Goal: Task Accomplishment & Management: Complete application form

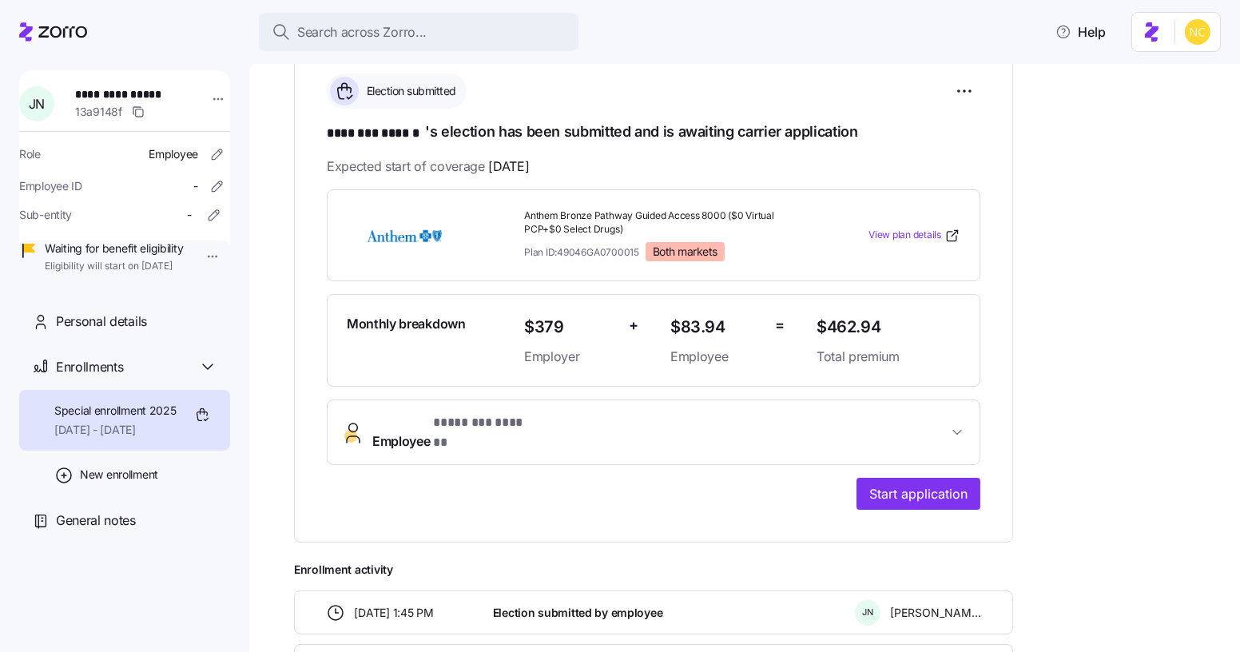
scroll to position [239, 0]
click at [569, 399] on button "Employee * ******** ****** *" at bounding box center [654, 431] width 652 height 64
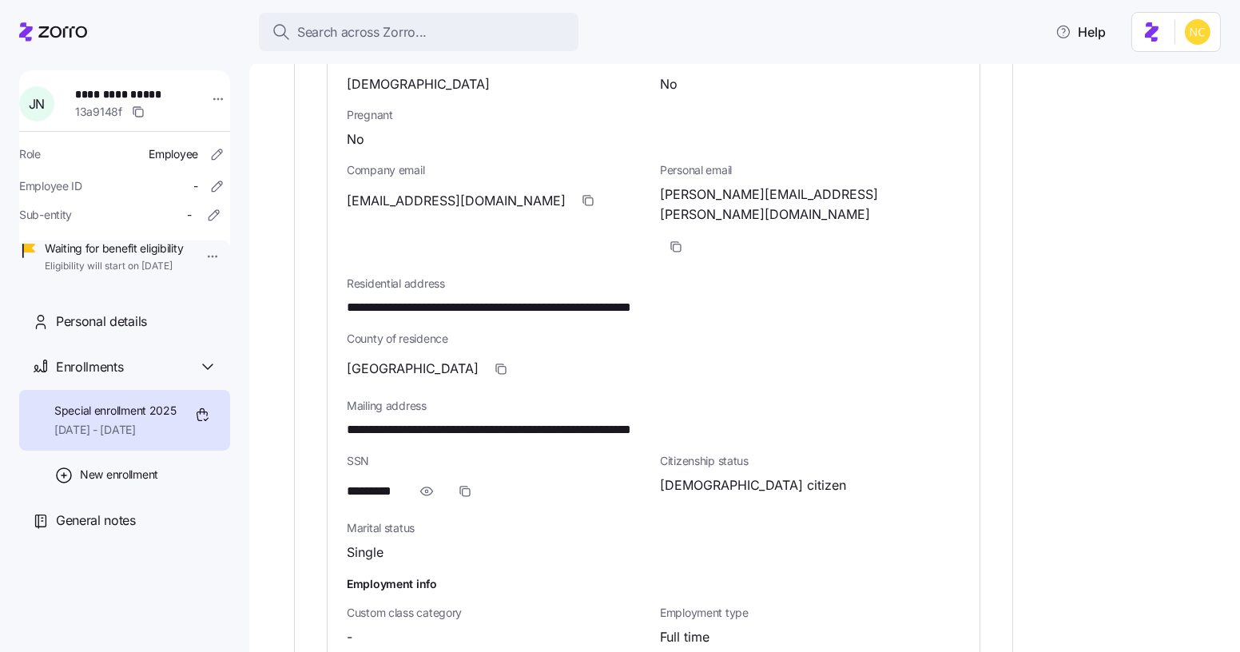
scroll to position [830, 0]
drag, startPoint x: 632, startPoint y: 365, endPoint x: 668, endPoint y: 367, distance: 36.0
click at [668, 419] on span "**********" at bounding box center [544, 429] width 394 height 20
copy span "*****"
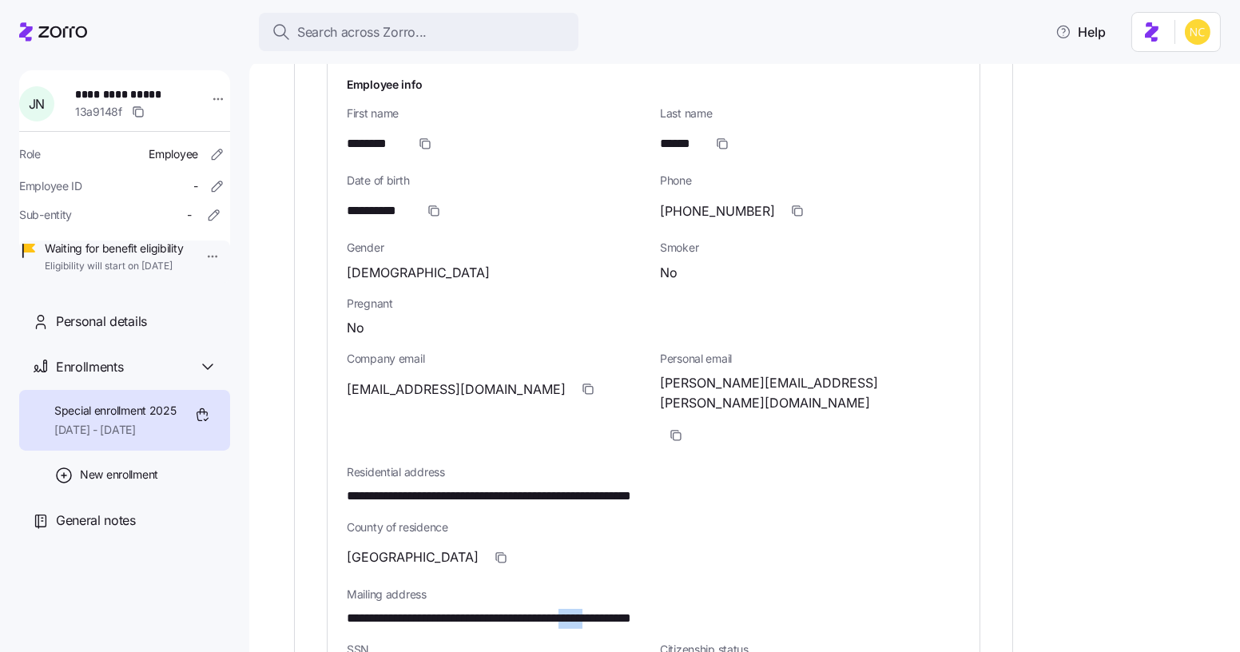
scroll to position [638, 0]
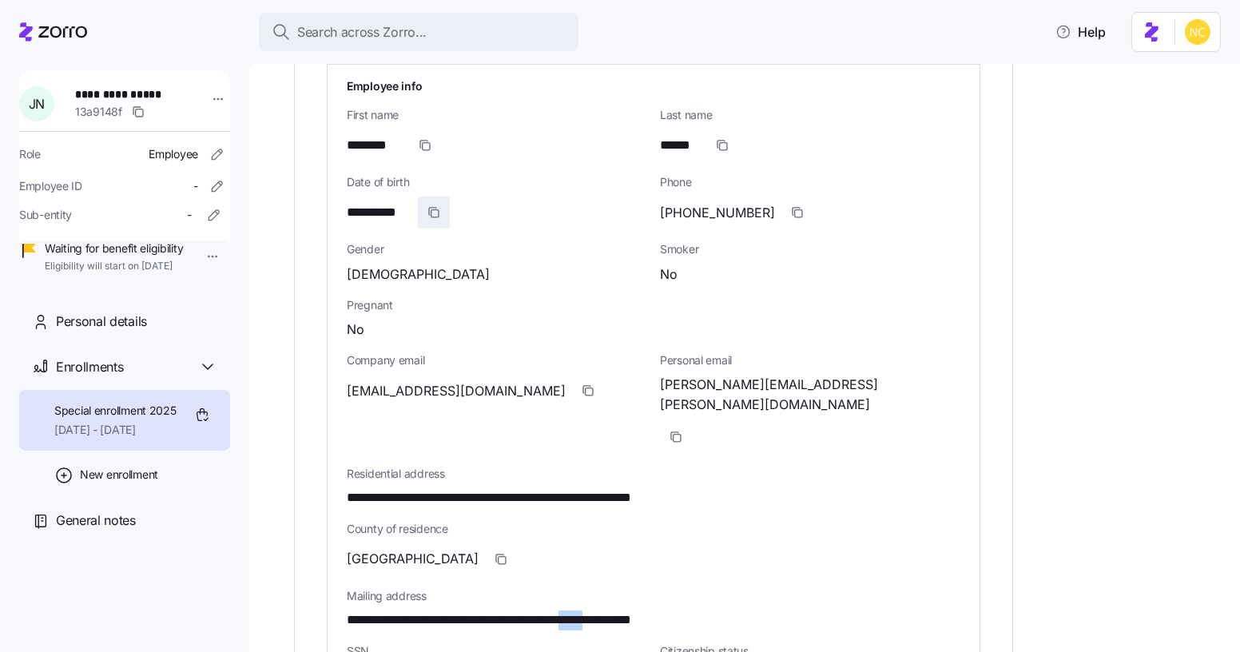
click at [442, 197] on span "button" at bounding box center [434, 212] width 30 height 30
click at [573, 375] on span "button" at bounding box center [588, 390] width 30 height 30
click at [549, 235] on div "Gender Male" at bounding box center [496, 262] width 313 height 55
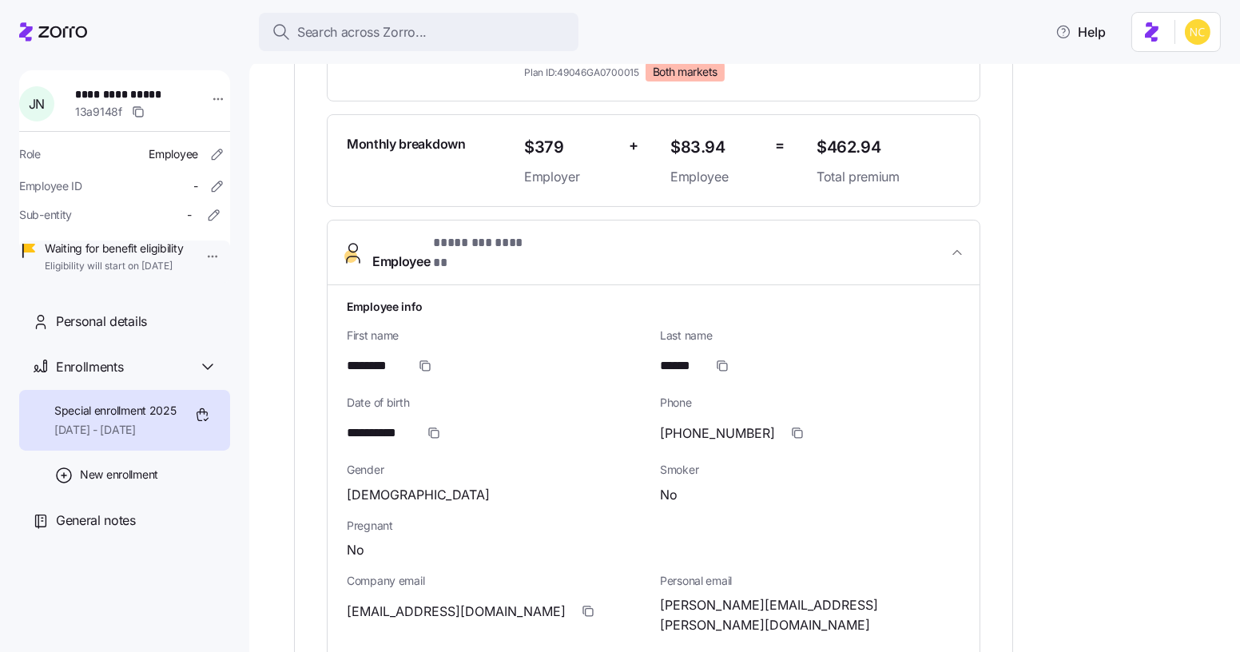
click at [510, 241] on span "* ******** ****** *" at bounding box center [485, 243] width 105 height 20
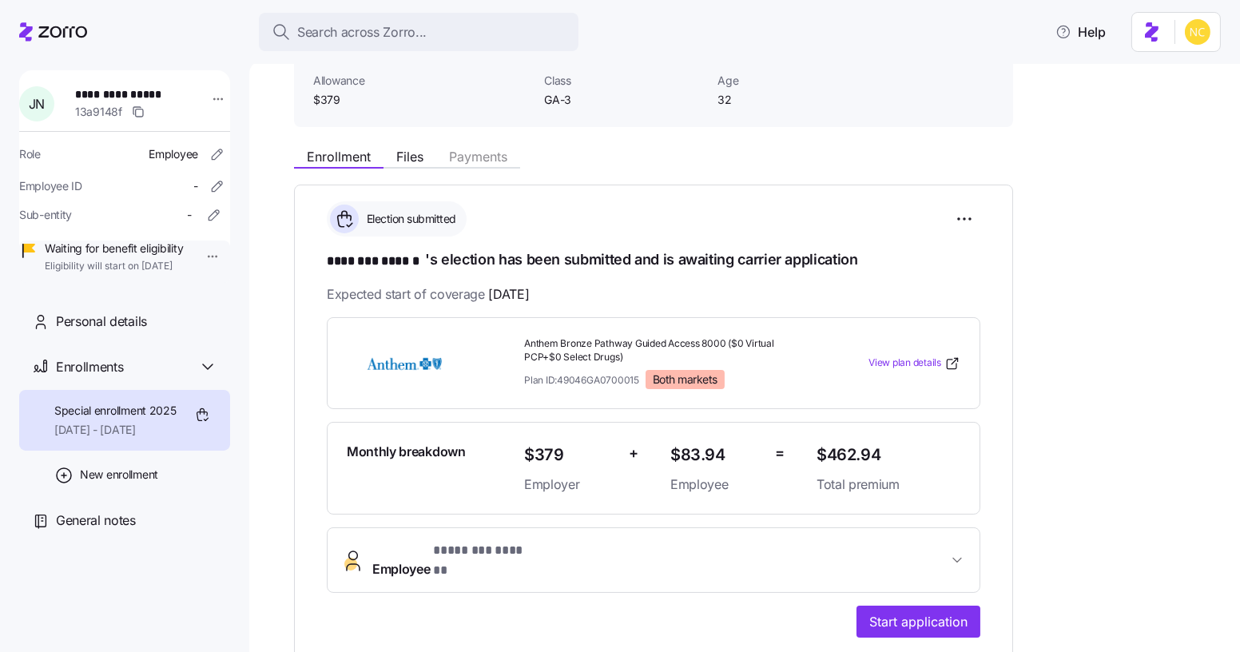
scroll to position [101, 0]
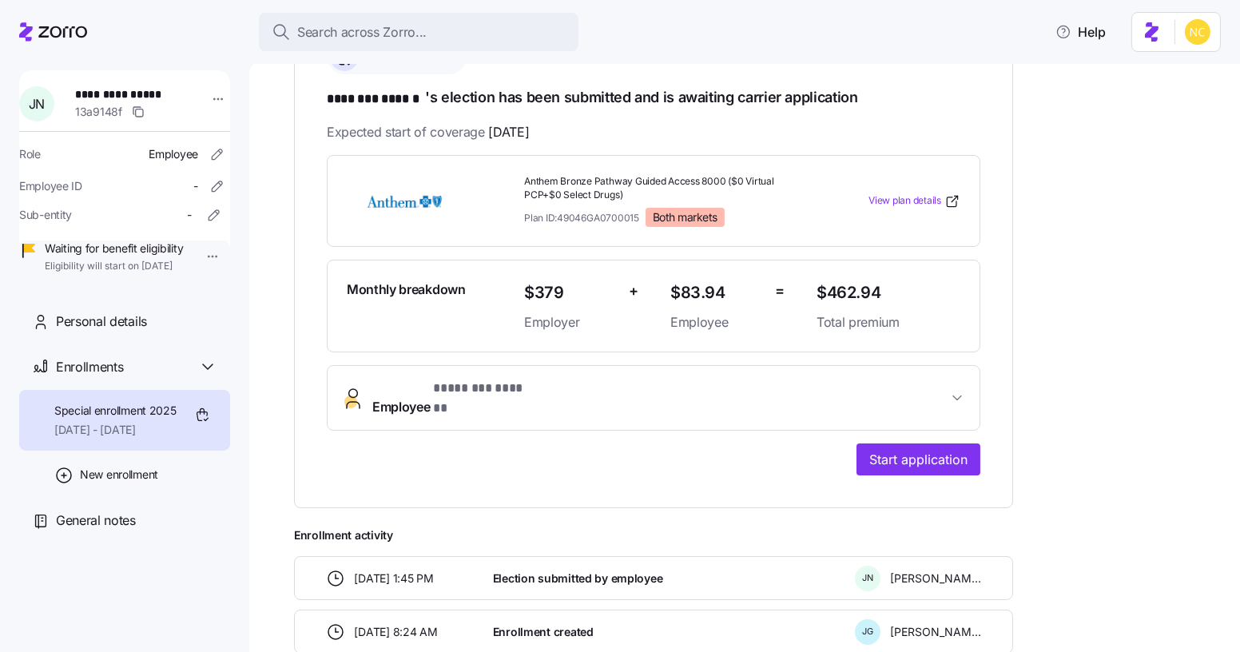
click at [534, 381] on span "* ******** ****** *" at bounding box center [485, 389] width 105 height 20
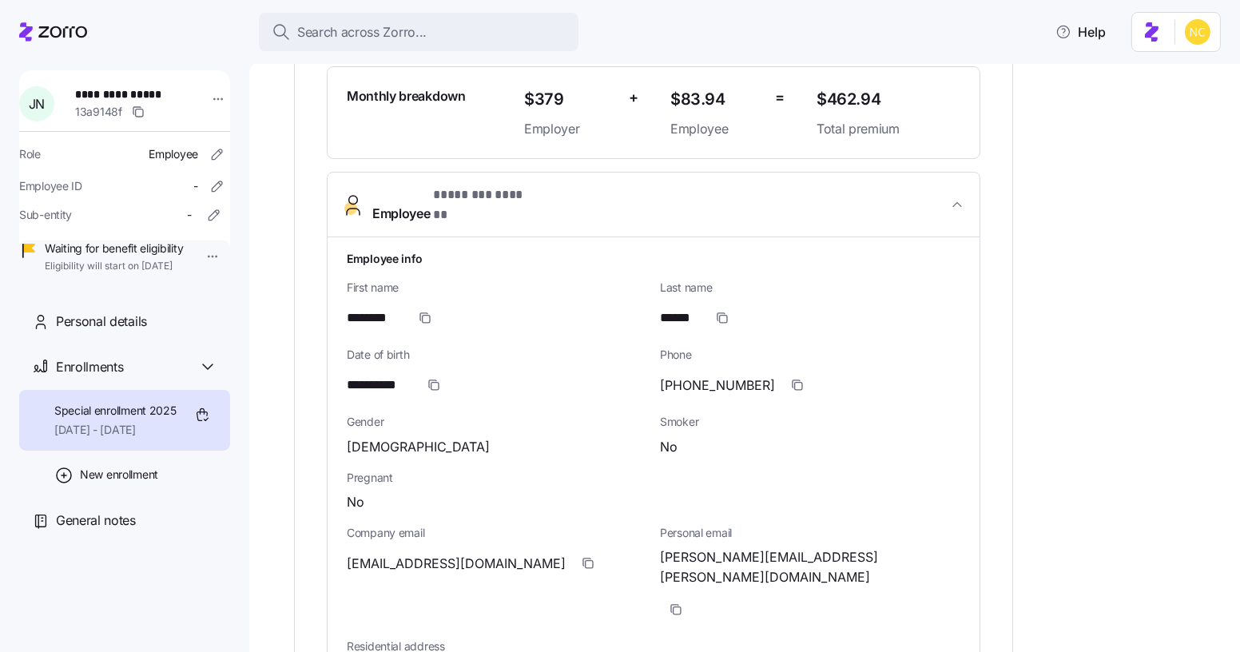
scroll to position [468, 0]
click at [791, 376] on icon "button" at bounding box center [797, 382] width 13 height 13
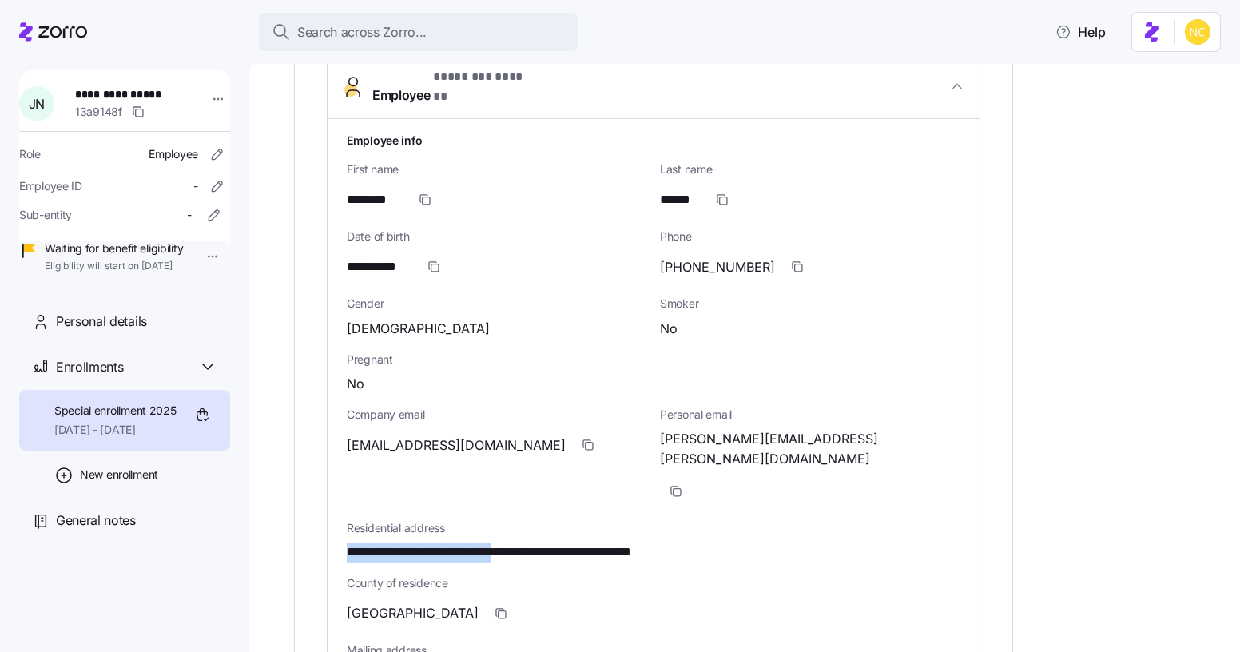
drag, startPoint x: 343, startPoint y: 487, endPoint x: 550, endPoint y: 488, distance: 207.7
click at [550, 488] on div "**********" at bounding box center [654, 539] width 652 height 841
click at [419, 345] on div "Pregnant No" at bounding box center [653, 372] width 626 height 55
drag, startPoint x: 346, startPoint y: 484, endPoint x: 550, endPoint y: 499, distance: 205.1
click at [550, 514] on div "**********" at bounding box center [653, 541] width 626 height 55
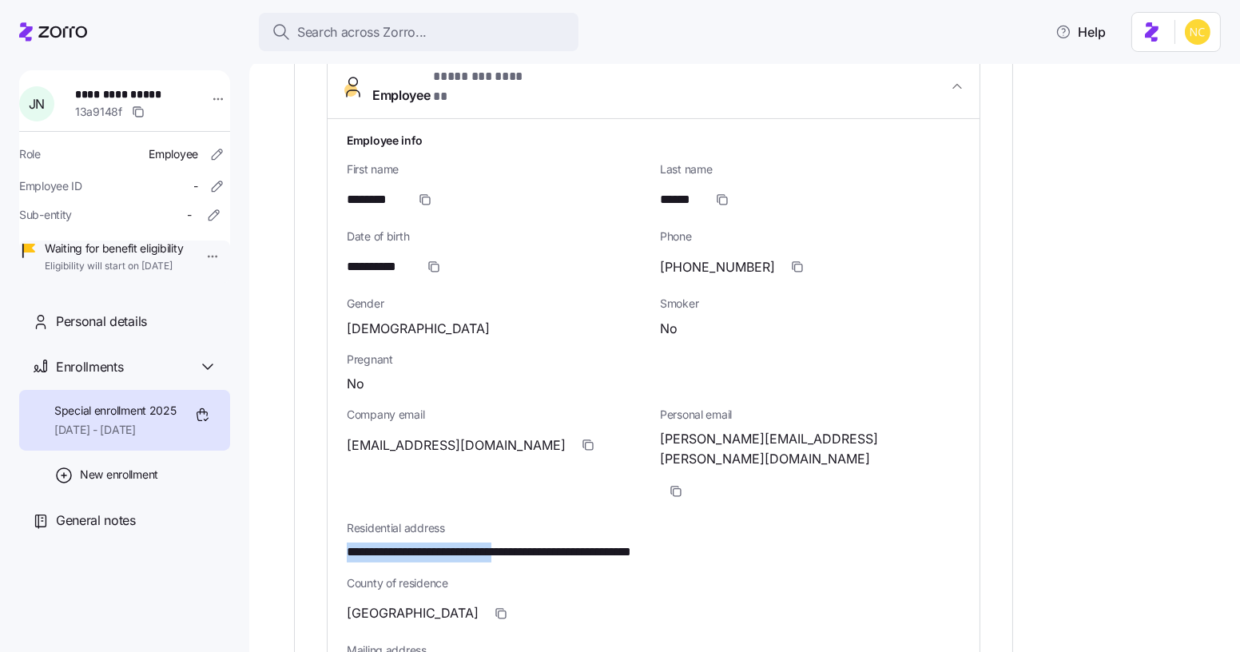
copy span "**********"
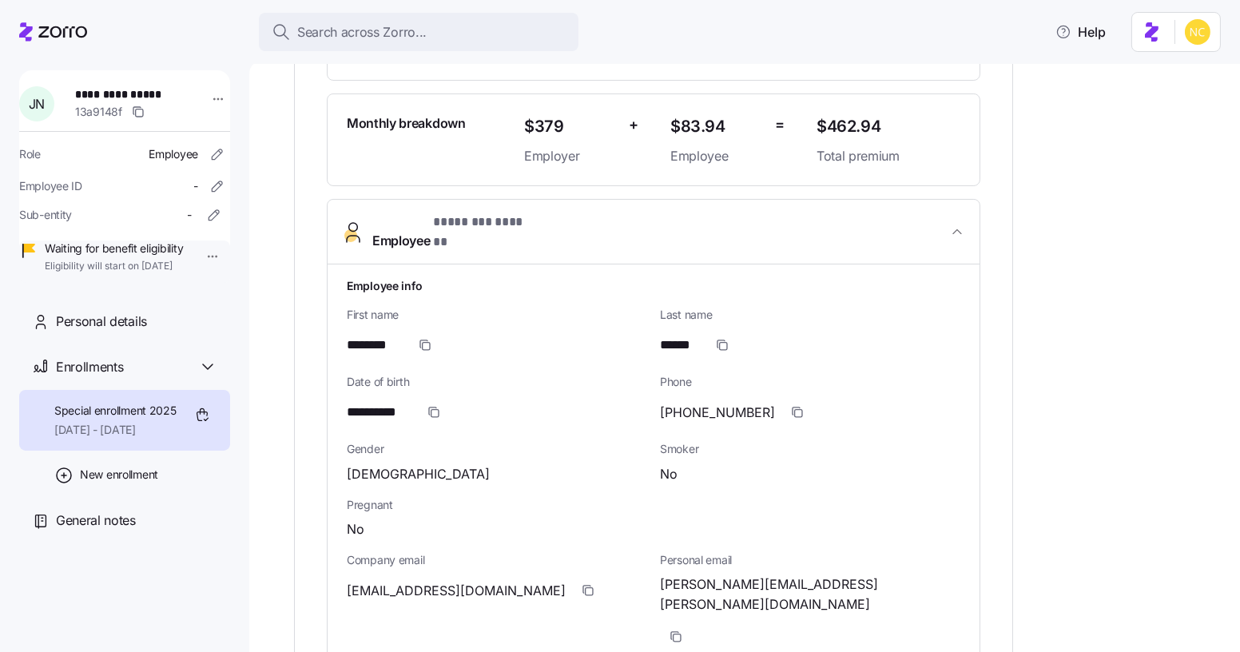
scroll to position [802, 0]
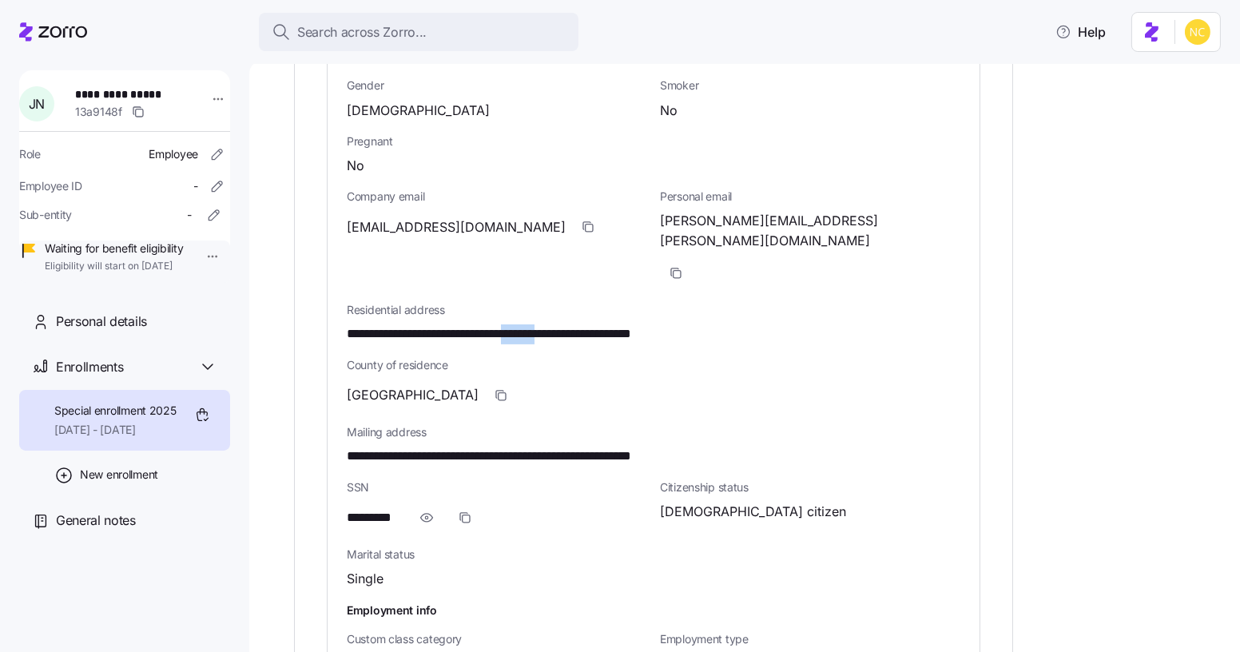
drag, startPoint x: 561, startPoint y: 263, endPoint x: 597, endPoint y: 266, distance: 36.1
click at [597, 324] on span "**********" at bounding box center [544, 334] width 394 height 20
copy span "*******"
click at [431, 508] on icon "button" at bounding box center [427, 517] width 16 height 19
click at [473, 502] on span "button" at bounding box center [482, 517] width 30 height 30
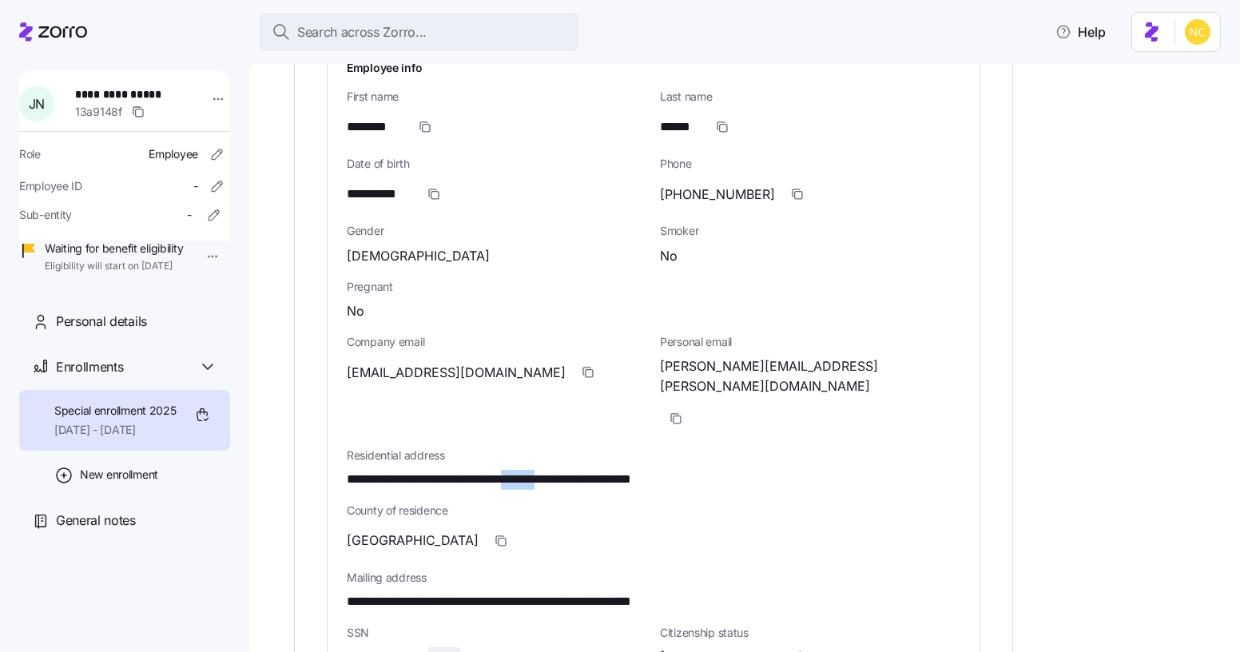
scroll to position [729, 0]
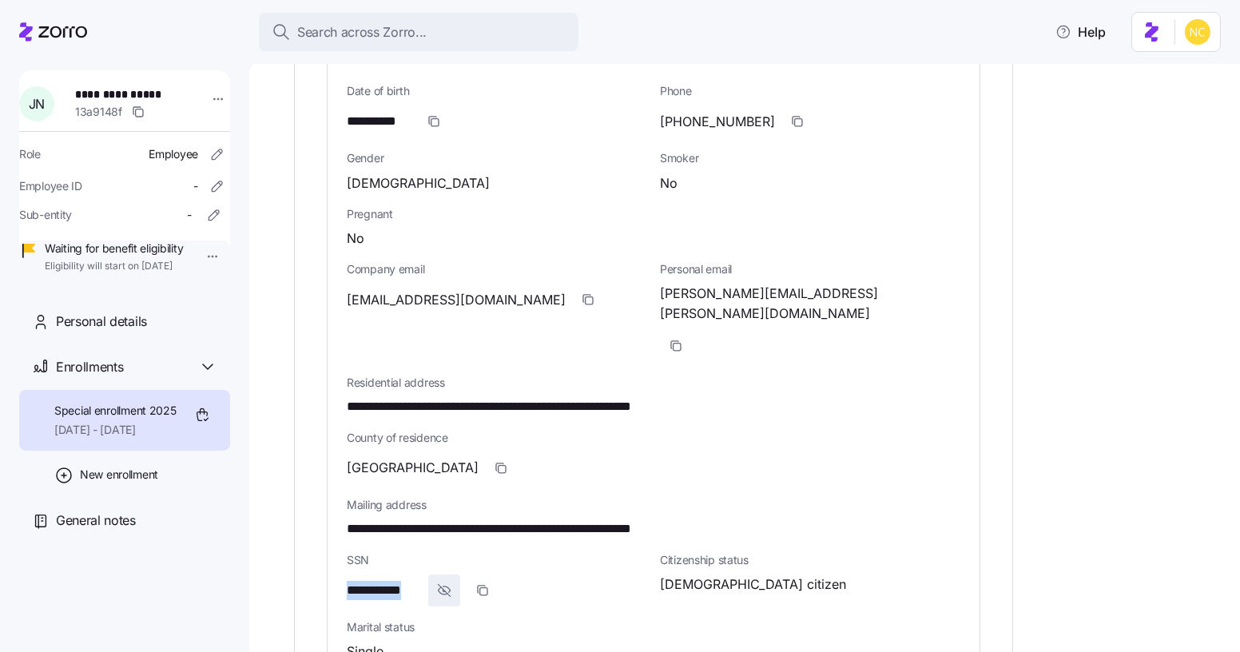
drag, startPoint x: 346, startPoint y: 523, endPoint x: 419, endPoint y: 522, distance: 73.5
click at [419, 581] on span "**********" at bounding box center [384, 591] width 75 height 20
copy span "**********"
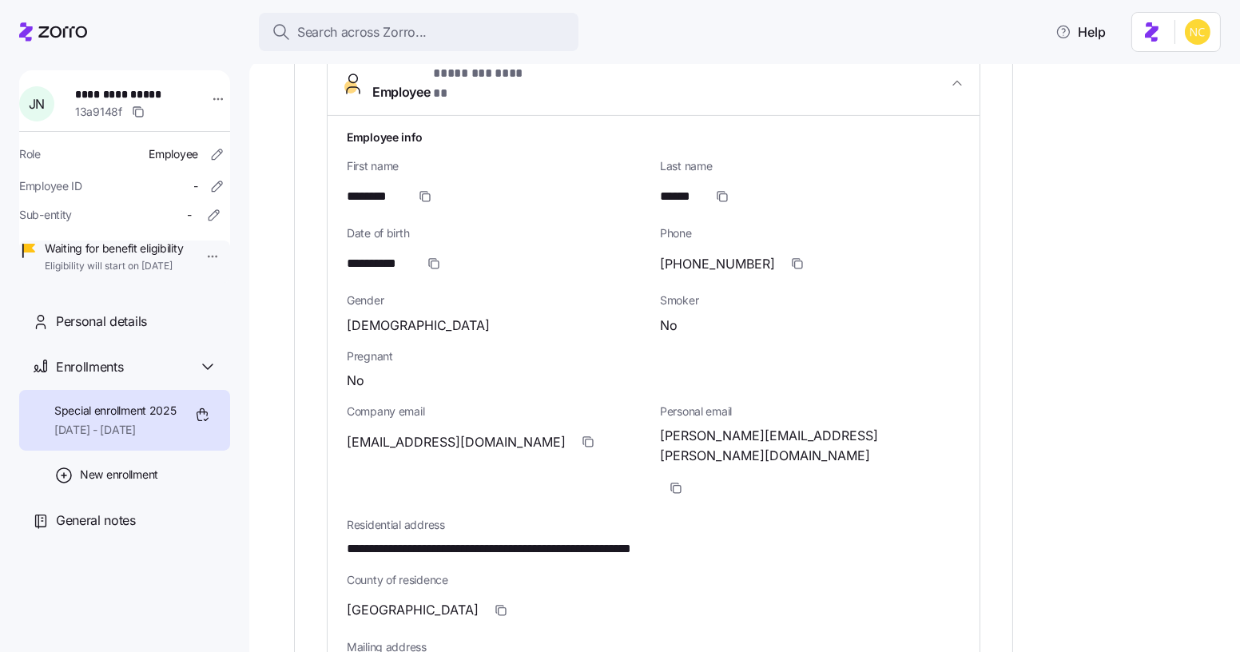
scroll to position [511, 0]
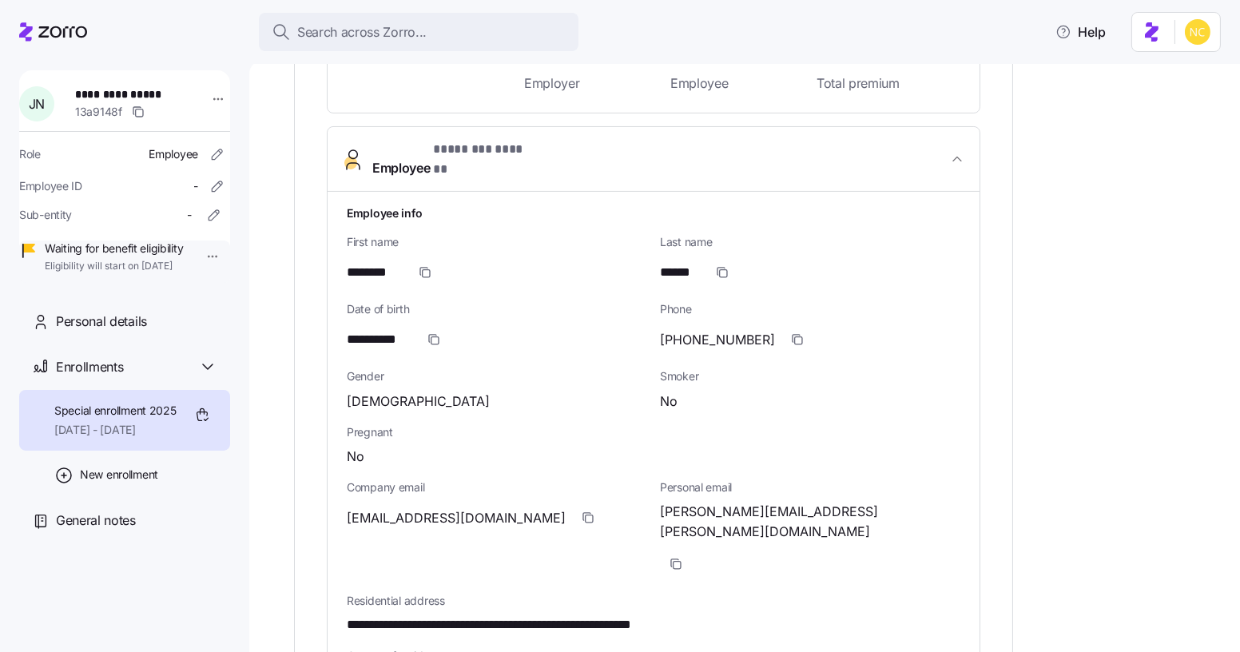
click at [451, 192] on div "**********" at bounding box center [654, 612] width 614 height 841
click at [454, 147] on span "* ******** ****** *" at bounding box center [485, 150] width 105 height 20
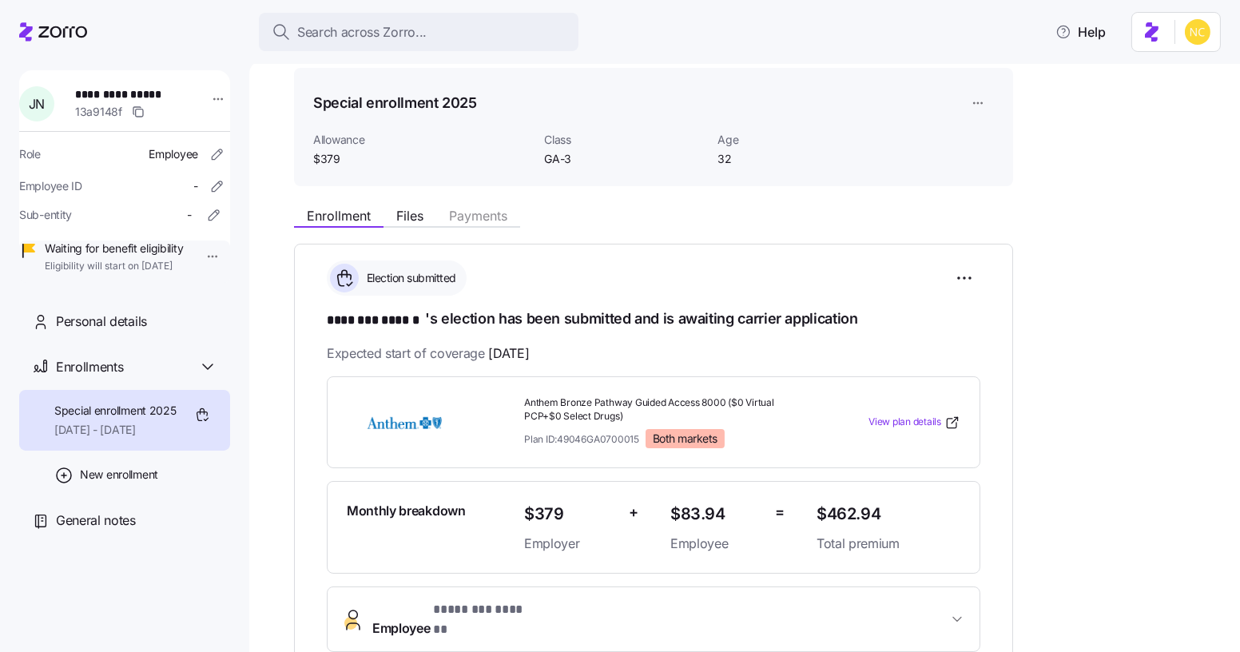
scroll to position [0, 0]
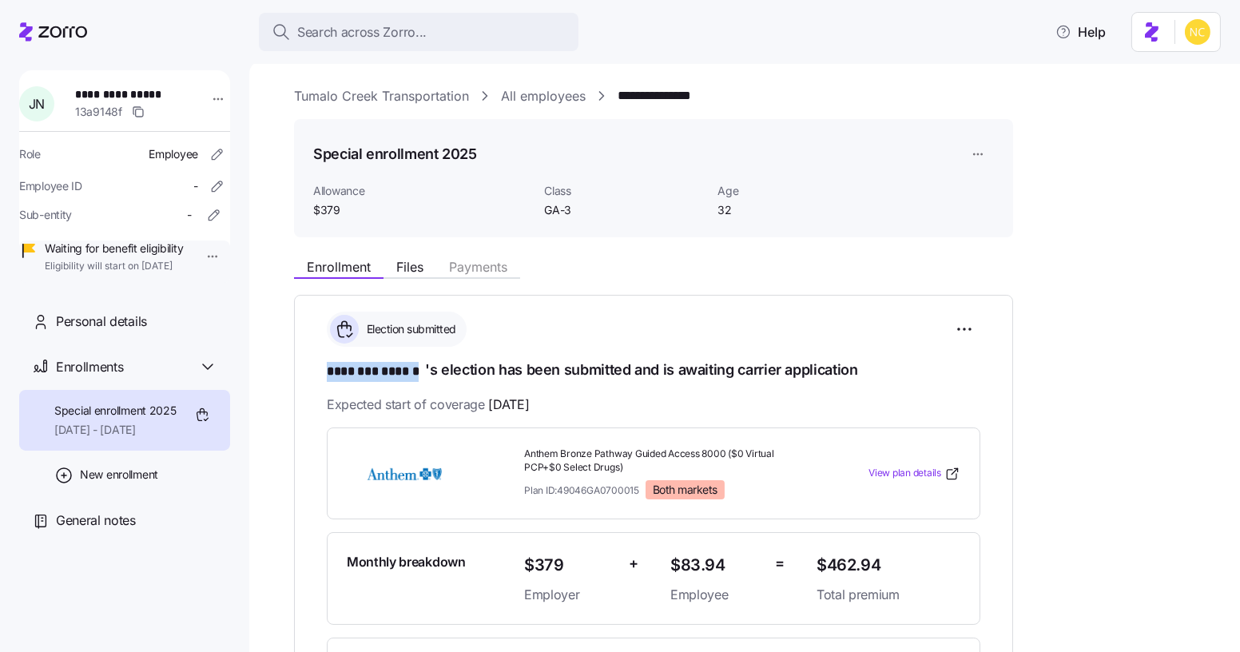
drag, startPoint x: 323, startPoint y: 368, endPoint x: 423, endPoint y: 370, distance: 99.9
click at [423, 370] on div "**********" at bounding box center [653, 537] width 719 height 485
copy span "******** ******"
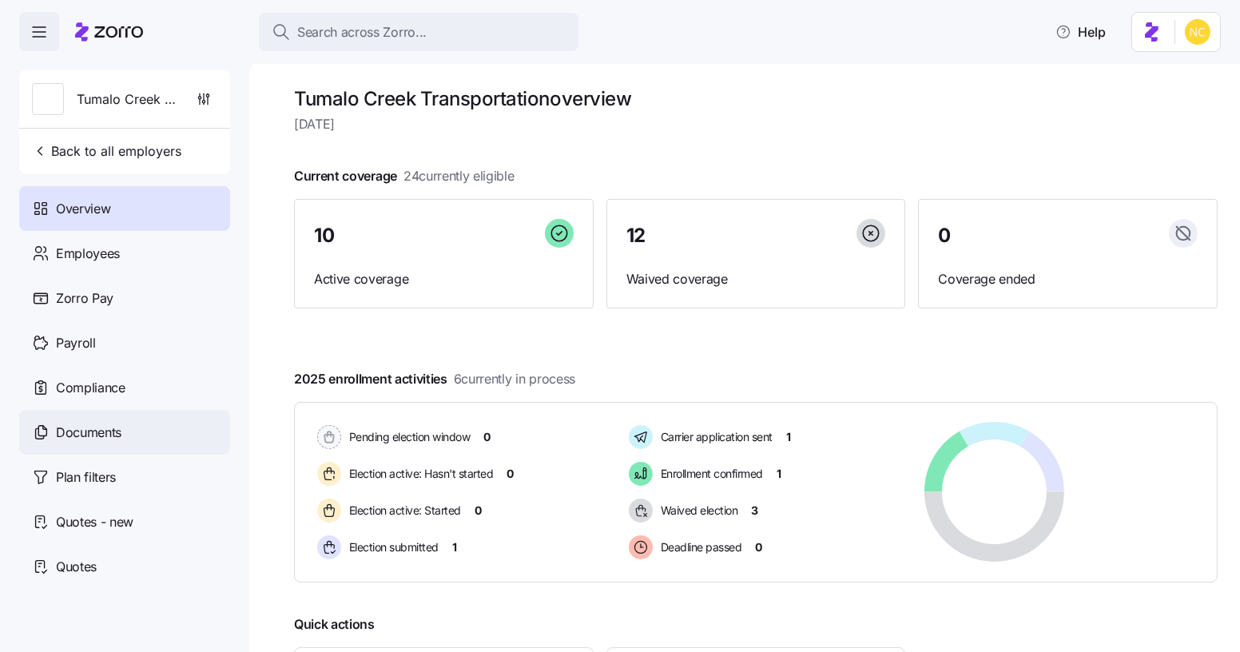
click at [78, 442] on div "Documents" at bounding box center [124, 432] width 211 height 45
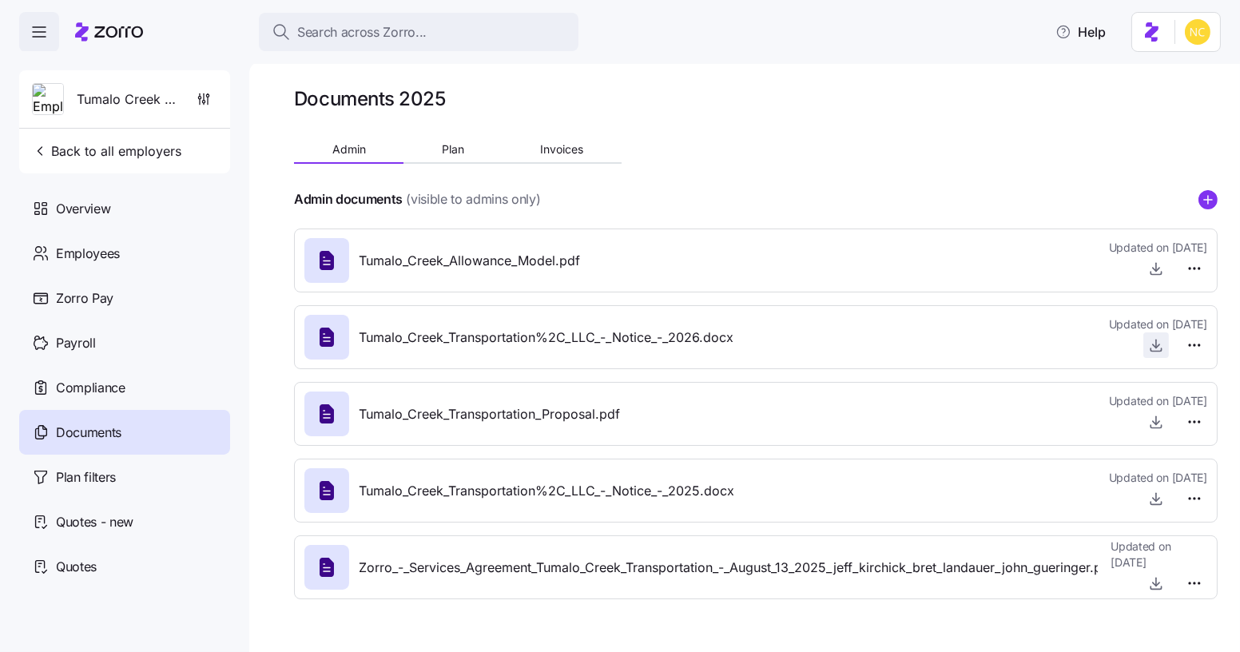
click at [1161, 342] on icon "button" at bounding box center [1156, 345] width 16 height 16
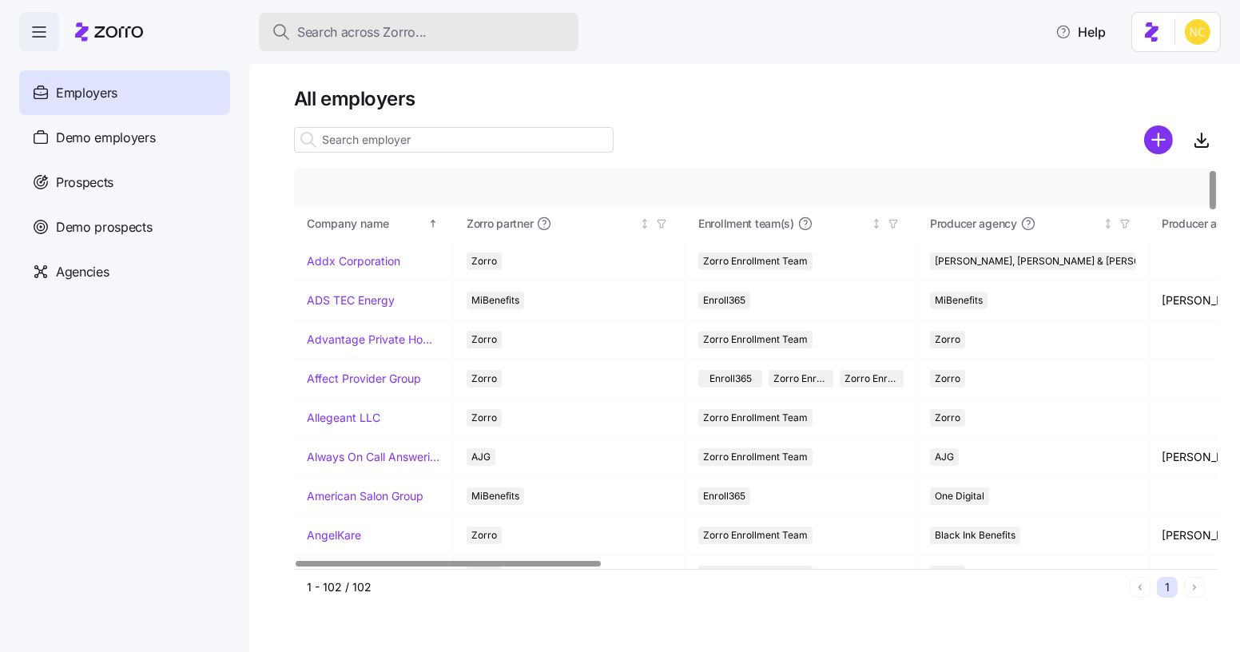
click at [494, 37] on div "Search across Zorro..." at bounding box center [419, 32] width 294 height 20
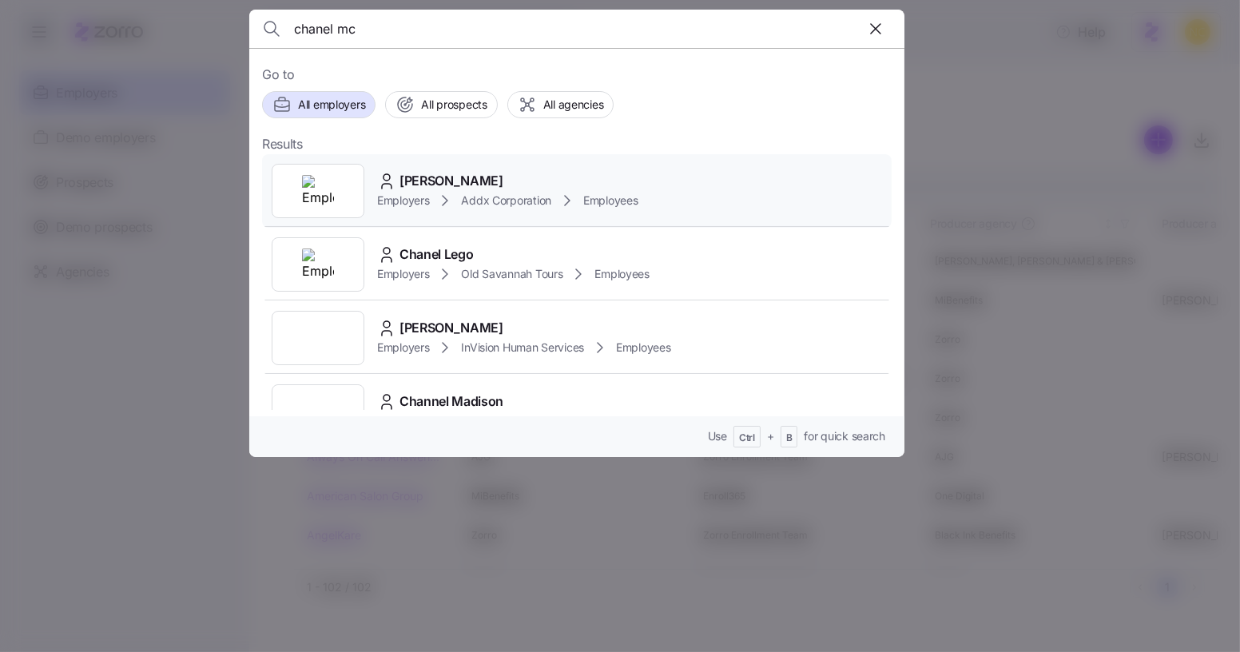
type input "chanel mc"
click at [521, 169] on div "Chanel McGuire Employers Addx Corporation Employees" at bounding box center [576, 190] width 629 height 73
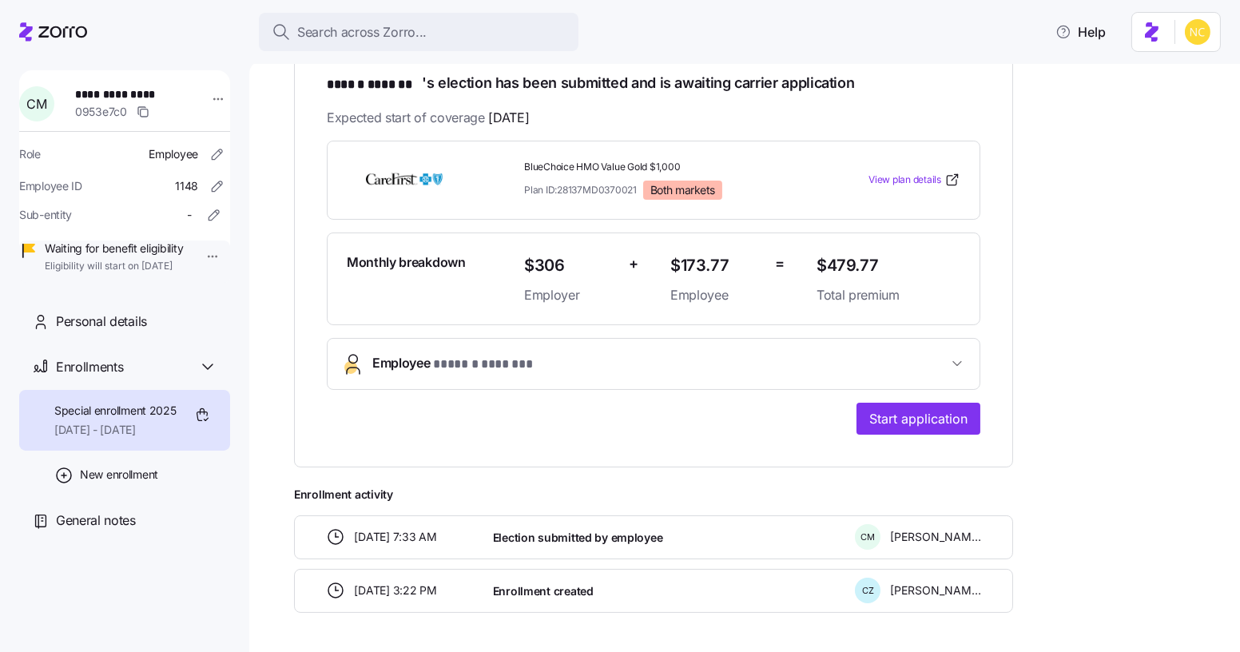
click at [438, 375] on button "Employee * ****** ******* *" at bounding box center [654, 364] width 652 height 50
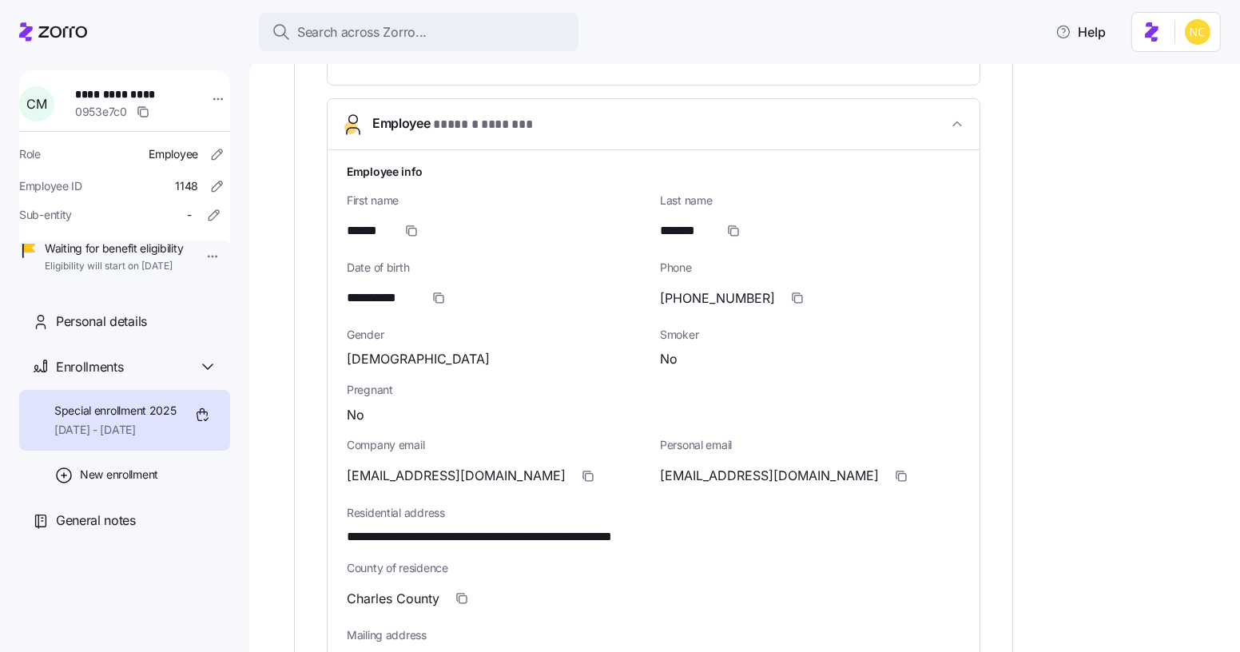
scroll to position [581, 0]
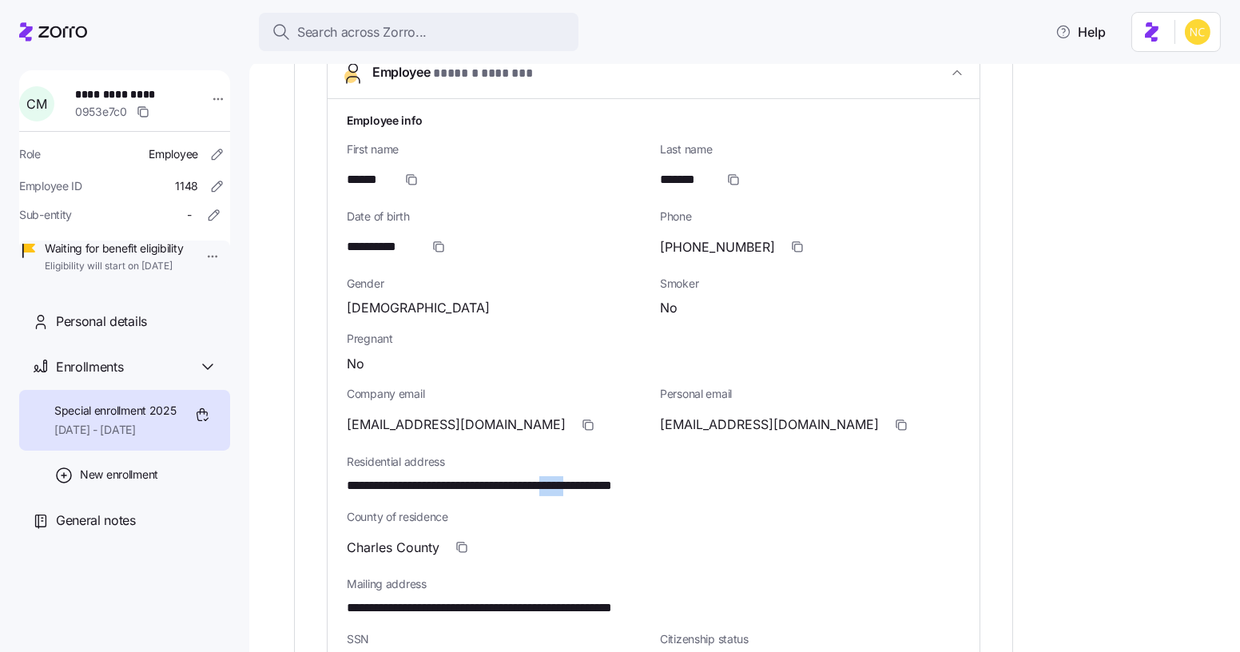
drag, startPoint x: 587, startPoint y: 484, endPoint x: 624, endPoint y: 484, distance: 36.7
click at [624, 484] on span "**********" at bounding box center [520, 486] width 347 height 20
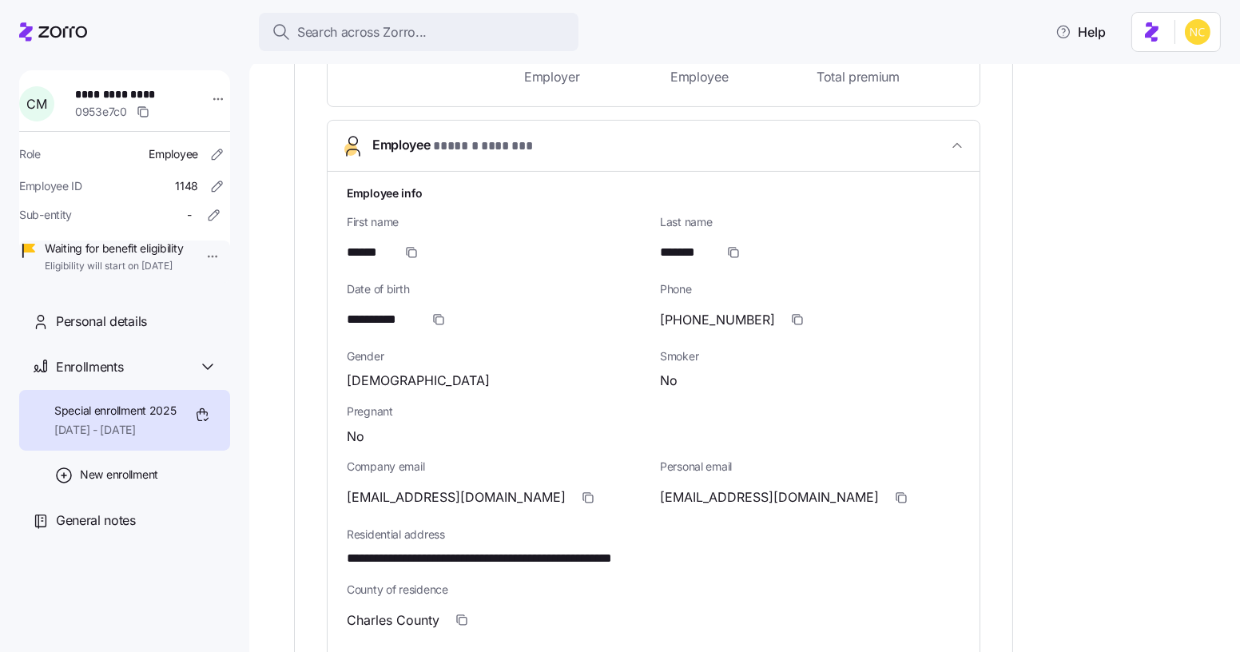
click at [418, 185] on h1 "Employee info" at bounding box center [654, 193] width 614 height 17
click at [421, 159] on button "Employee * ****** ******* *" at bounding box center [654, 146] width 652 height 51
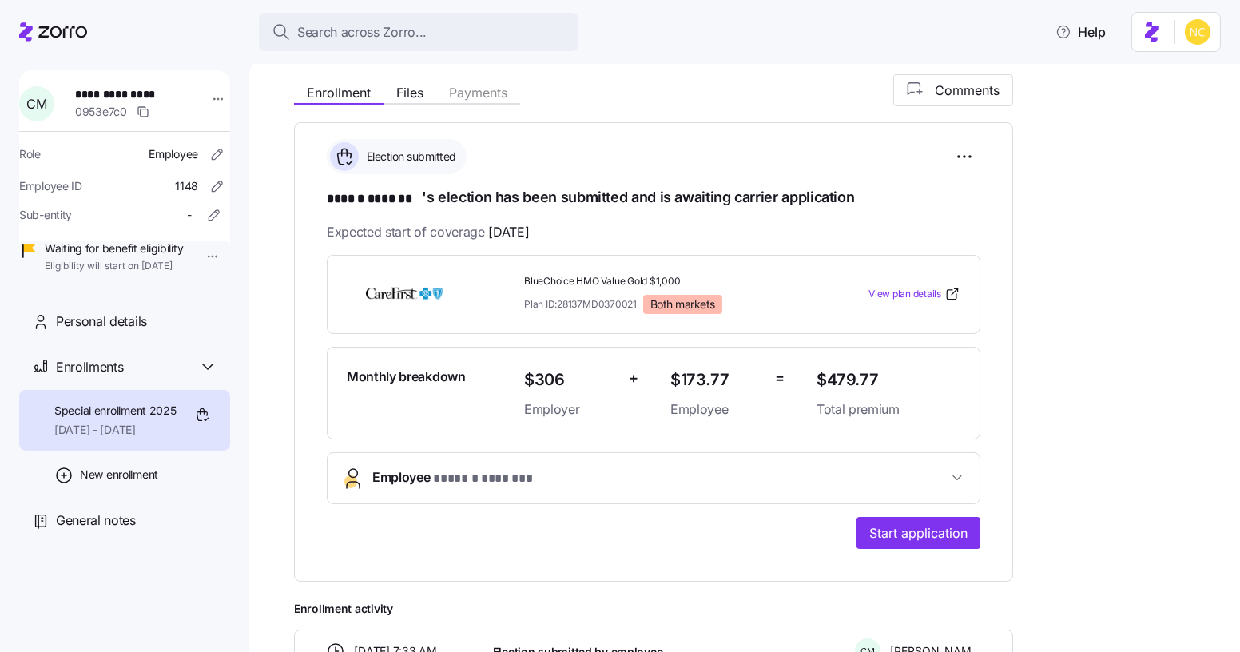
scroll to position [122, 0]
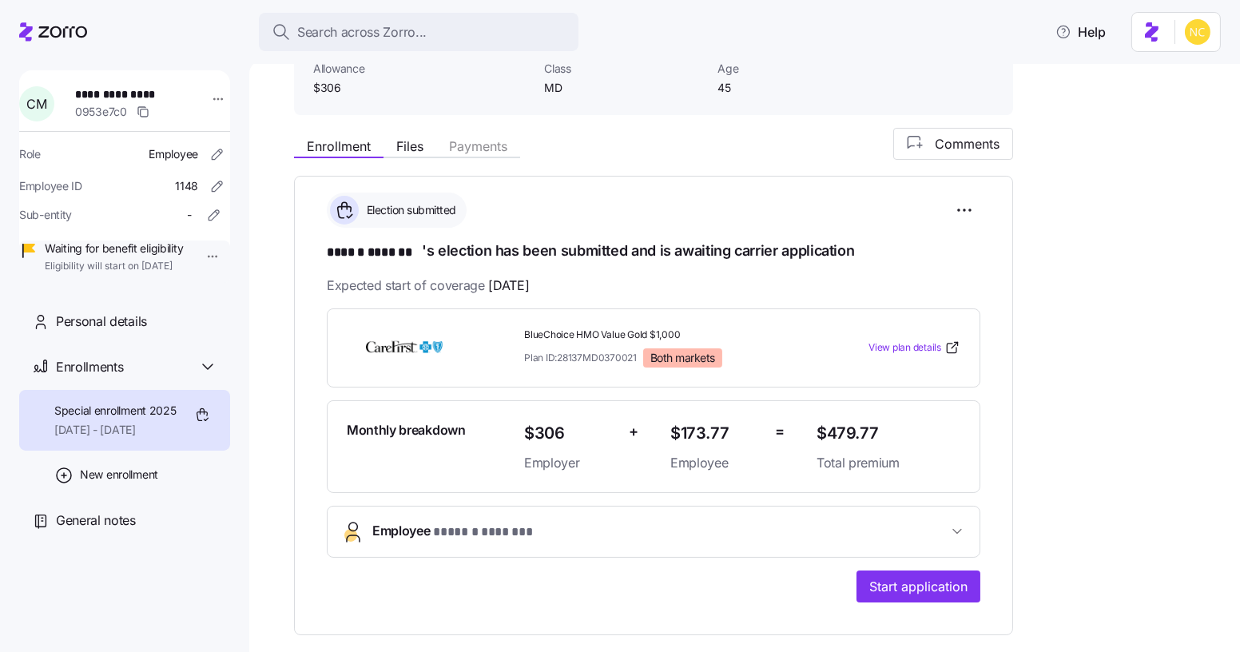
click at [538, 498] on div "**********" at bounding box center [653, 455] width 653 height 294
click at [530, 513] on button "Employee * ****** ******* *" at bounding box center [654, 531] width 652 height 50
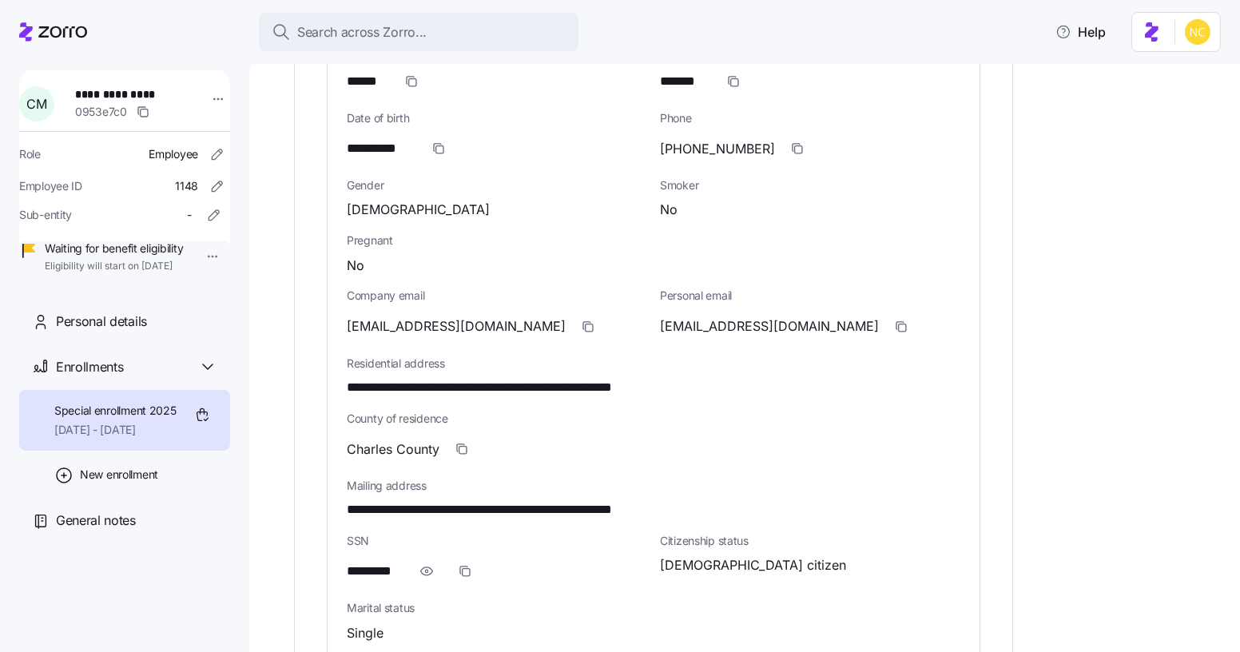
scroll to position [630, 0]
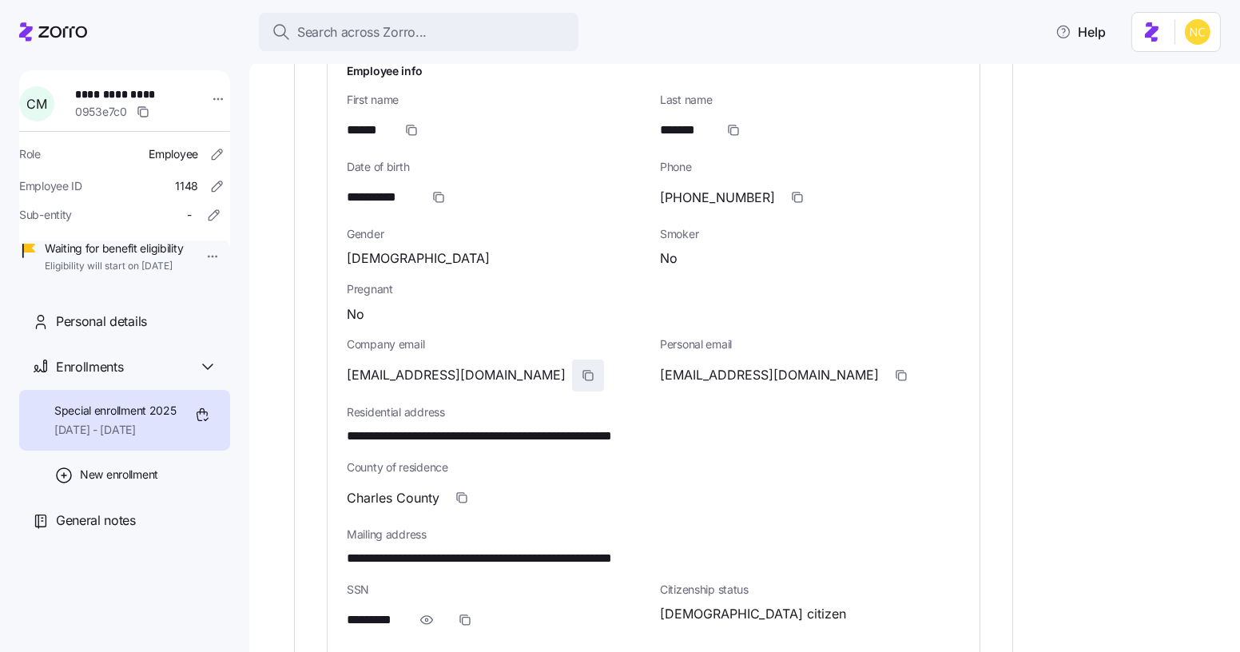
click at [582, 369] on icon "button" at bounding box center [588, 375] width 13 height 13
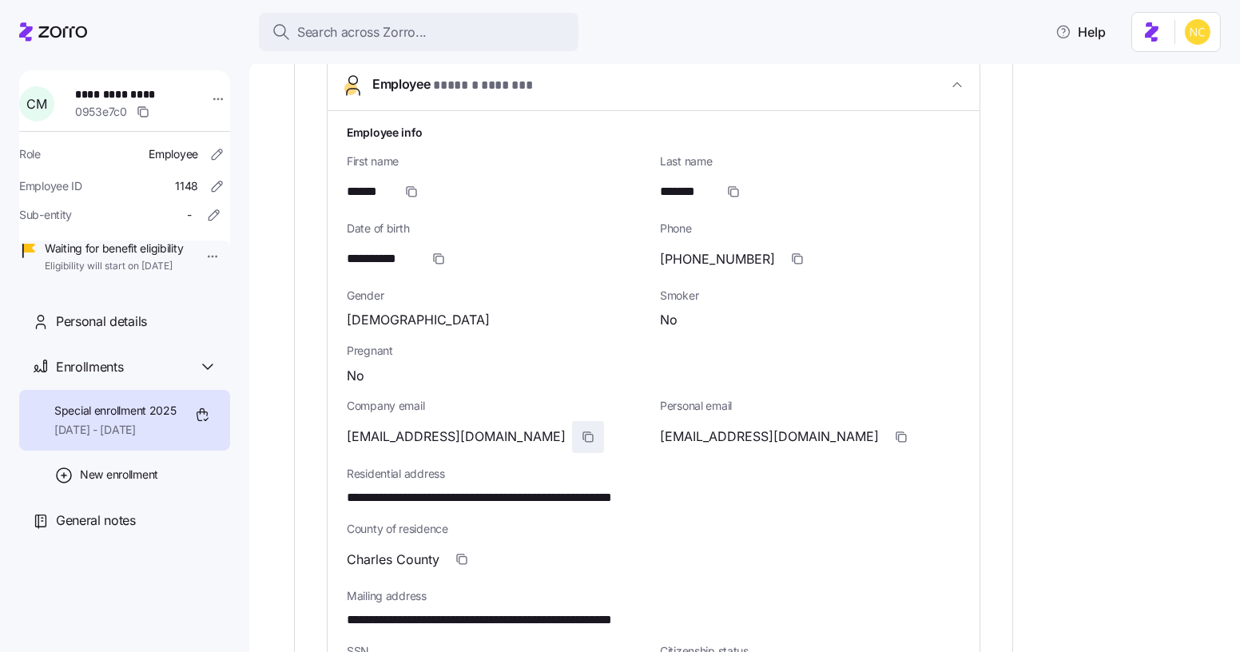
scroll to position [703, 0]
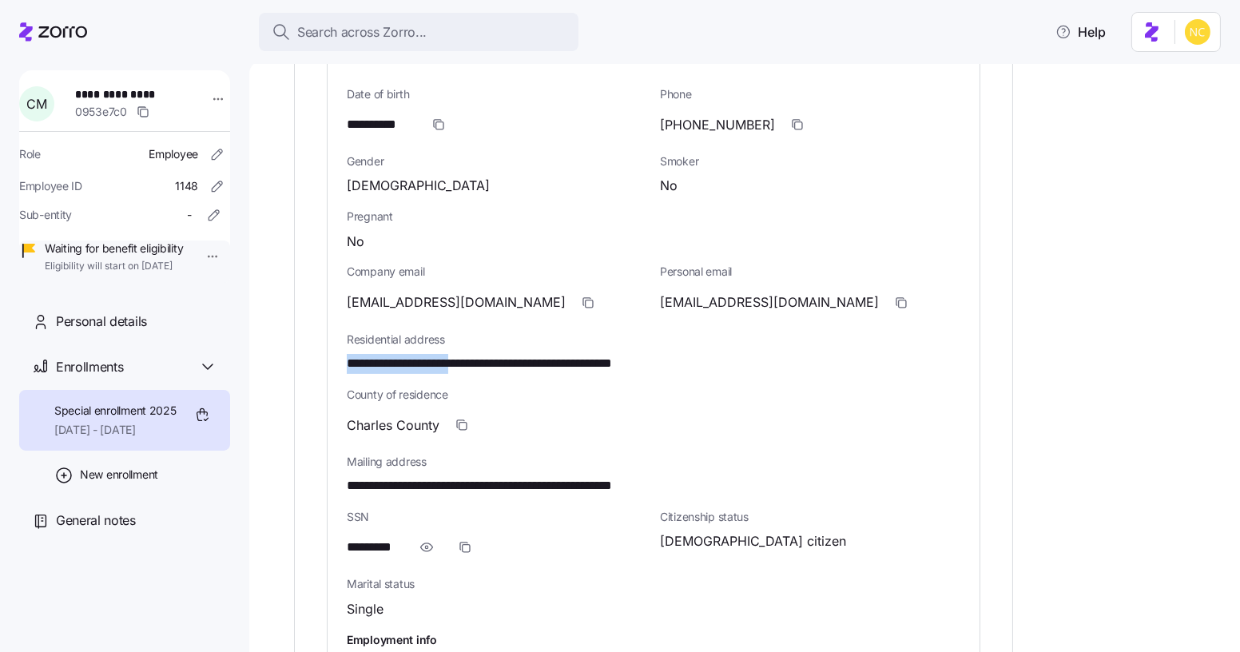
drag, startPoint x: 338, startPoint y: 358, endPoint x: 470, endPoint y: 363, distance: 131.9
click at [470, 363] on div "**********" at bounding box center [654, 374] width 652 height 795
copy span "**********"
drag, startPoint x: 484, startPoint y: 360, endPoint x: 550, endPoint y: 359, distance: 66.3
click at [550, 359] on span "**********" at bounding box center [520, 364] width 347 height 20
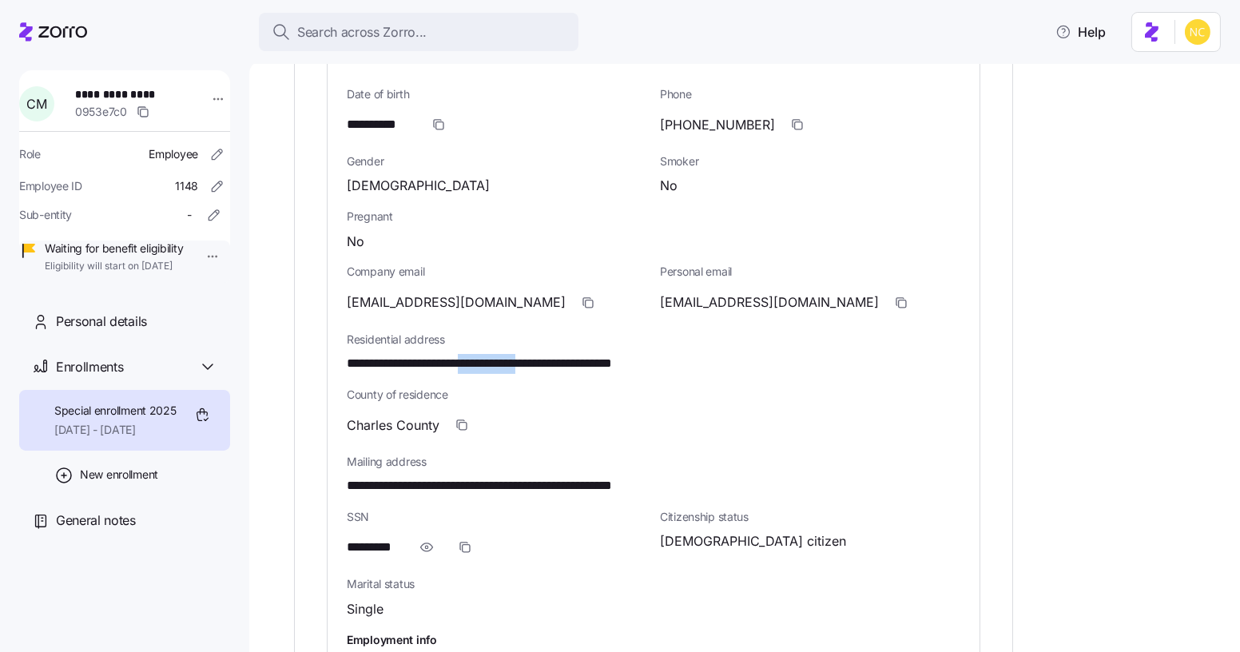
copy span "**********"
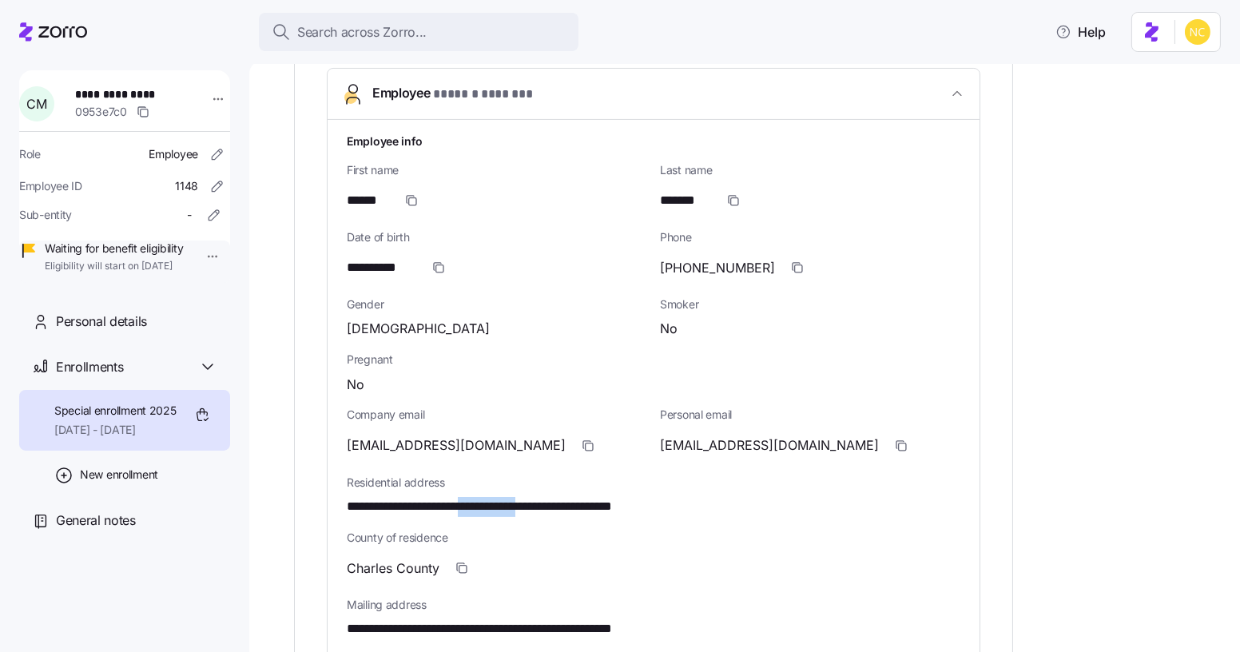
scroll to position [558, 0]
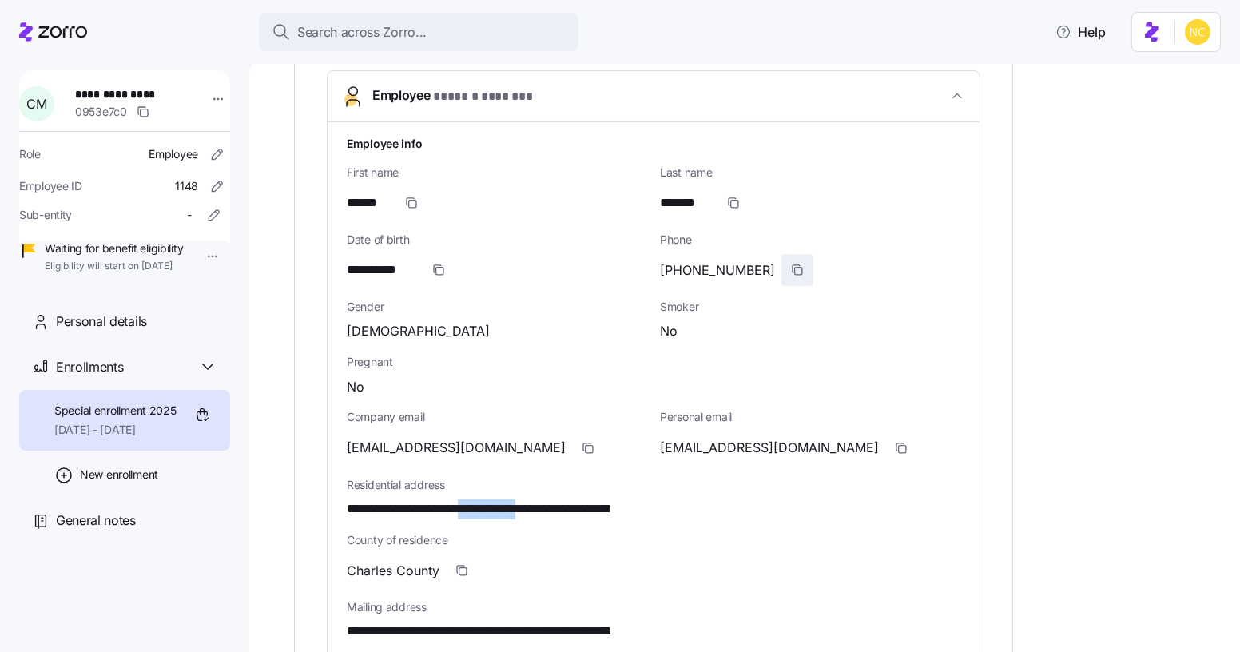
click at [790, 260] on span "button" at bounding box center [797, 270] width 30 height 30
click at [787, 260] on span "button" at bounding box center [797, 270] width 30 height 30
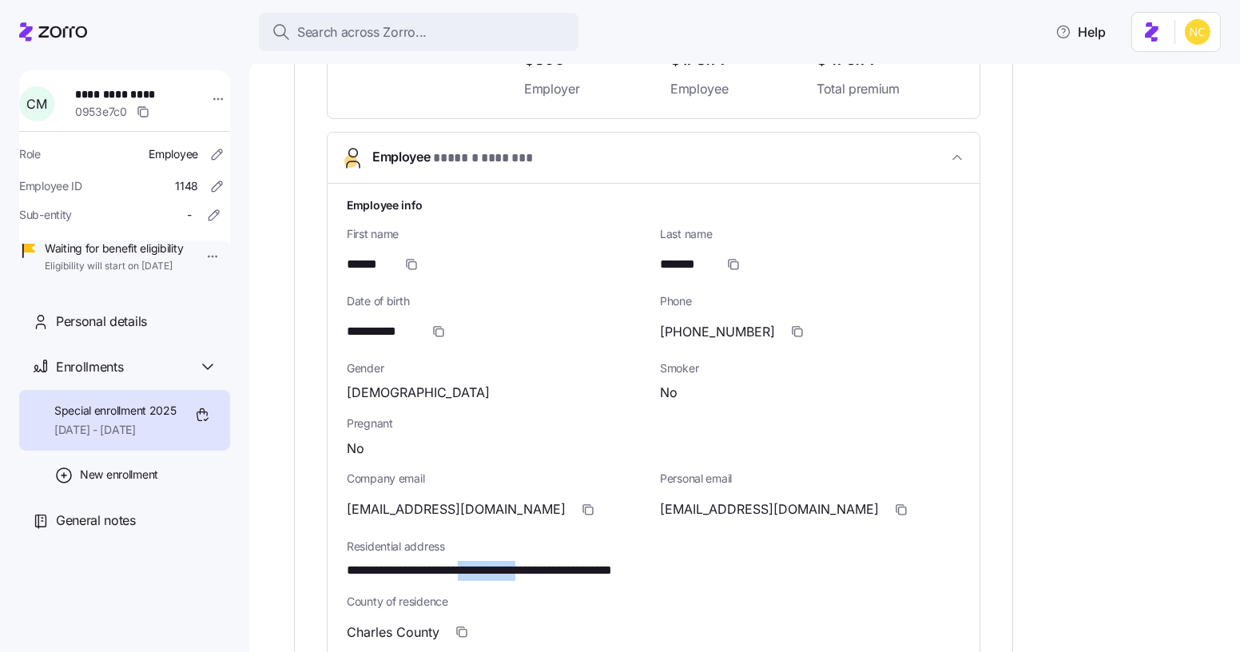
scroll to position [485, 0]
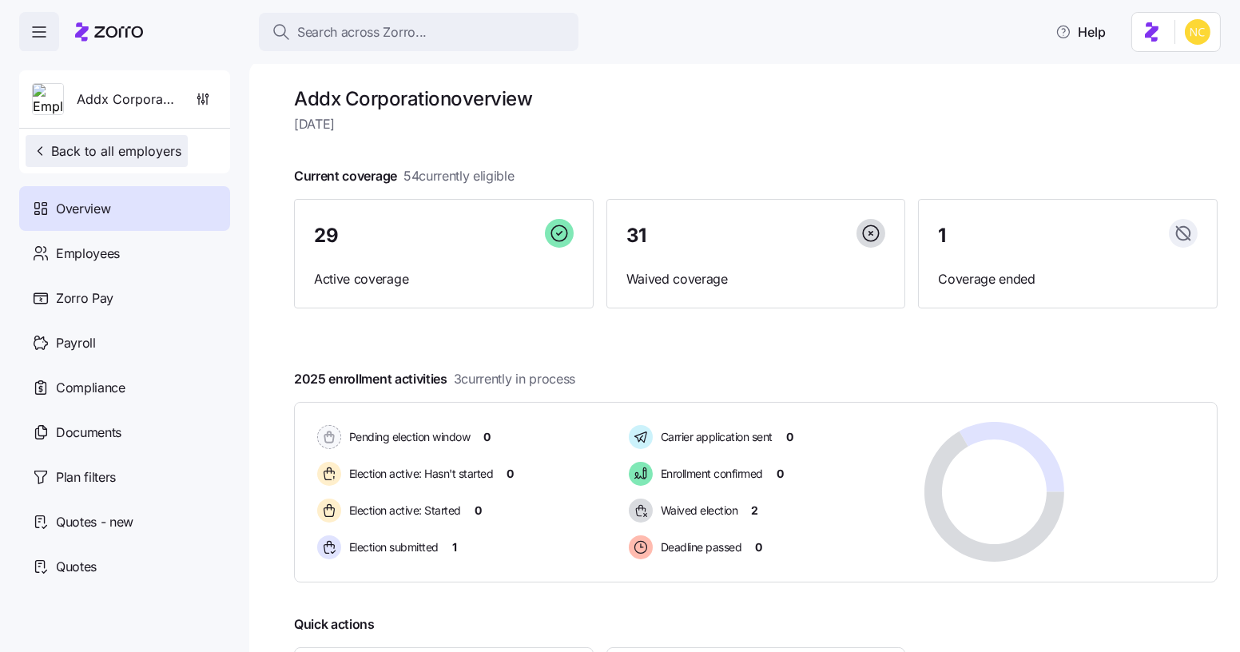
click at [141, 149] on span "Back to all employers" at bounding box center [106, 150] width 149 height 19
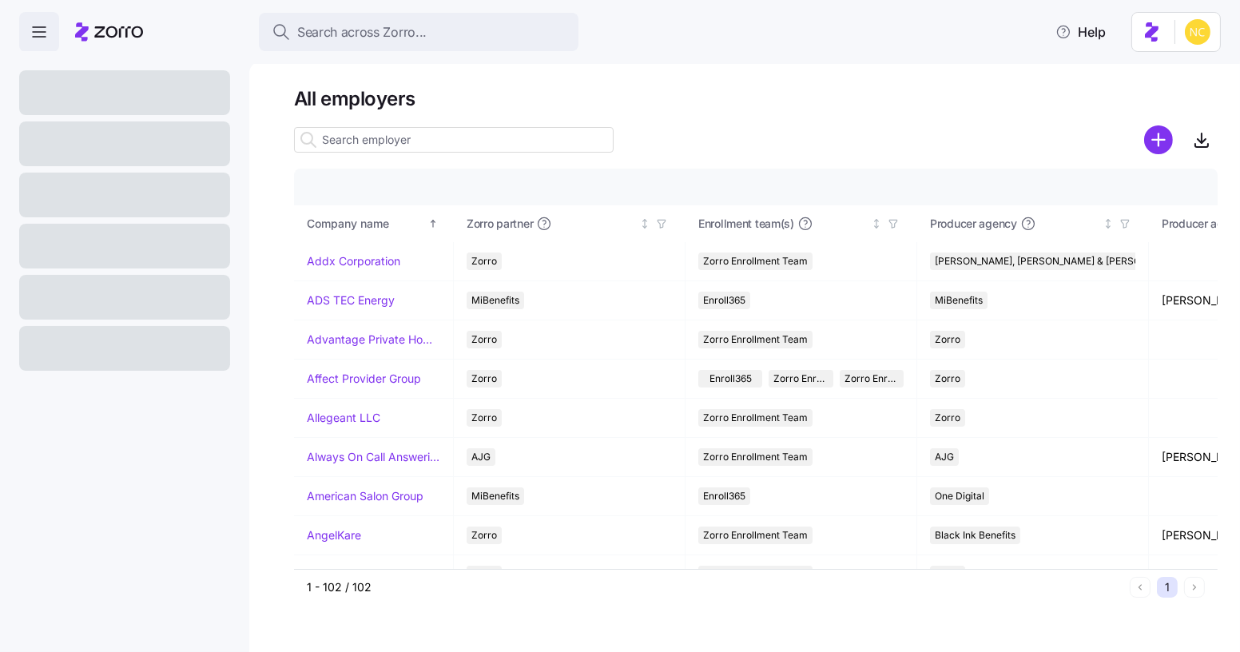
click at [423, 141] on input at bounding box center [454, 140] width 320 height 26
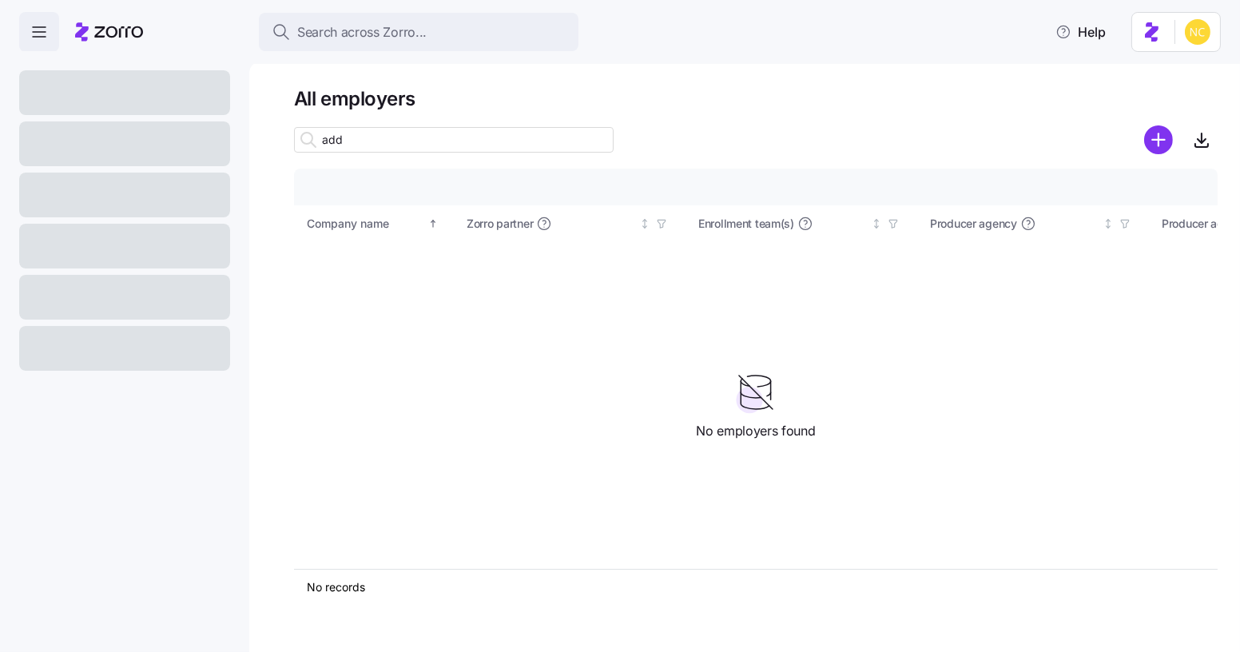
type input "addx"
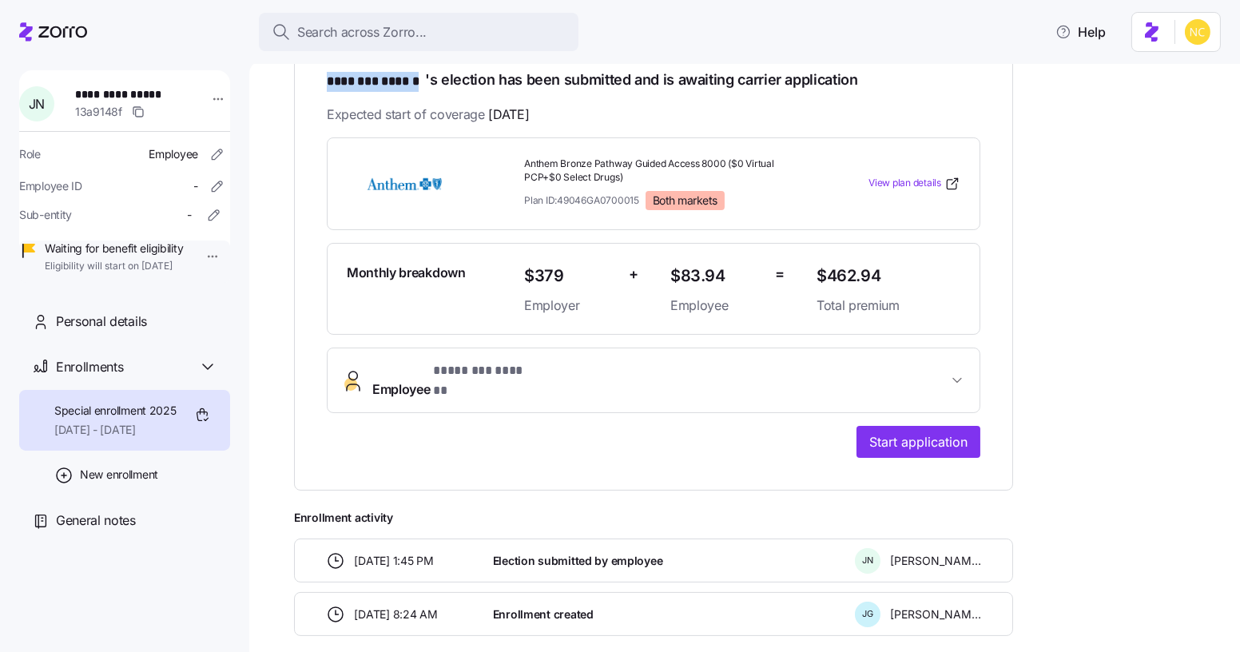
click at [480, 348] on button "Employee * ******** ****** *" at bounding box center [654, 380] width 652 height 64
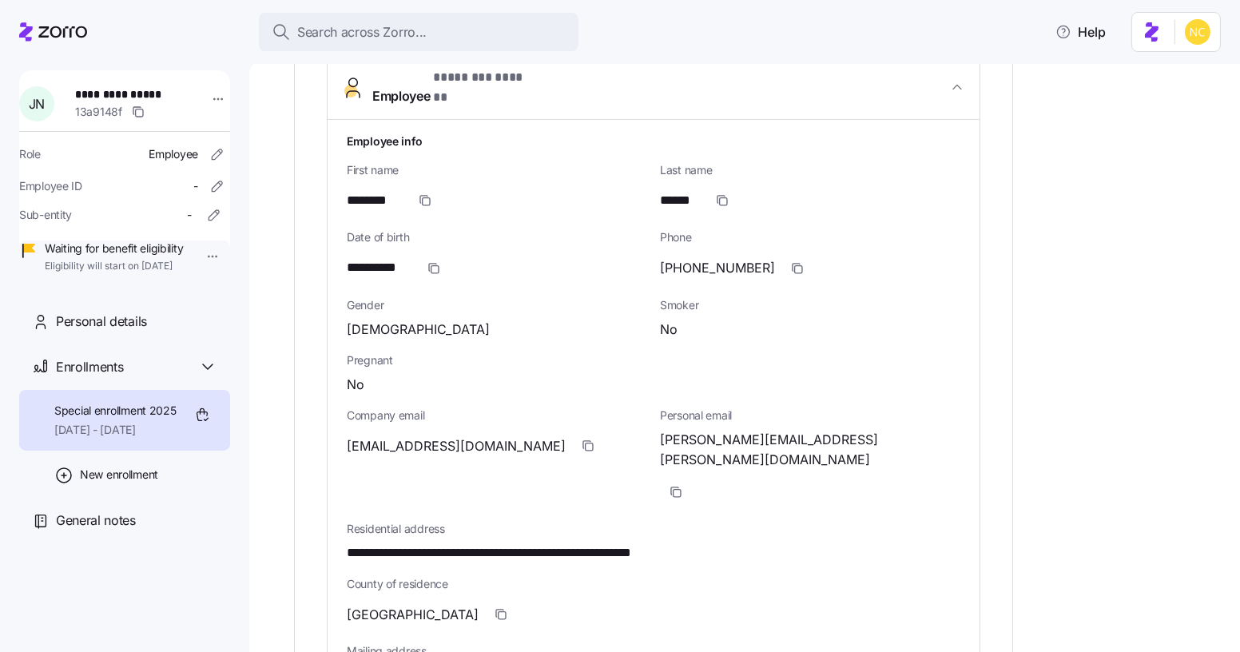
scroll to position [1016, 0]
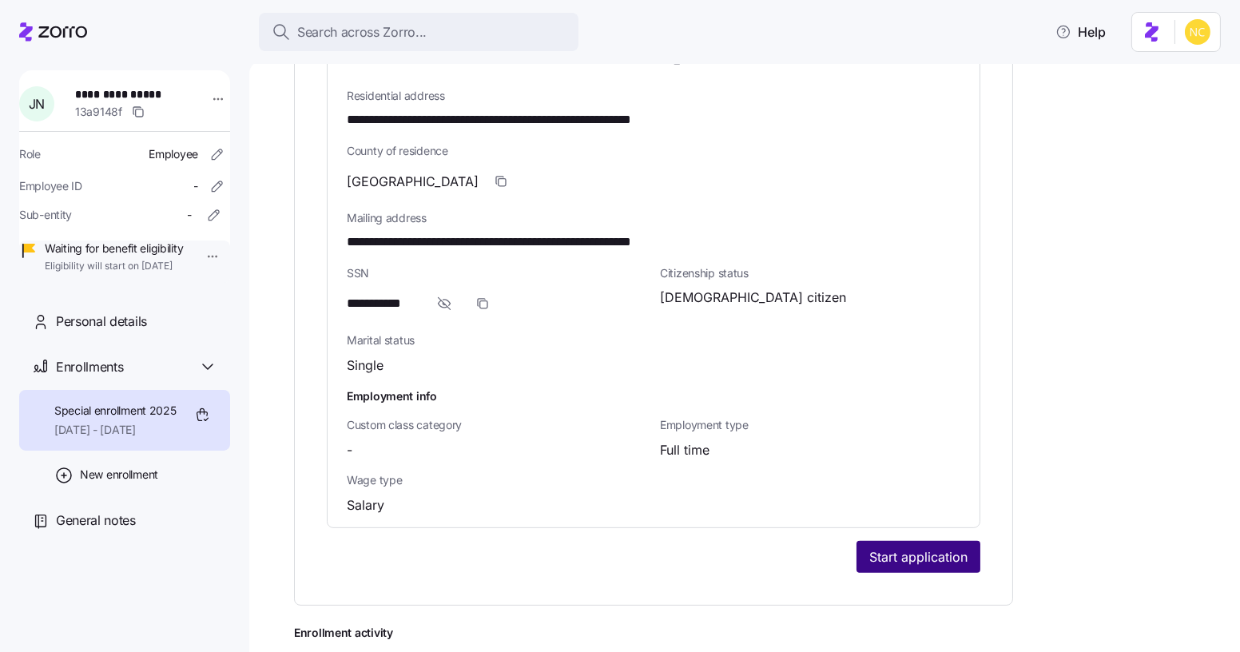
click at [926, 541] on button "Start application" at bounding box center [918, 557] width 124 height 32
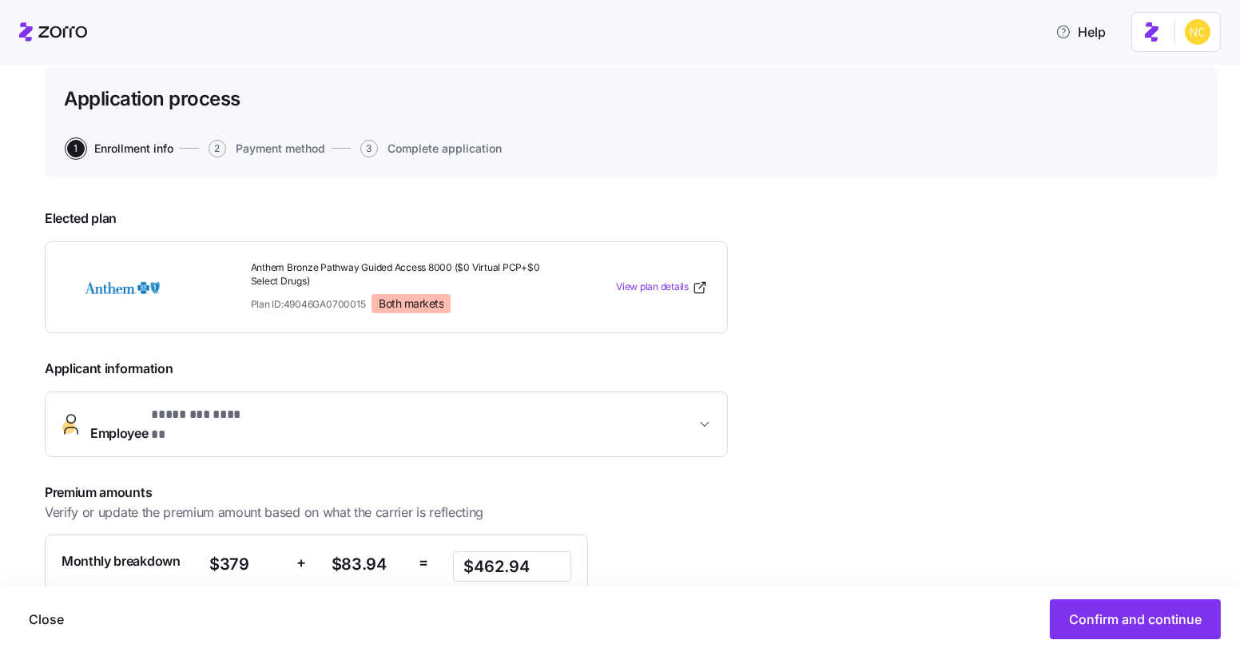
scroll to position [256, 0]
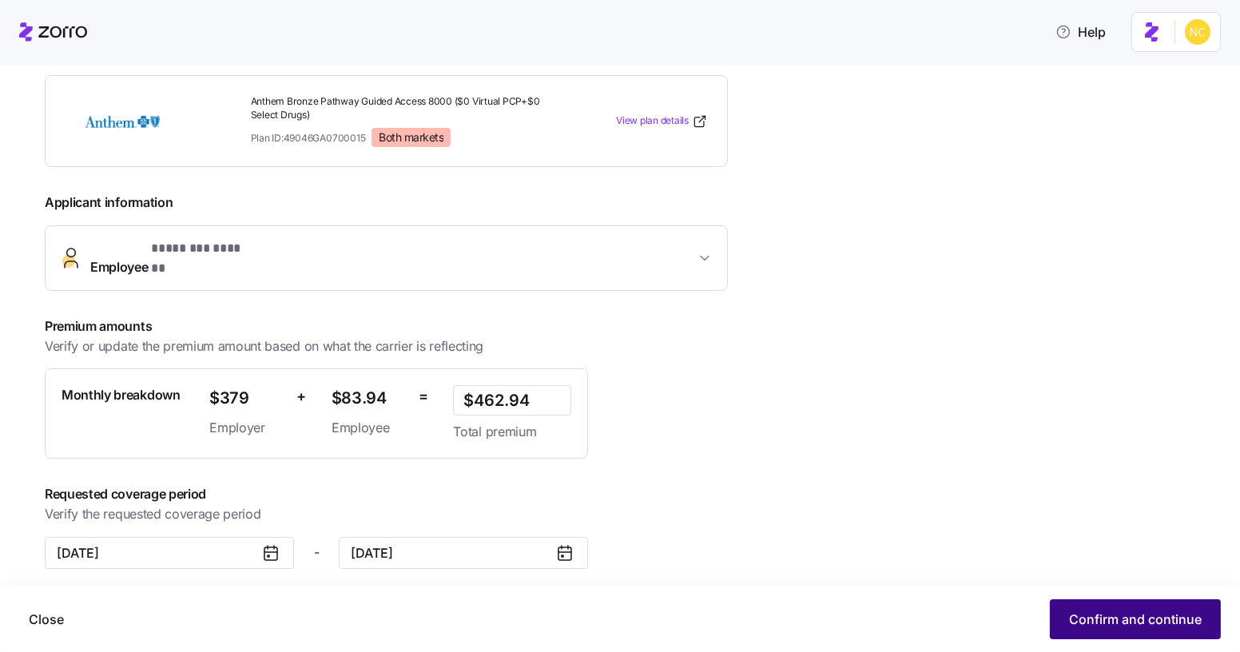
click at [1108, 623] on span "Confirm and continue" at bounding box center [1135, 619] width 133 height 19
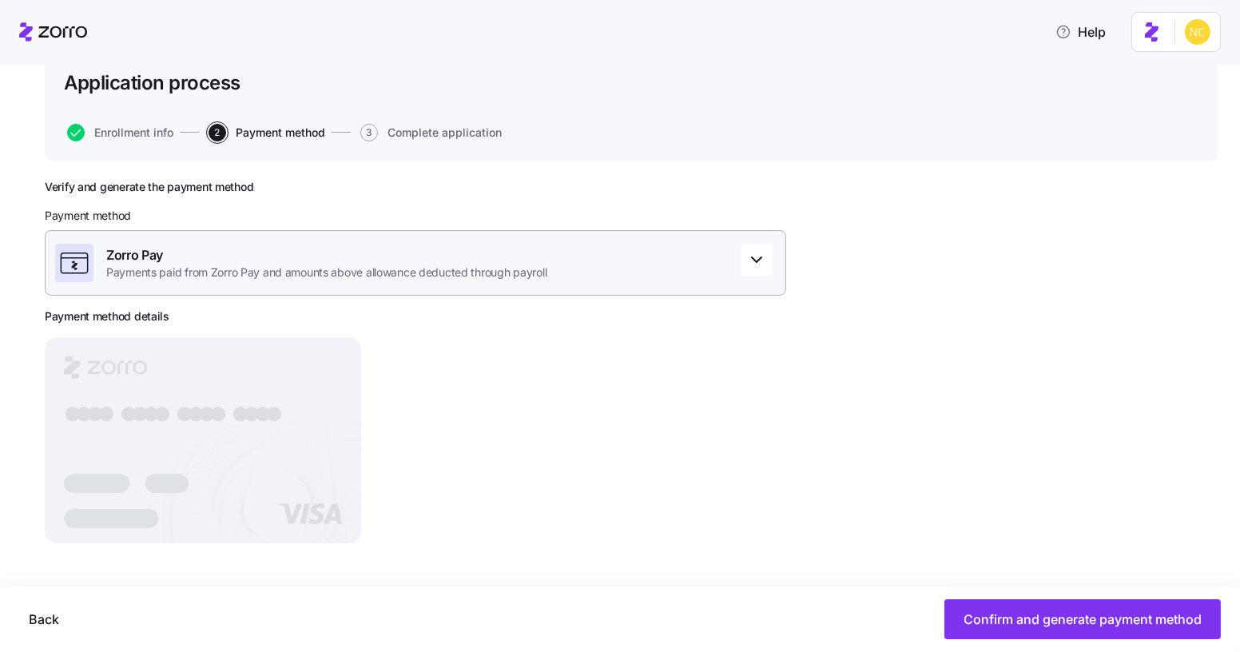
scroll to position [108, 0]
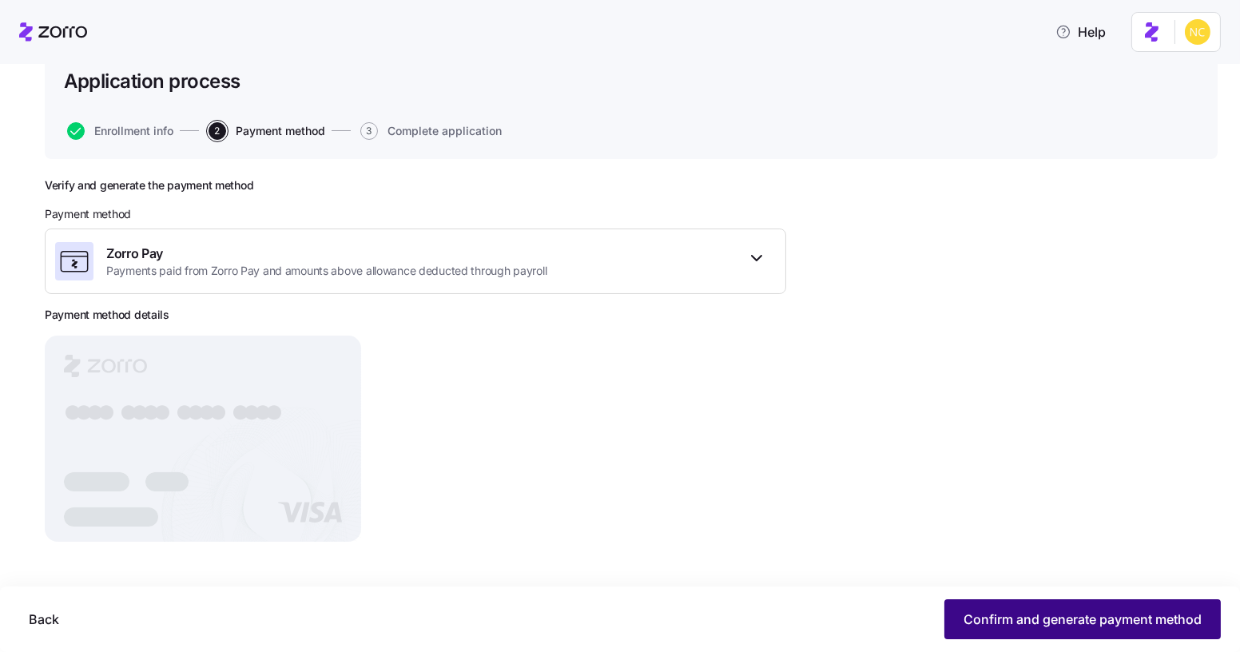
click at [1120, 621] on span "Confirm and generate payment method" at bounding box center [1082, 619] width 238 height 19
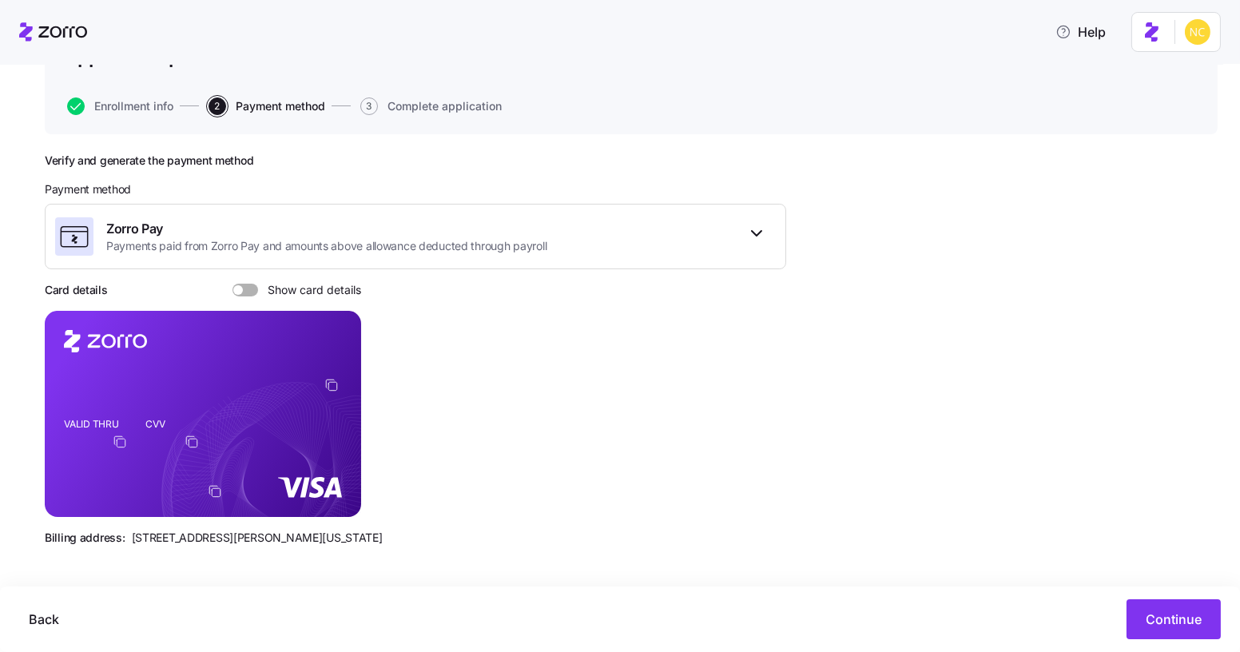
scroll to position [137, 0]
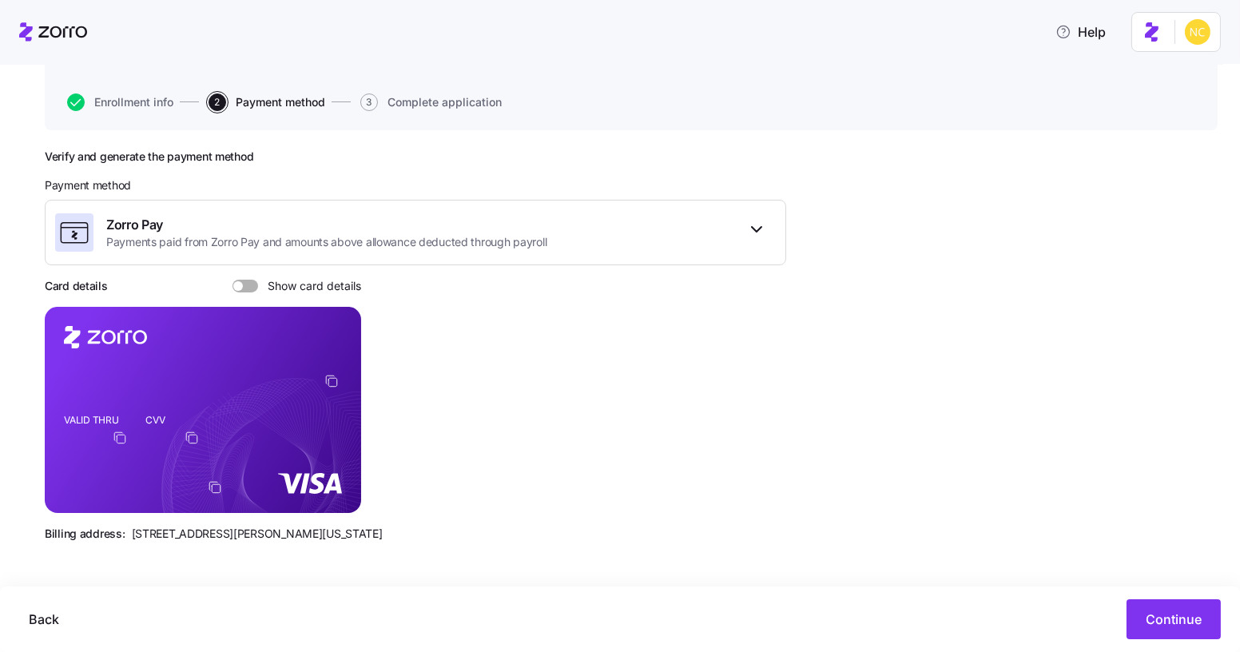
click at [236, 278] on div "Card details Show card details" at bounding box center [203, 286] width 316 height 16
click at [239, 281] on span at bounding box center [238, 286] width 10 height 10
click at [232, 280] on input "Show card details" at bounding box center [232, 280] width 0 height 0
click at [214, 483] on icon "VALID THRU CVV" at bounding box center [203, 410] width 316 height 206
drag, startPoint x: 129, startPoint y: 532, endPoint x: 213, endPoint y: 538, distance: 84.9
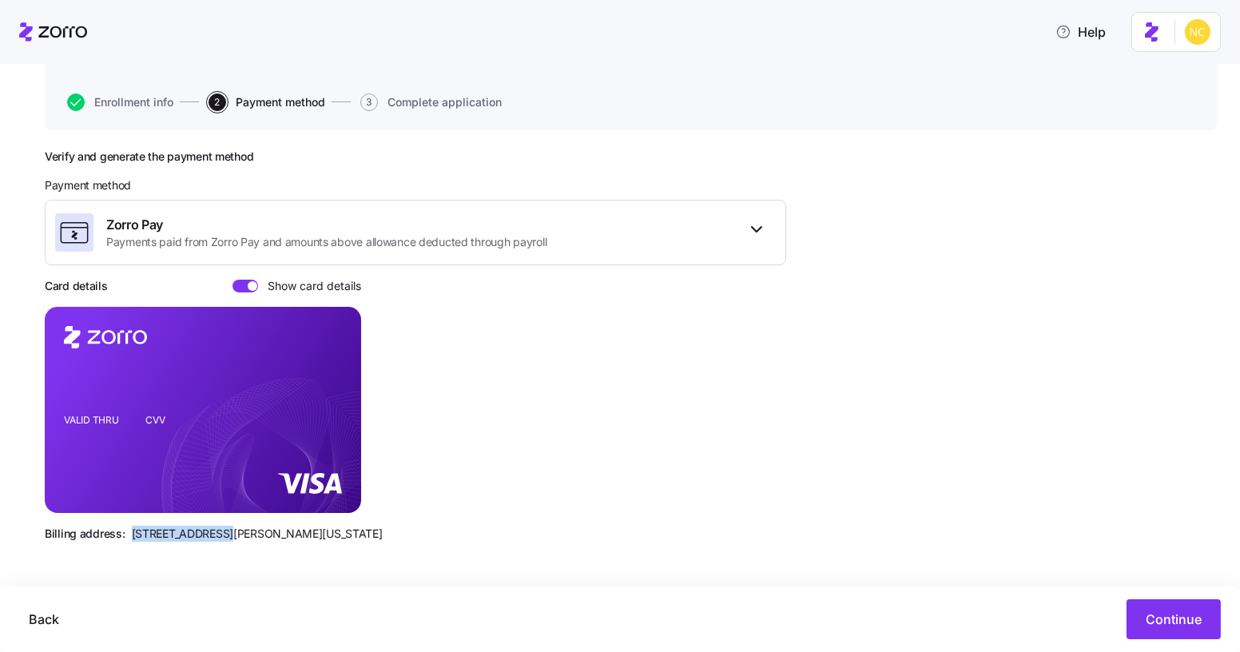
click at [213, 538] on span "810 Sharon Drive, Westlake, Ohio 44145" at bounding box center [257, 534] width 251 height 16
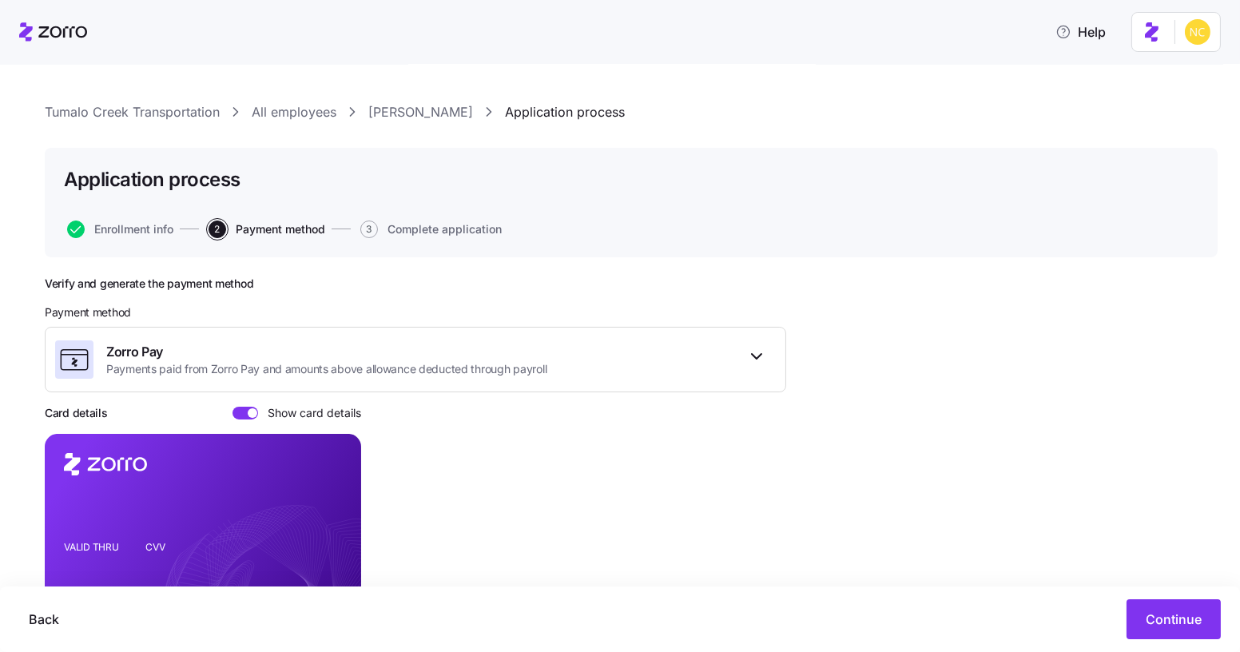
scroll to position [0, 0]
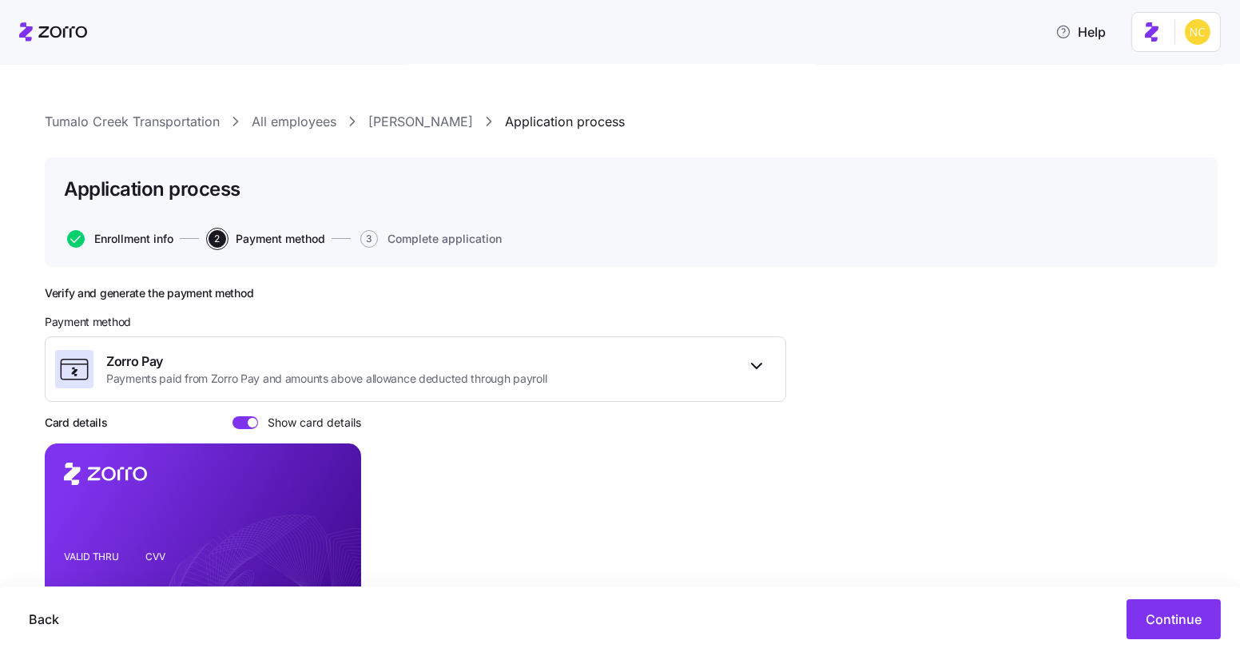
click at [145, 237] on span "Enrollment info" at bounding box center [133, 238] width 79 height 11
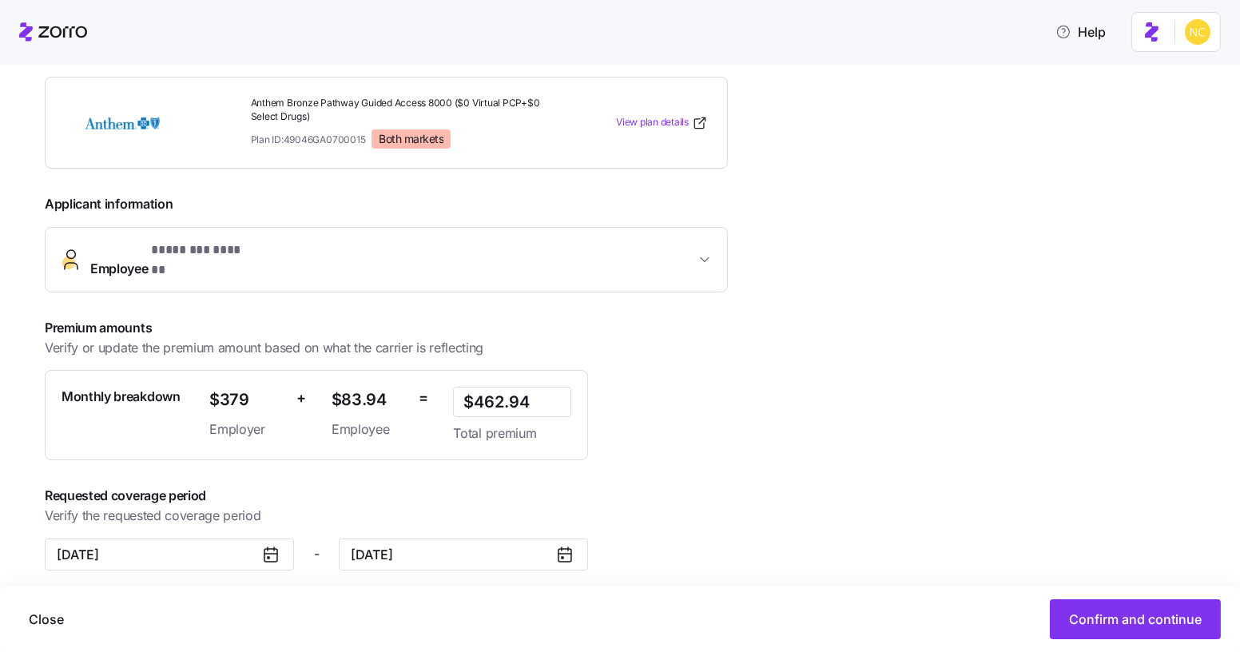
scroll to position [256, 0]
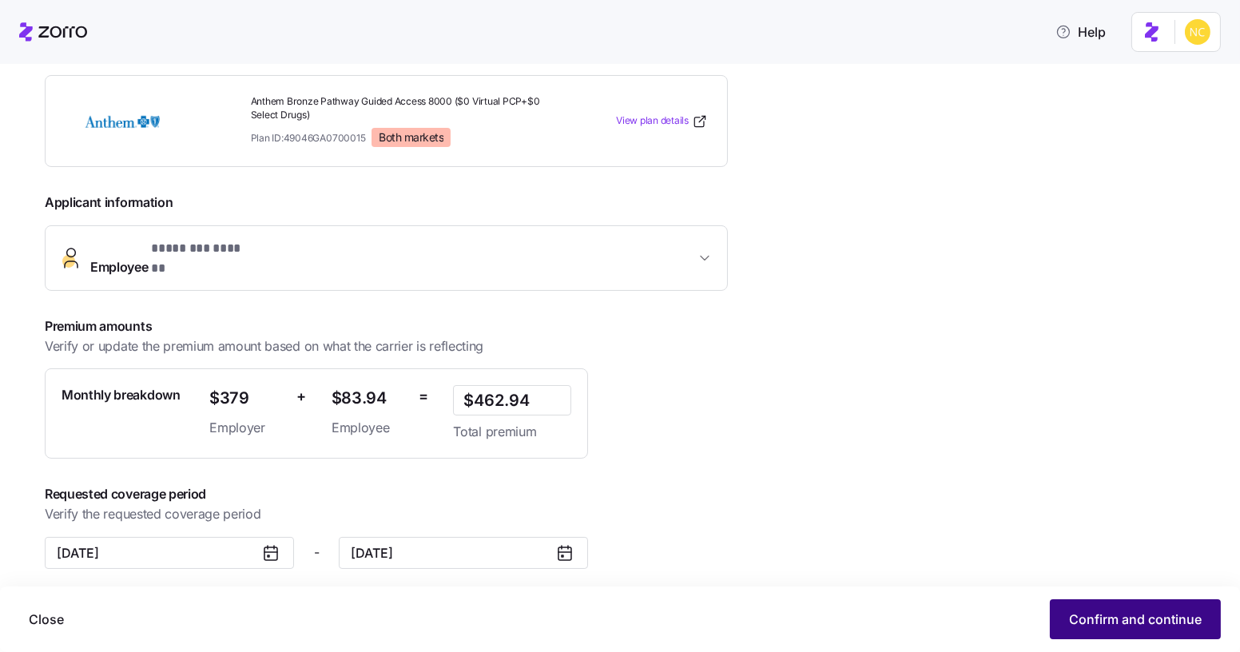
click at [1104, 629] on button "Confirm and continue" at bounding box center [1135, 619] width 171 height 40
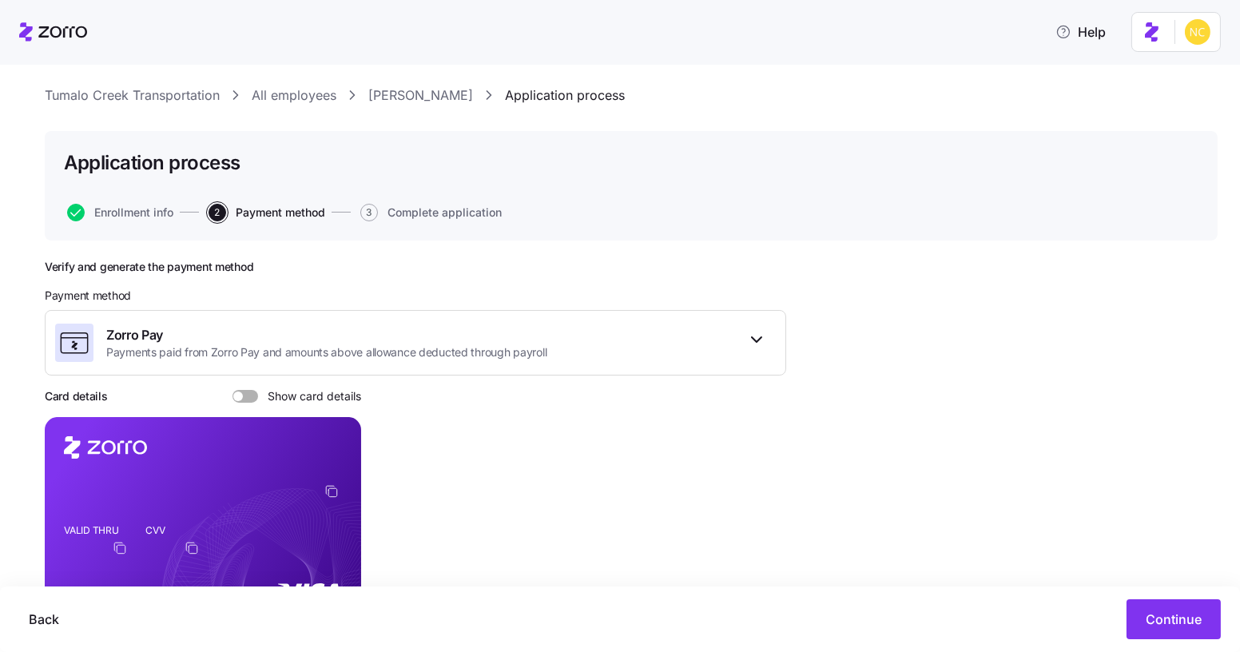
scroll to position [72, 0]
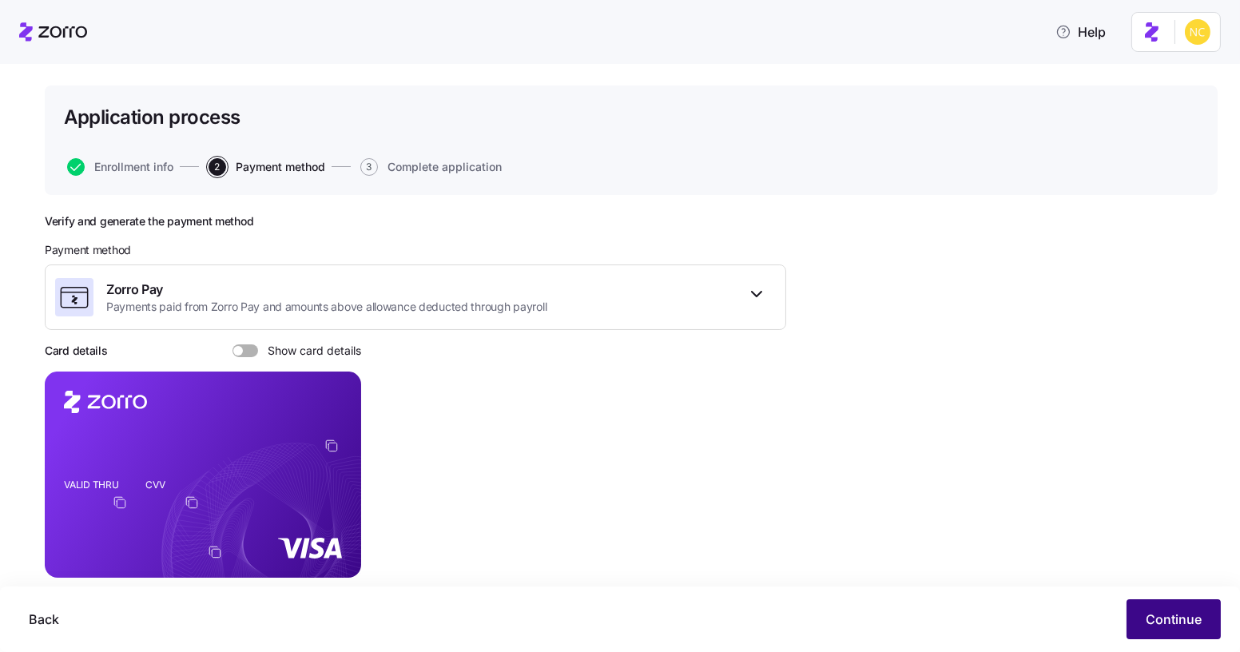
click at [1140, 633] on button "Continue" at bounding box center [1173, 619] width 94 height 40
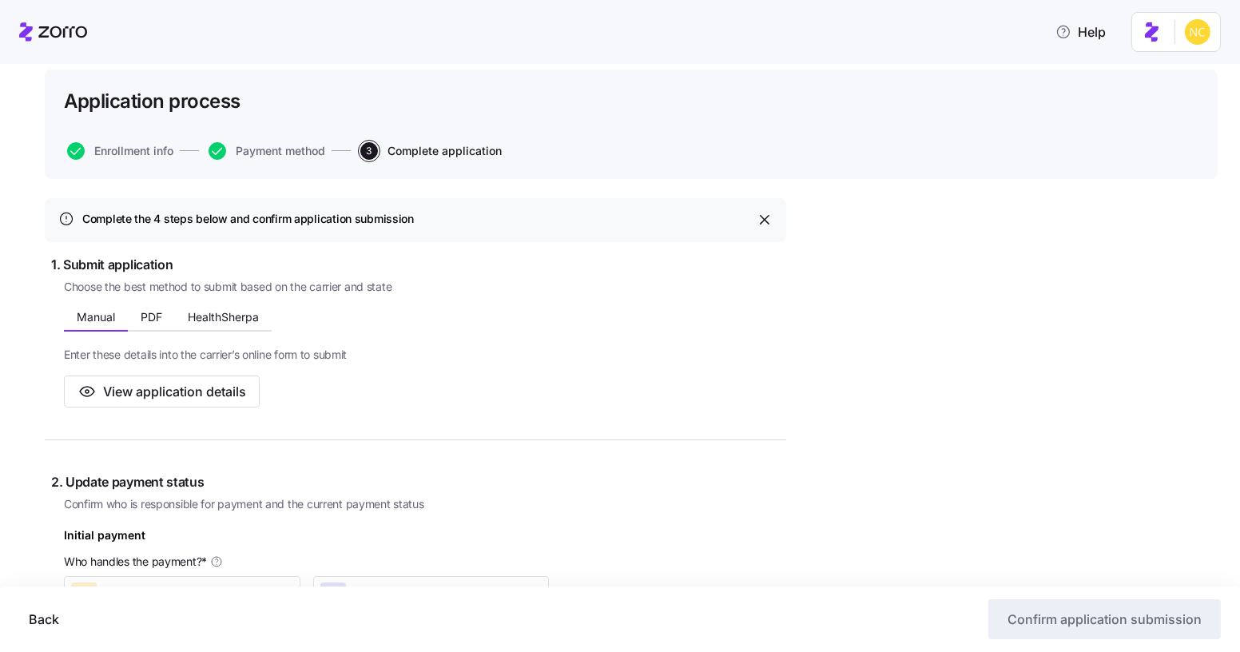
scroll to position [72, 0]
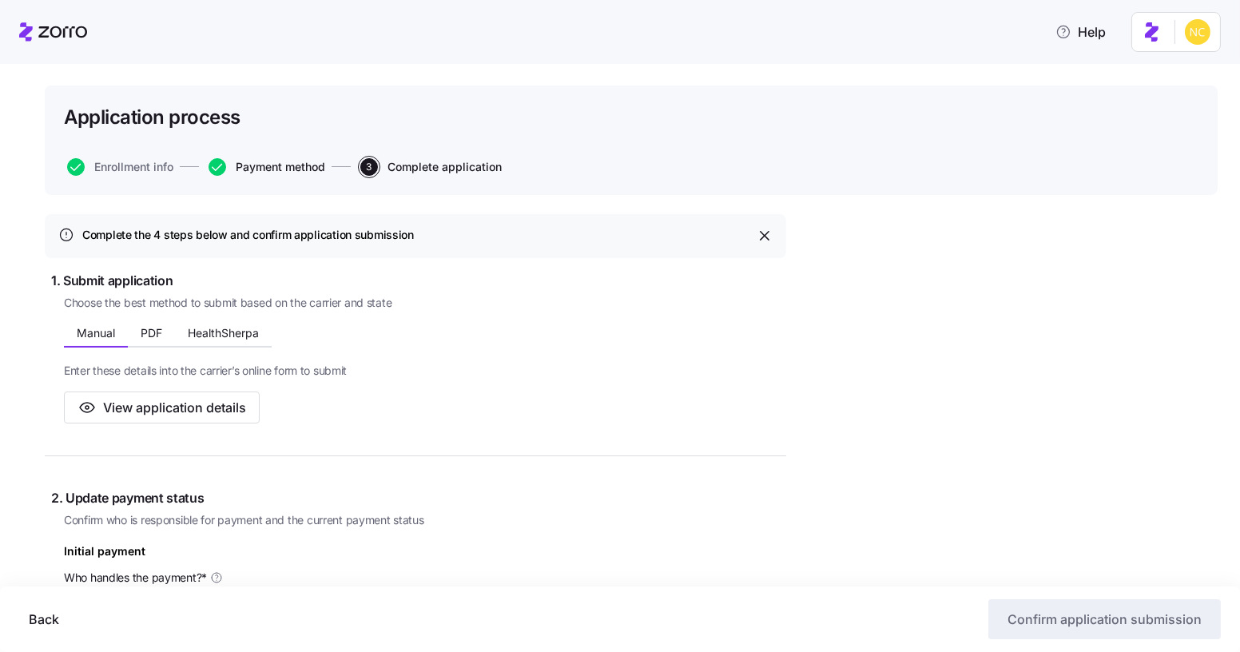
click at [277, 171] on span "Payment method" at bounding box center [280, 166] width 89 height 11
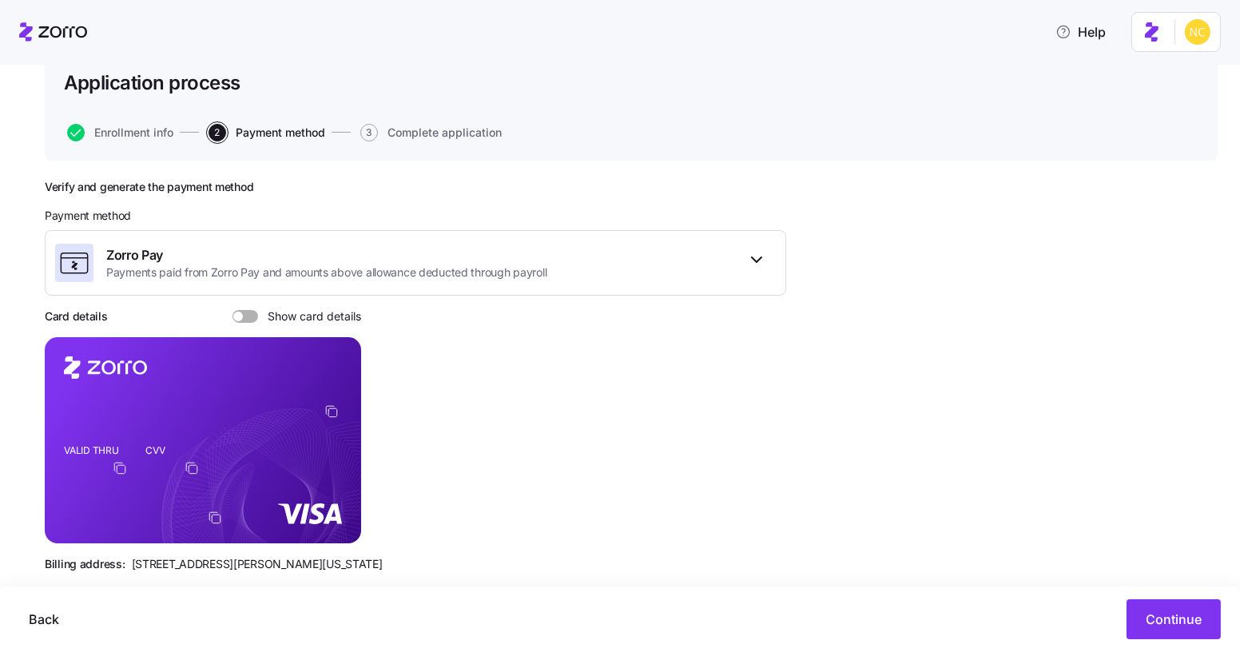
scroll to position [137, 0]
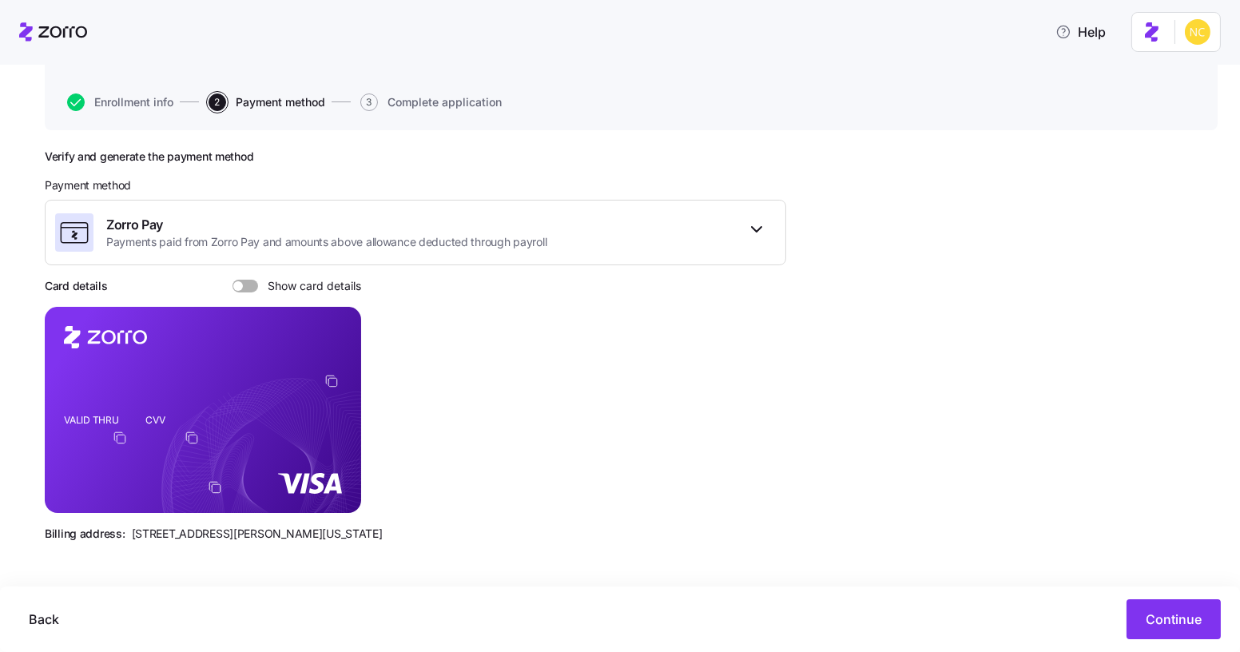
click at [250, 284] on span at bounding box center [251, 286] width 16 height 13
click at [232, 280] on input "Show card details" at bounding box center [232, 280] width 0 height 0
click at [1137, 611] on button "Continue" at bounding box center [1173, 619] width 94 height 40
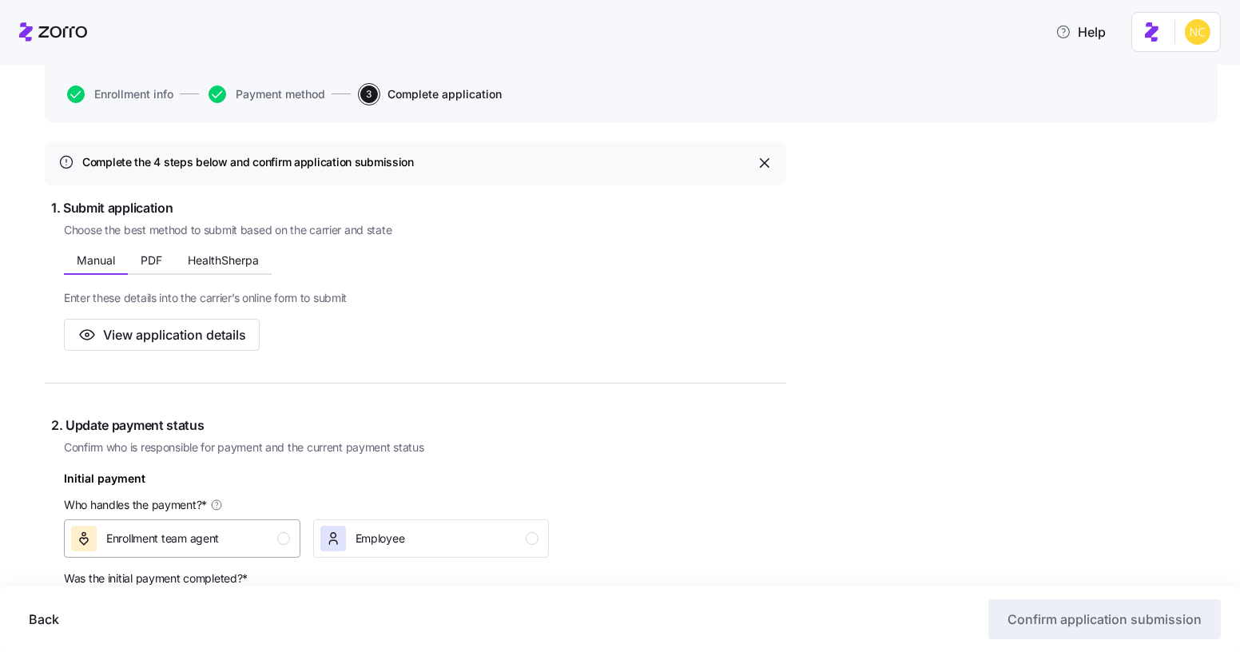
click at [245, 530] on div "Enrollment team agent" at bounding box center [180, 539] width 219 height 26
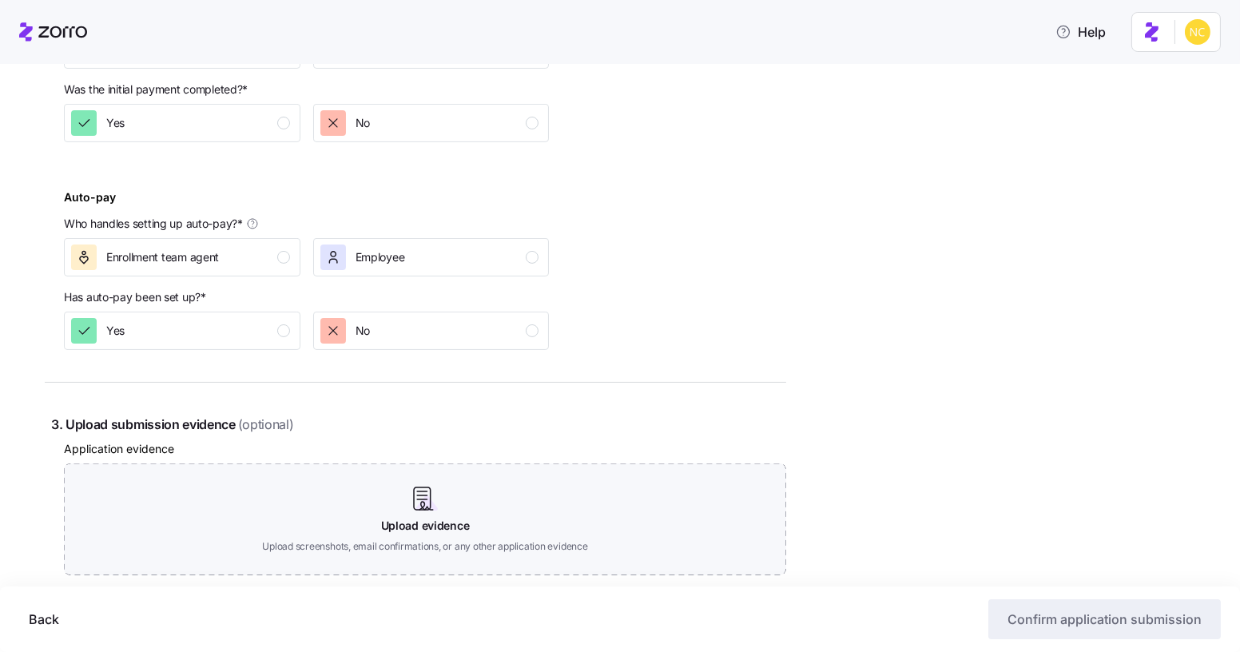
scroll to position [435, 0]
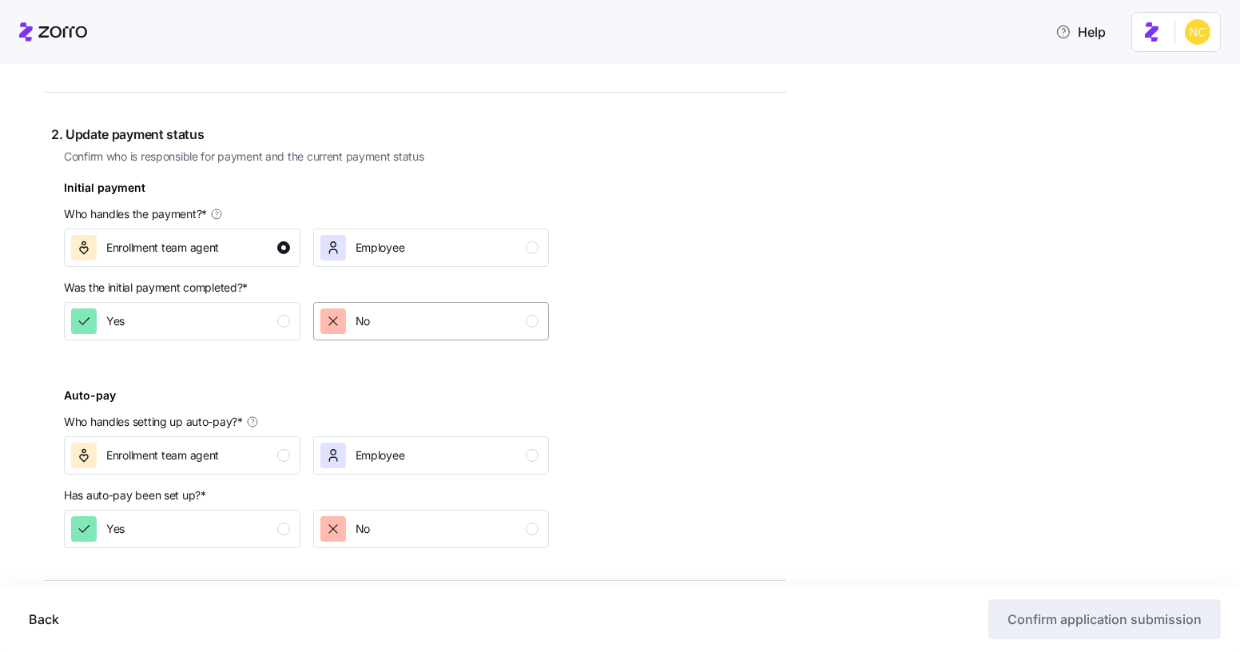
click at [357, 315] on span "No" at bounding box center [362, 321] width 14 height 16
click at [261, 460] on div "Enrollment team agent" at bounding box center [180, 456] width 219 height 26
click at [343, 518] on div "button" at bounding box center [333, 529] width 26 height 26
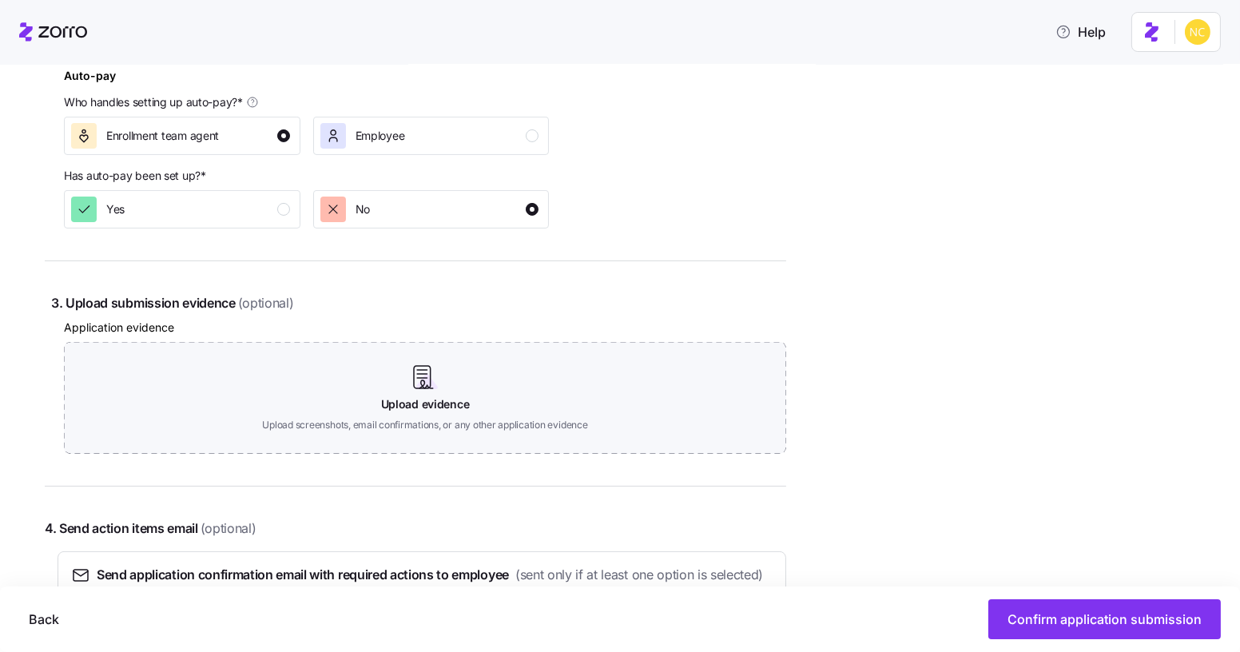
scroll to position [871, 0]
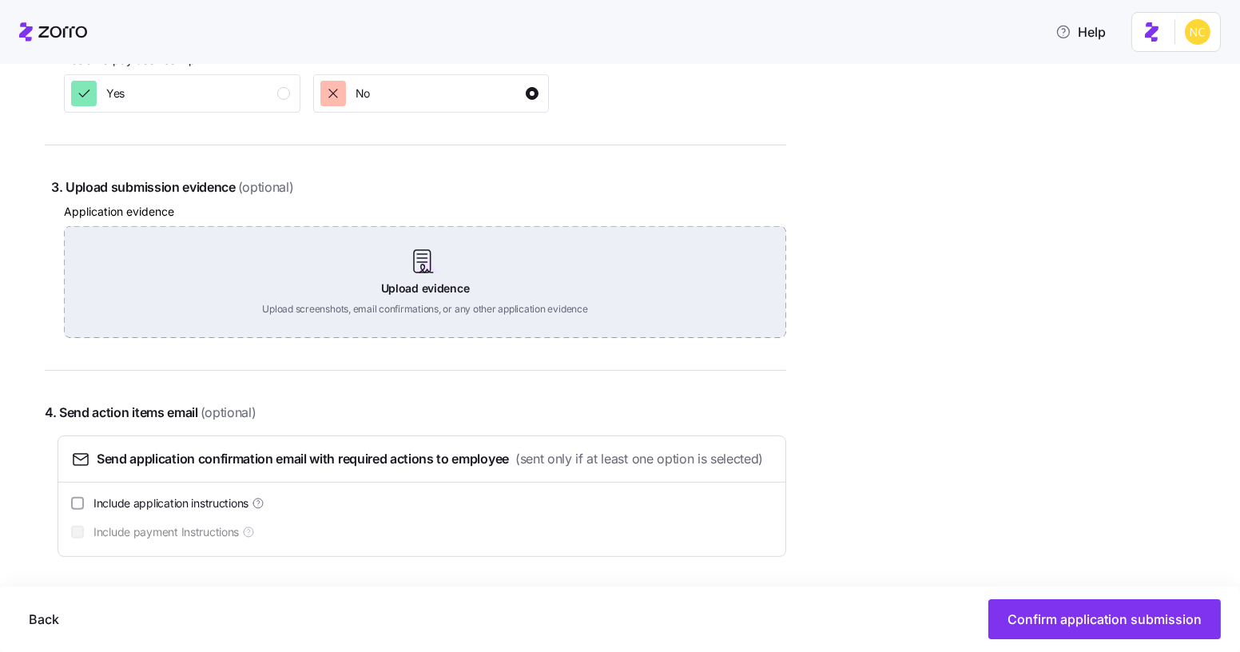
click at [455, 252] on div "Upload evidence Upload screenshots, email confirmations, or any other applicati…" at bounding box center [425, 282] width 722 height 112
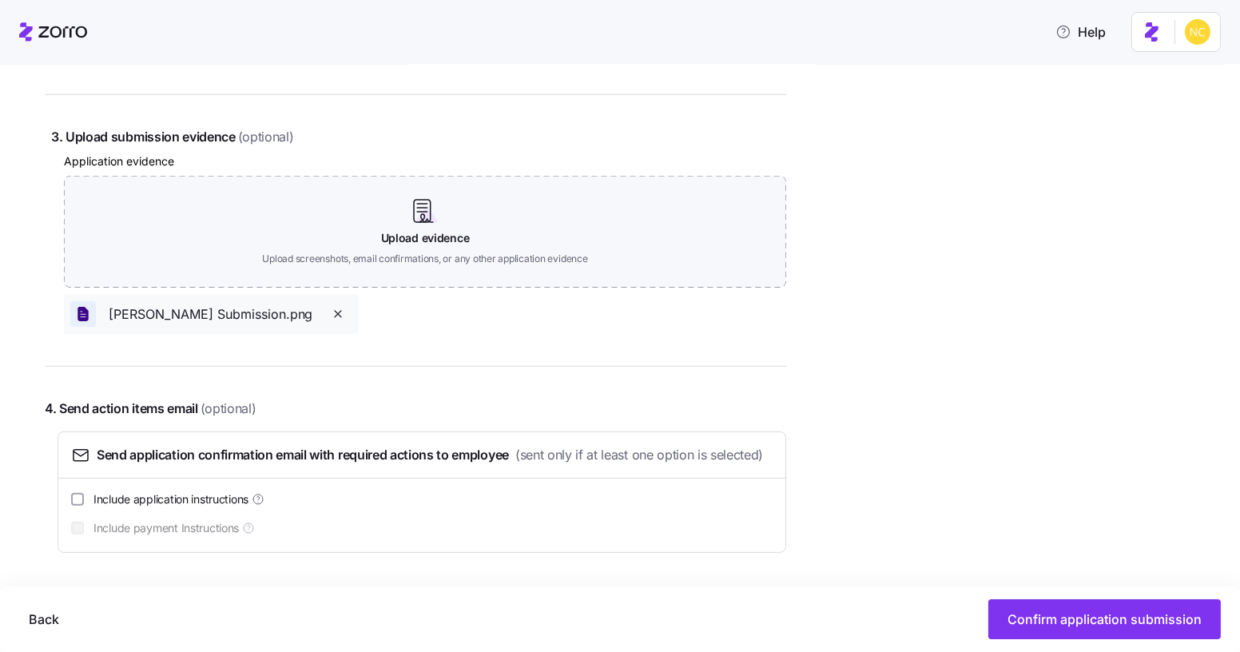
scroll to position [947, 0]
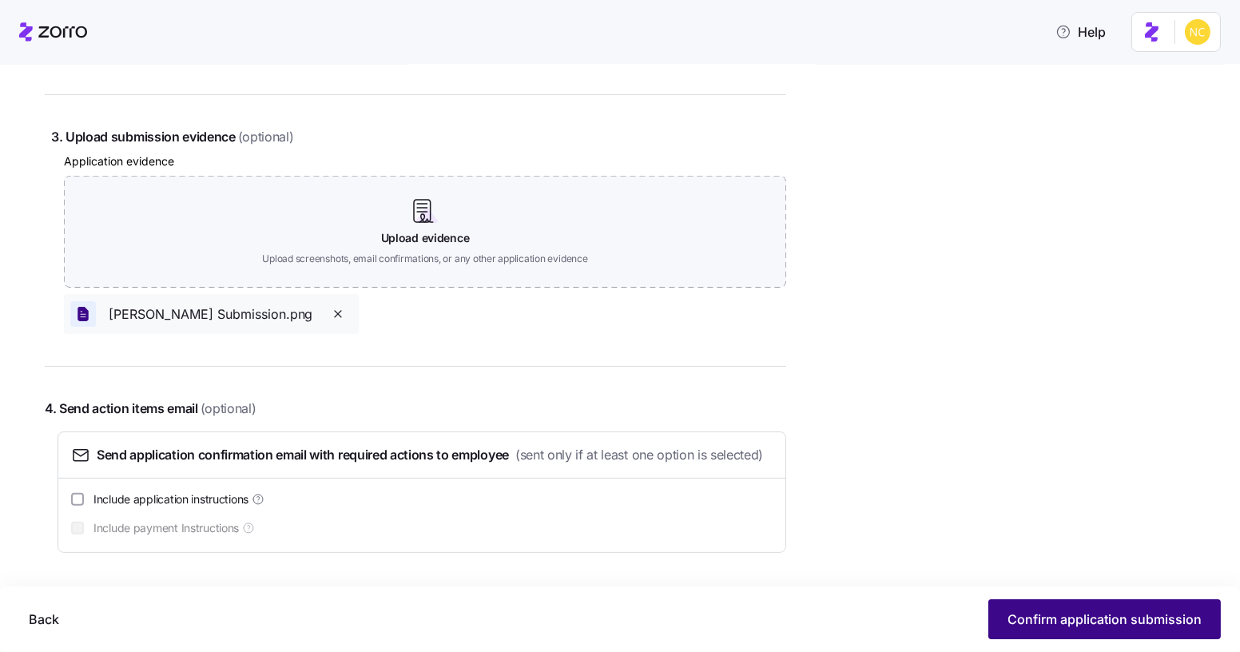
click at [1046, 616] on span "Confirm application submission" at bounding box center [1104, 619] width 194 height 19
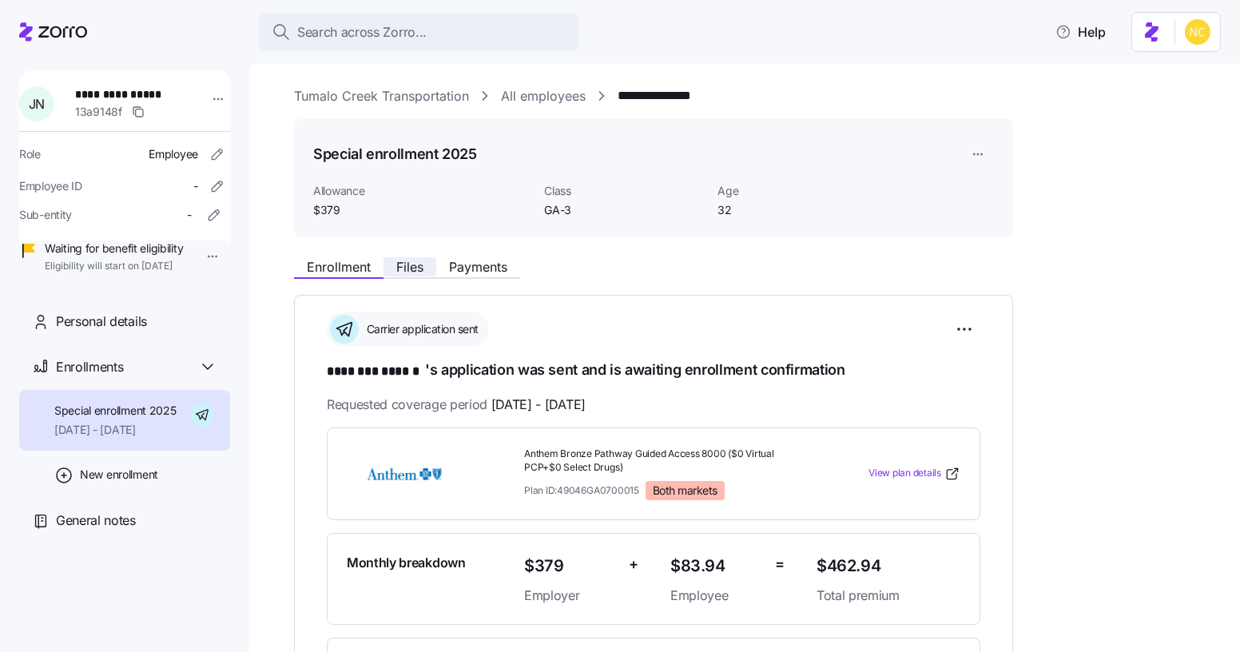
click at [409, 257] on button "Files" at bounding box center [409, 266] width 53 height 19
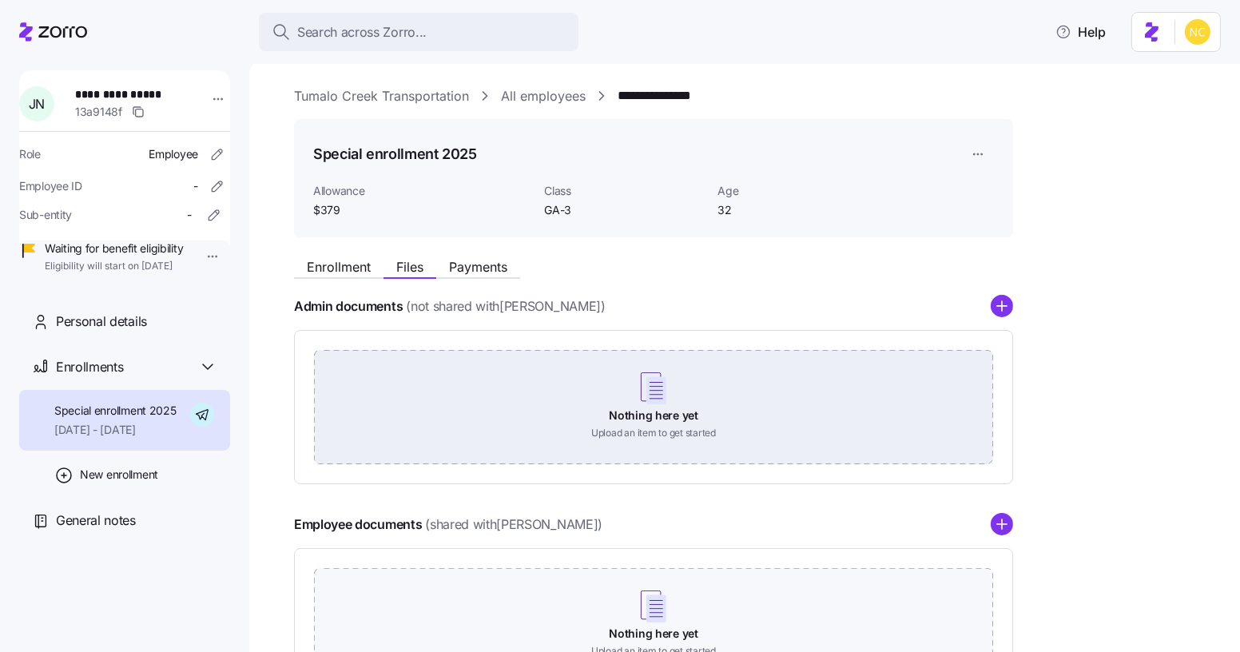
scroll to position [39, 0]
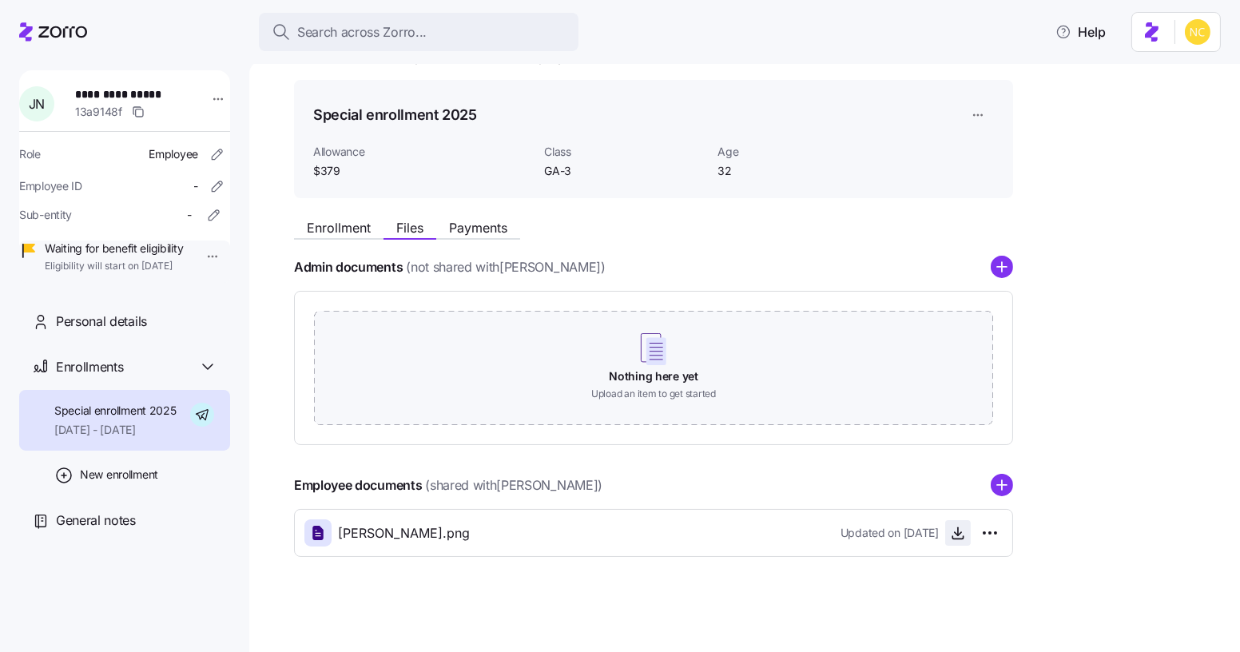
click at [950, 544] on span "button" at bounding box center [958, 533] width 24 height 24
click at [951, 528] on icon "button" at bounding box center [958, 533] width 16 height 16
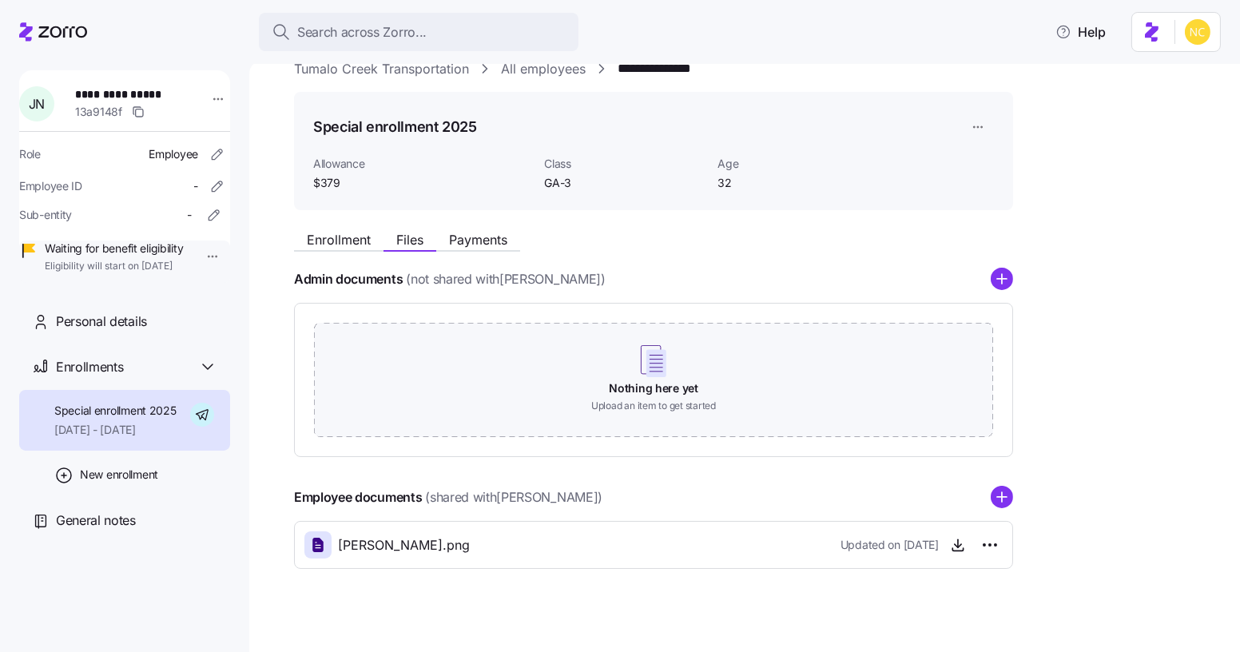
scroll to position [0, 0]
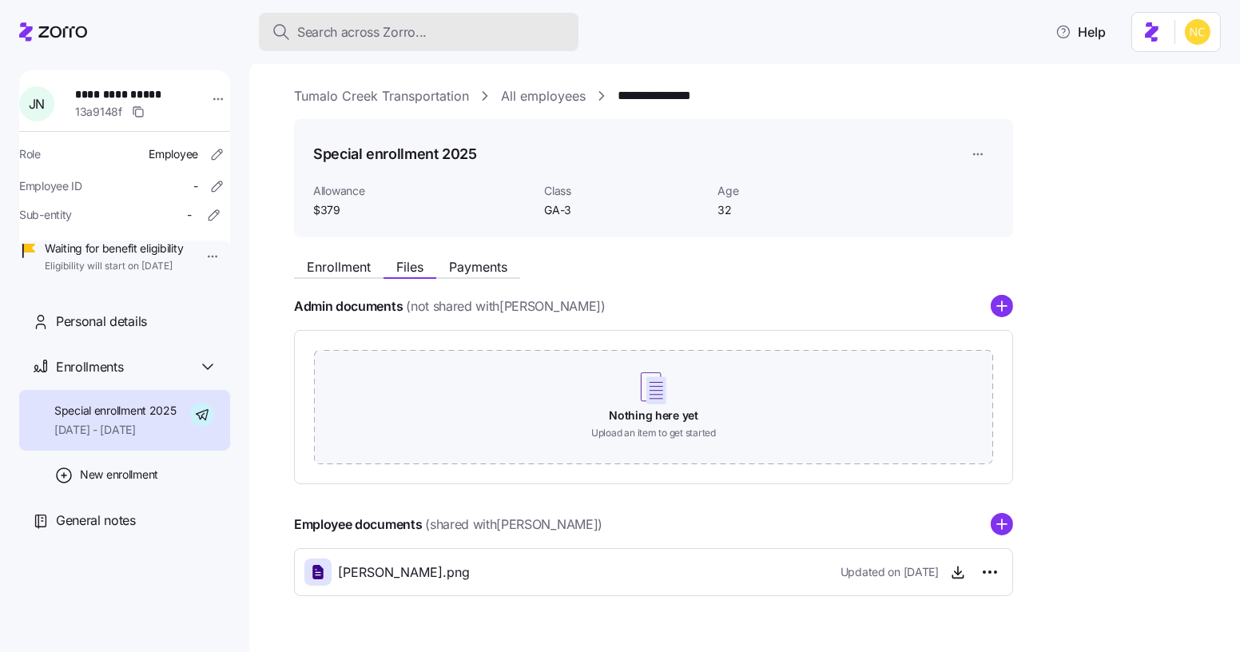
click at [437, 21] on button "Search across Zorro..." at bounding box center [419, 32] width 320 height 38
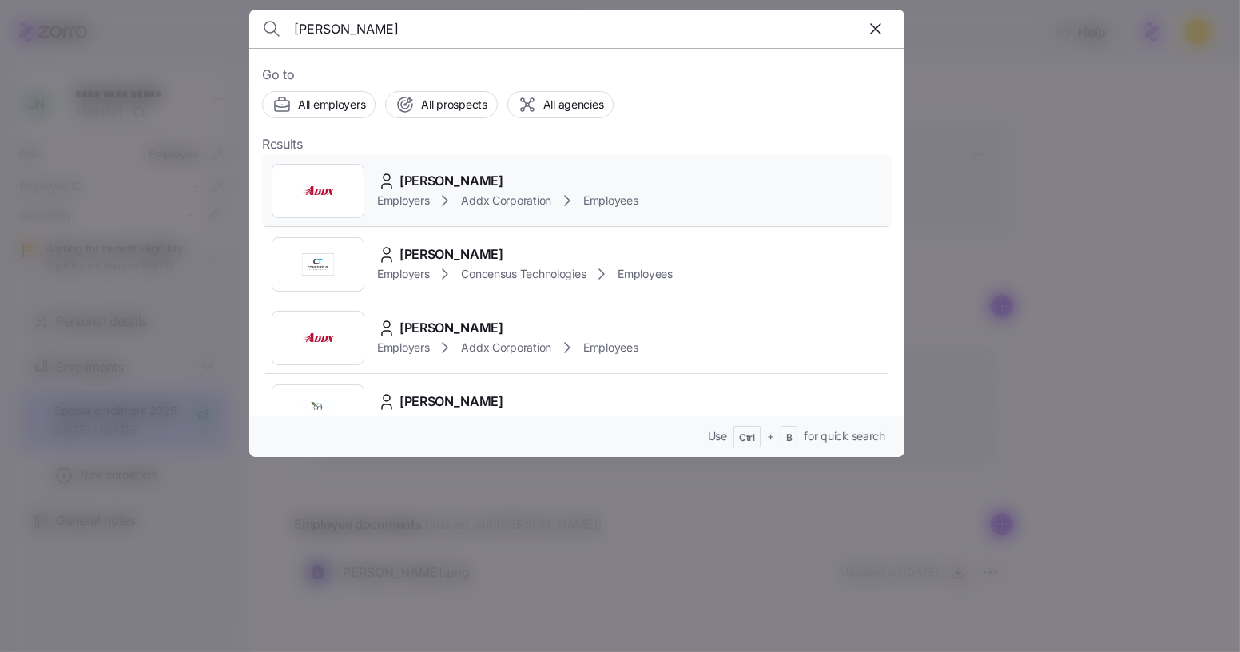
type input "donald fullwood"
click at [484, 180] on span "Donald Fulwood" at bounding box center [451, 181] width 104 height 20
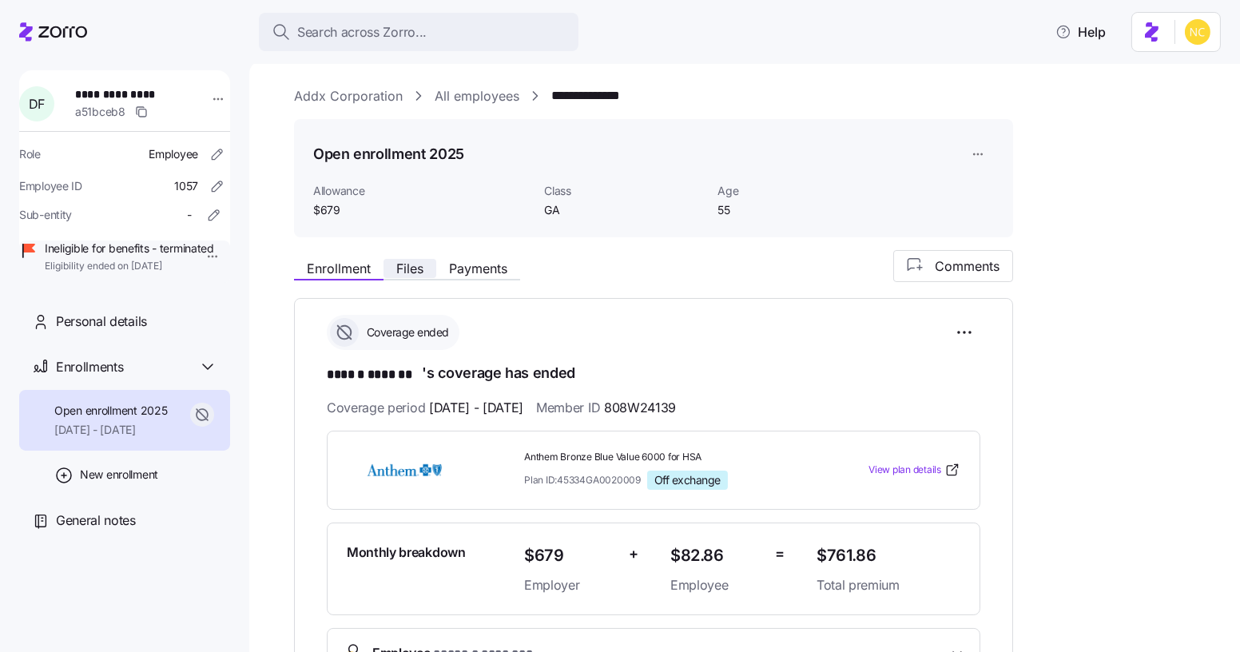
click at [419, 269] on span "Files" at bounding box center [409, 268] width 27 height 13
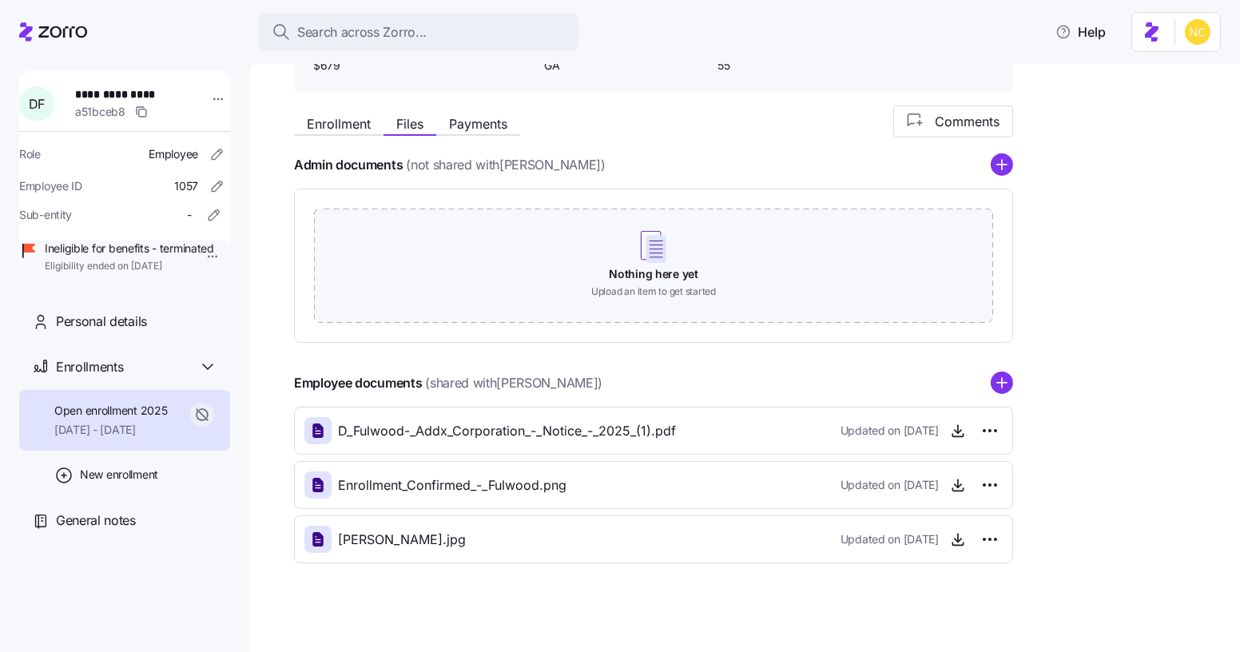
scroll to position [149, 0]
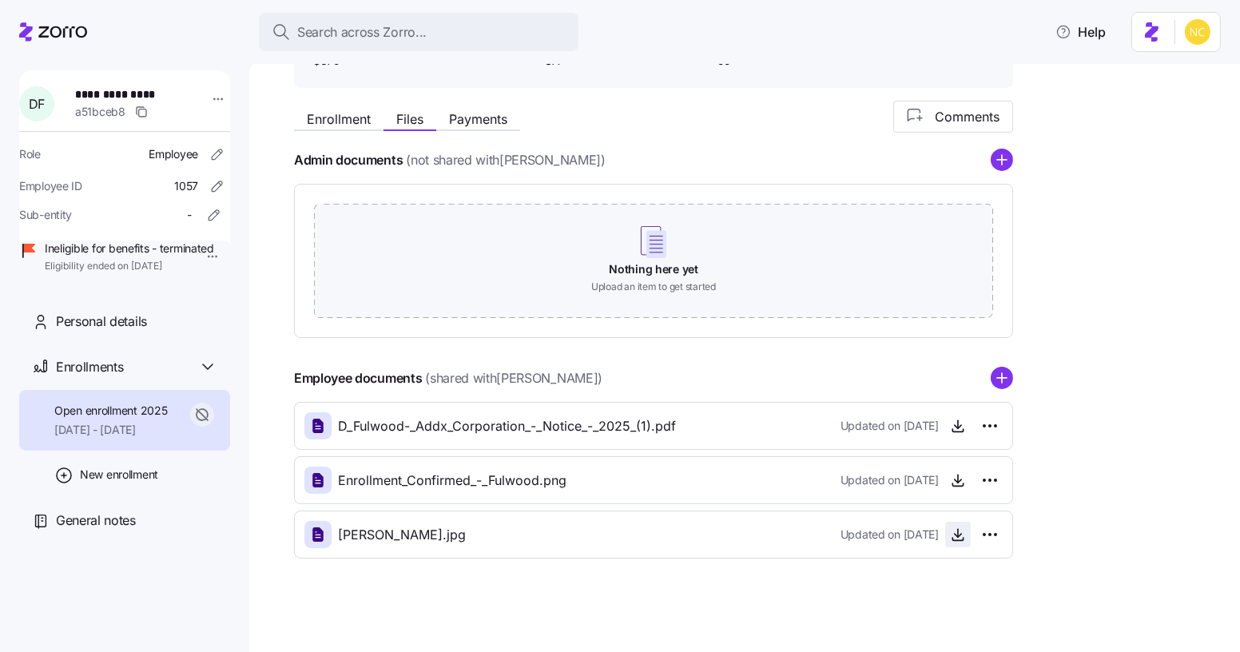
click at [946, 535] on span "button" at bounding box center [958, 534] width 24 height 24
click at [951, 533] on icon "button" at bounding box center [958, 534] width 16 height 16
click at [960, 486] on icon "button" at bounding box center [958, 480] width 16 height 16
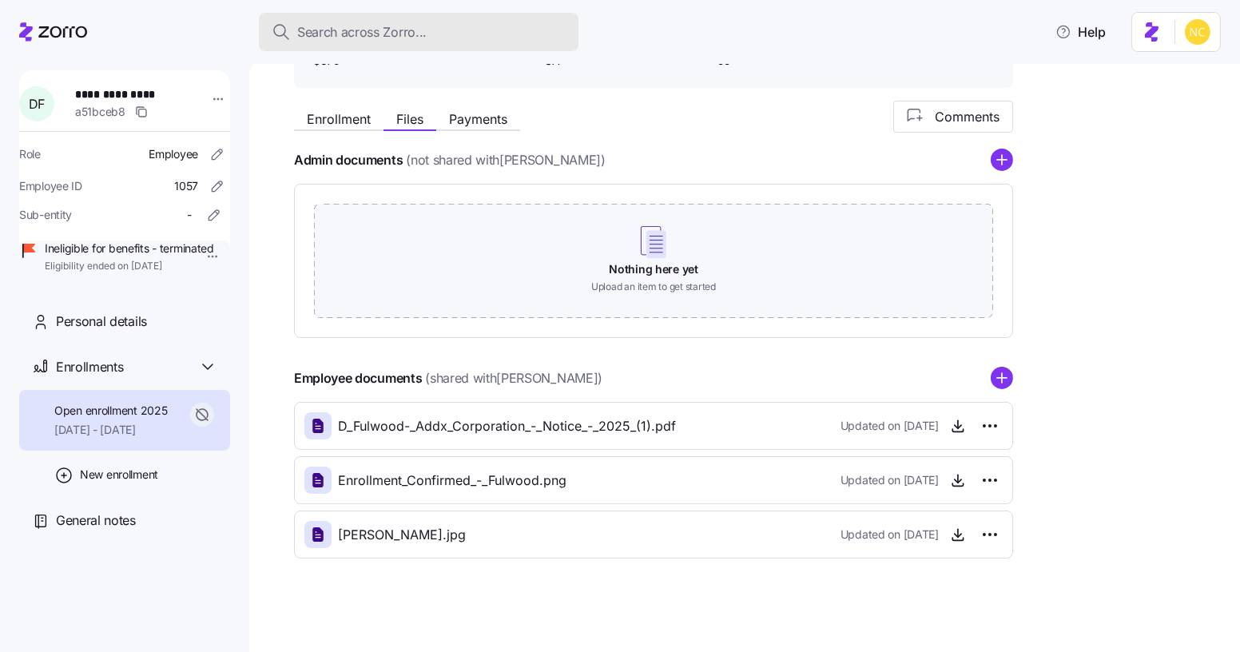
click at [432, 18] on button "Search across Zorro..." at bounding box center [419, 32] width 320 height 38
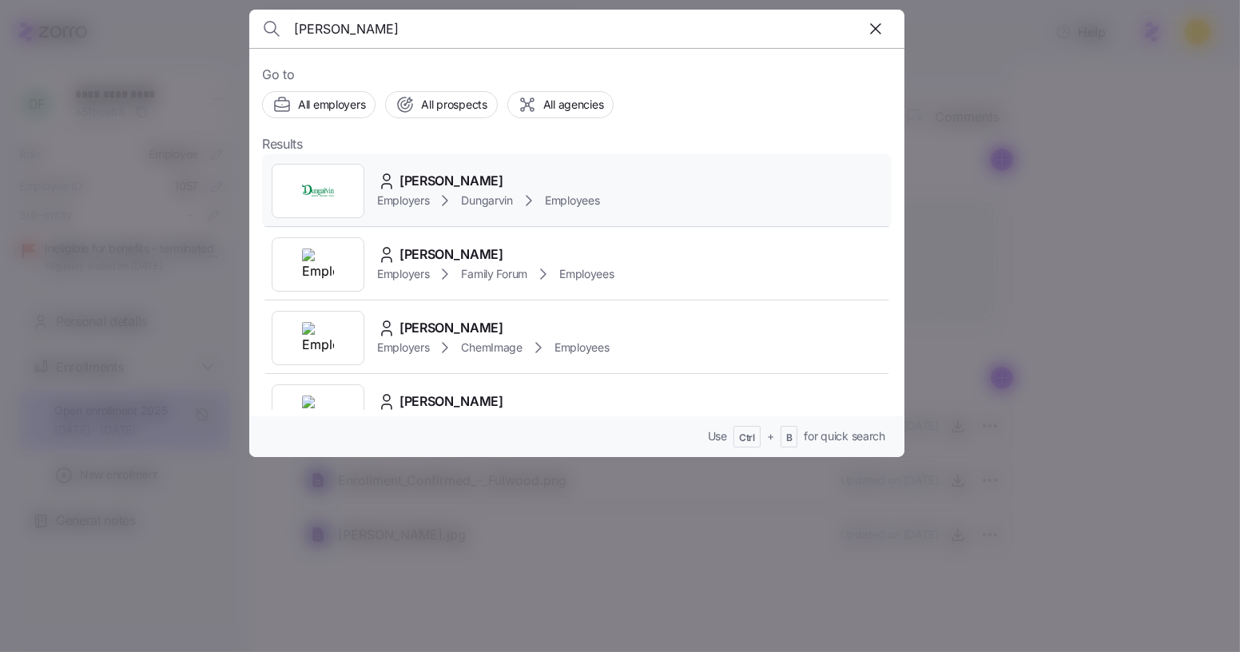
type input "amanda starr"
click at [459, 163] on div "Amanda Starr Employers Dungarvin Employees" at bounding box center [576, 190] width 629 height 73
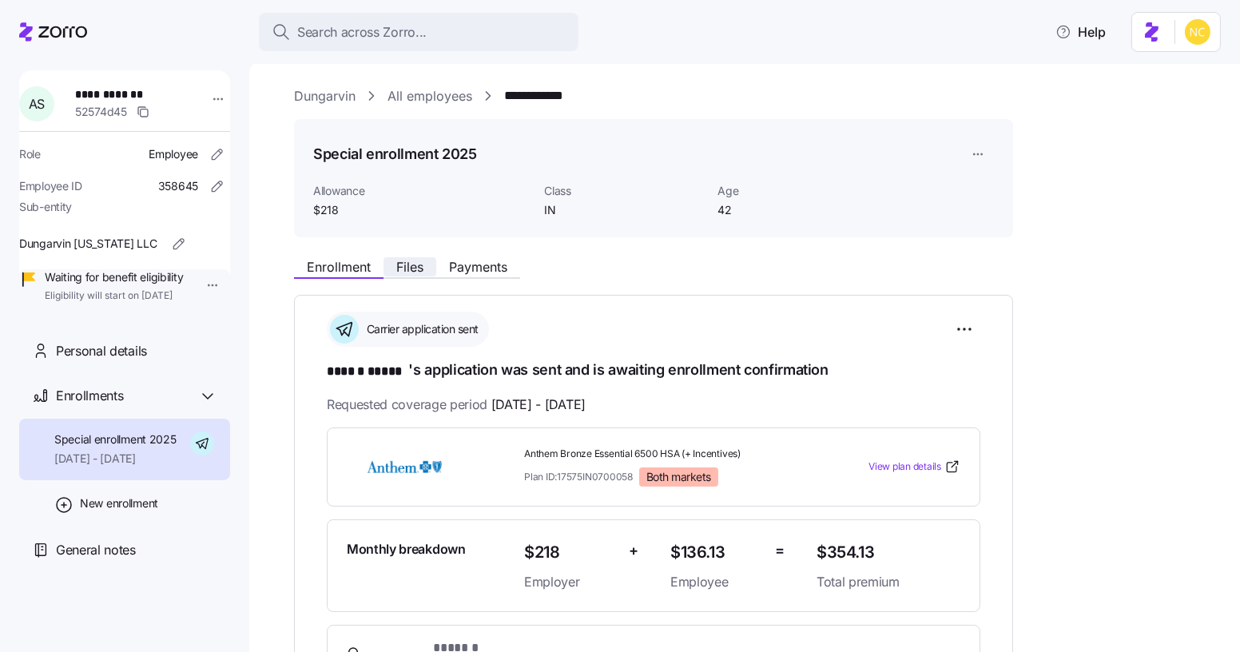
click at [419, 273] on span "Files" at bounding box center [409, 266] width 27 height 13
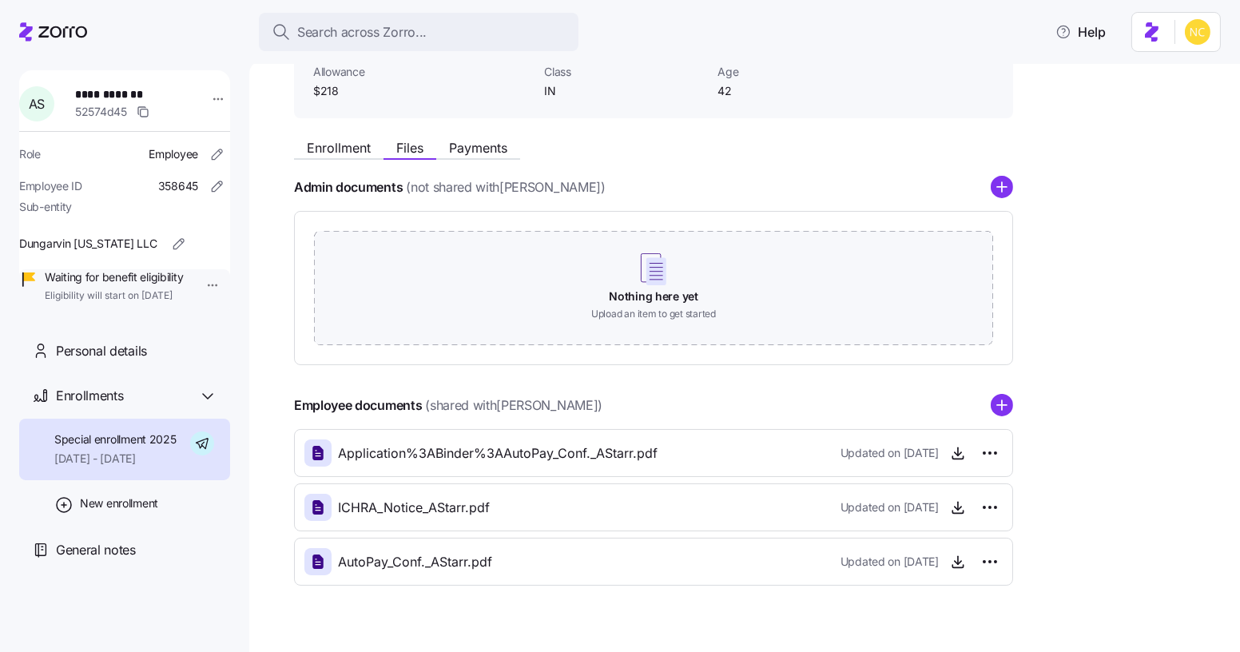
scroll to position [146, 0]
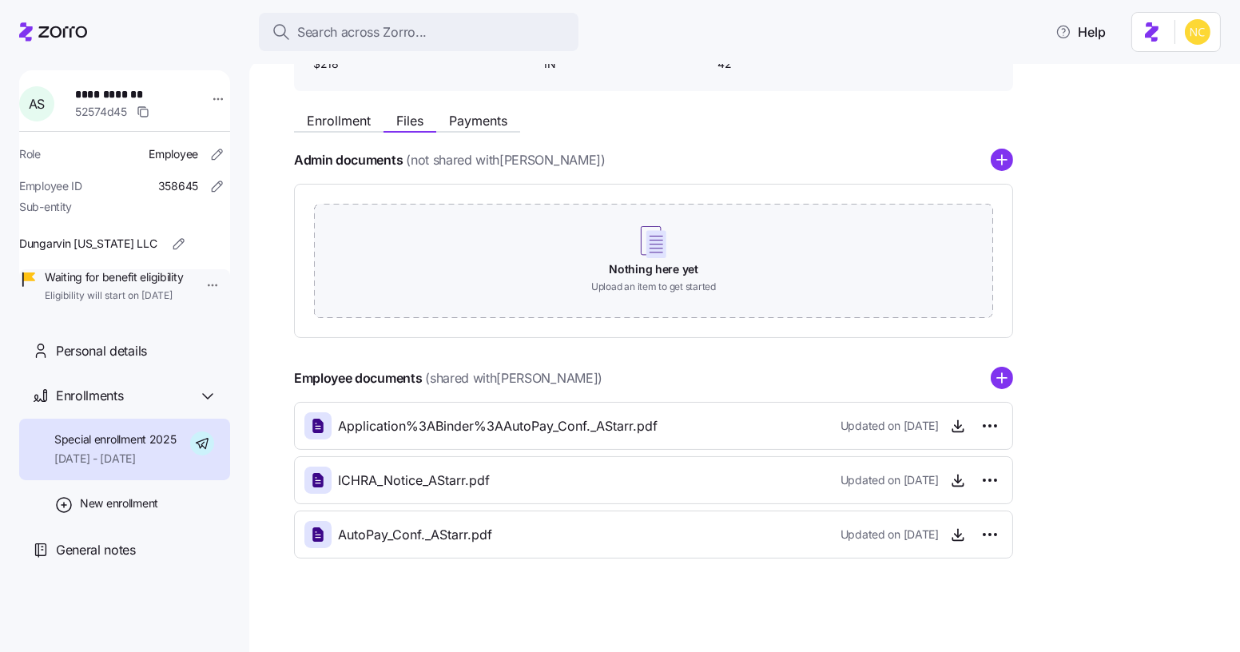
click at [943, 530] on div "Updated on 10/10/2025" at bounding box center [921, 535] width 162 height 26
click at [953, 530] on icon "button" at bounding box center [958, 534] width 16 height 16
click at [957, 534] on icon "button" at bounding box center [958, 534] width 16 height 16
click at [327, 121] on span "Enrollment" at bounding box center [339, 120] width 64 height 13
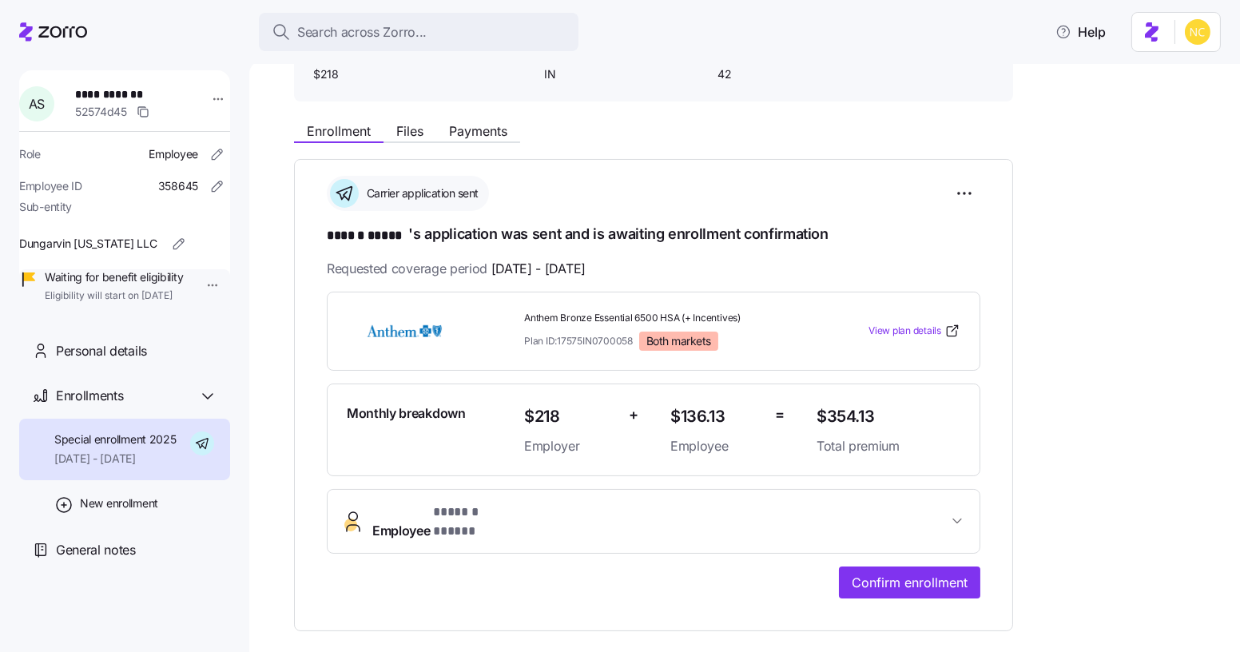
scroll to position [26, 0]
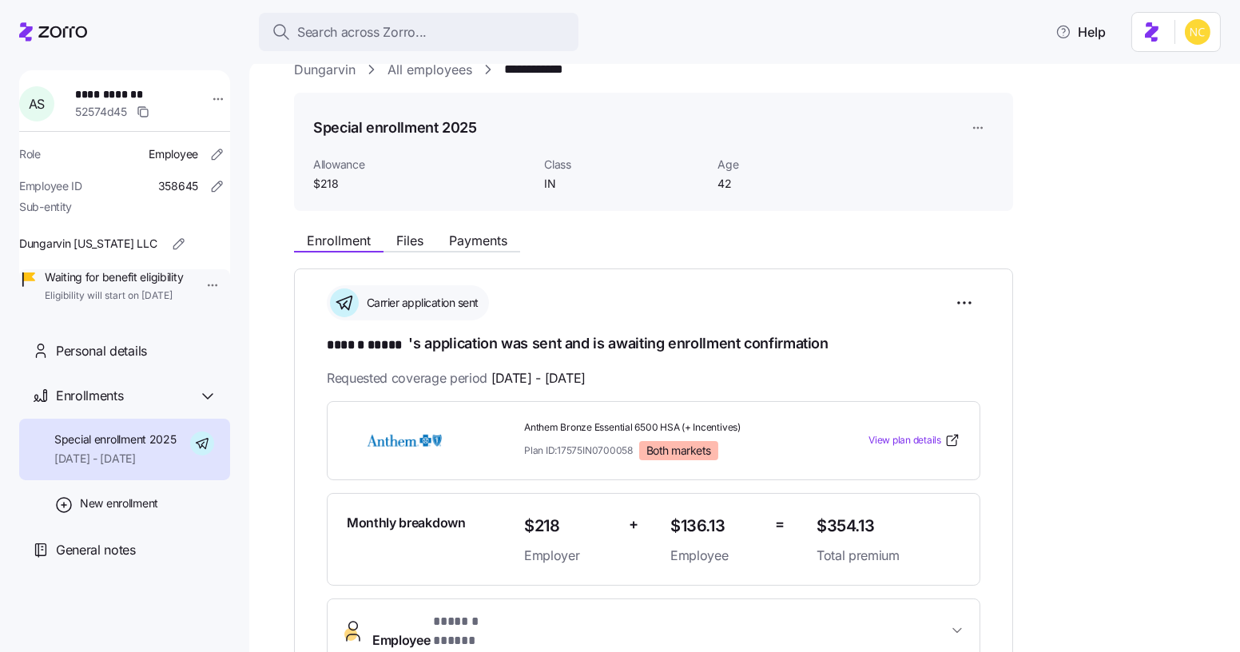
click at [416, 226] on div "Enrollment Files Payments" at bounding box center [653, 238] width 719 height 29
click at [414, 234] on span "Files" at bounding box center [409, 240] width 27 height 13
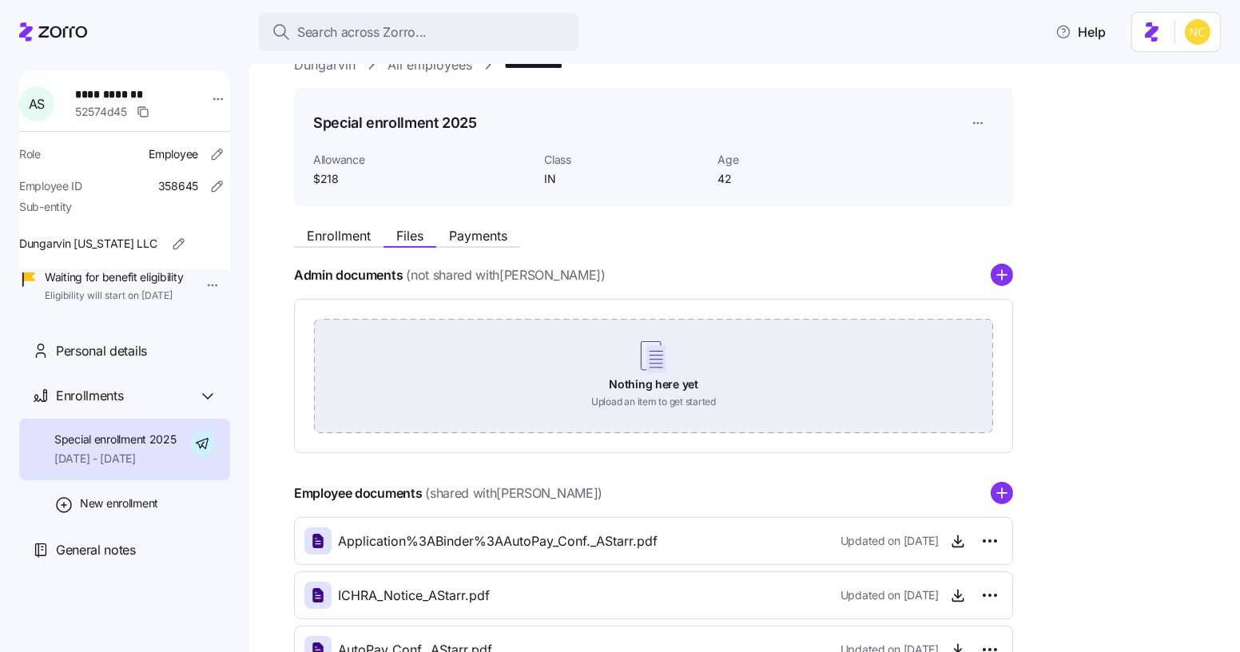
scroll to position [146, 0]
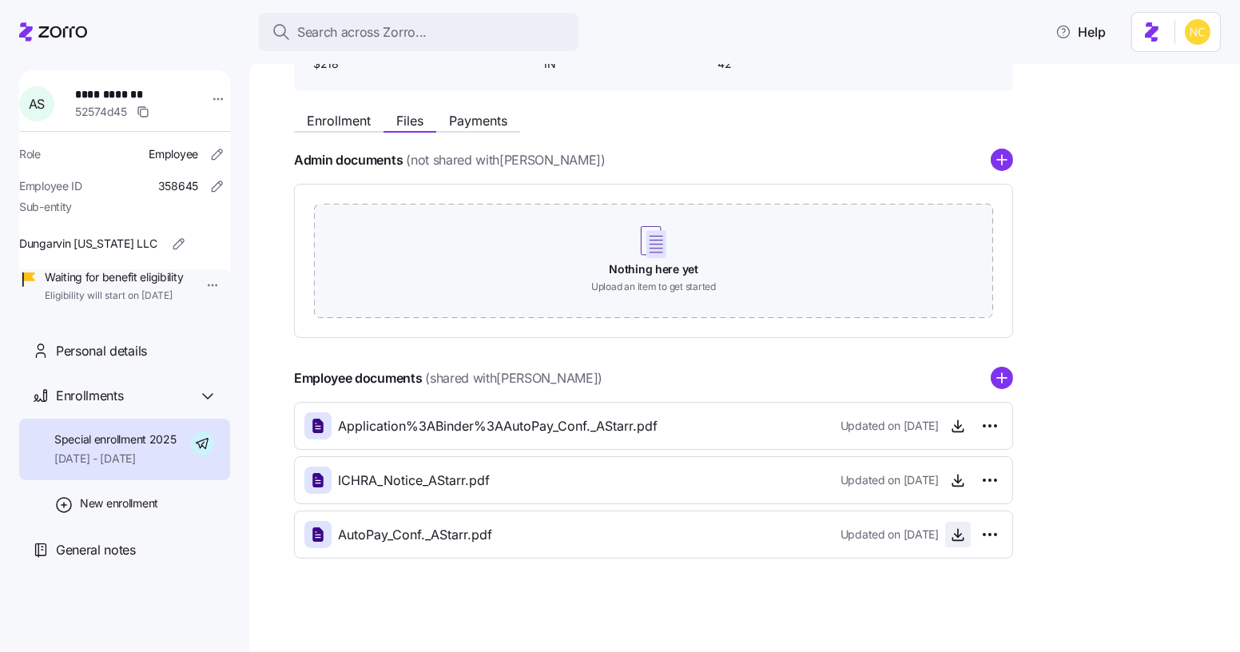
click at [950, 538] on icon "button" at bounding box center [958, 534] width 16 height 16
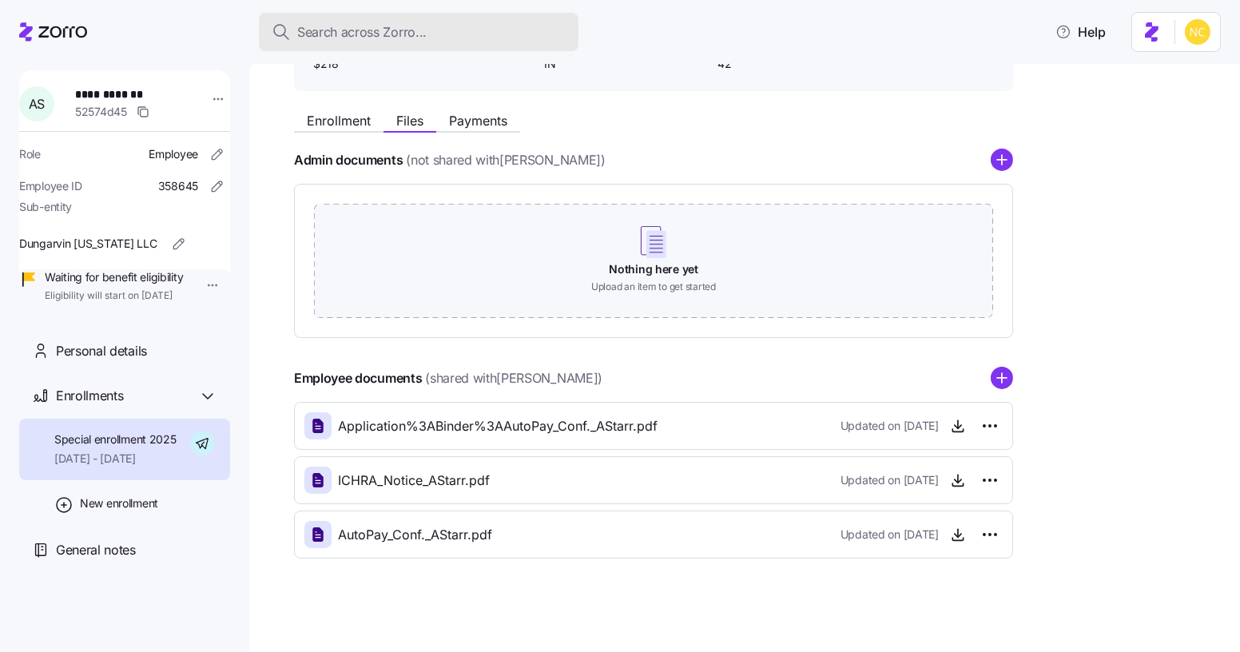
click at [464, 26] on div "Search across Zorro..." at bounding box center [419, 32] width 294 height 20
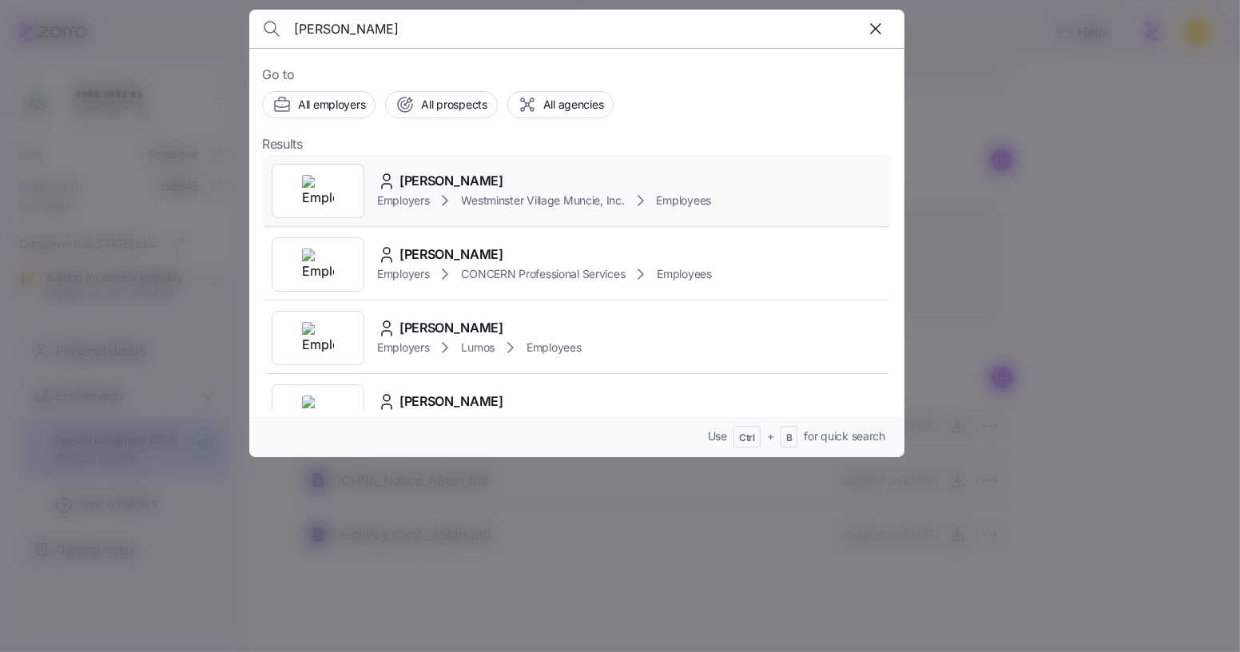
type input "ashley jones"
click at [489, 161] on div "Ashley Jones Employers Westminster Village Muncie, Inc. Employees" at bounding box center [576, 190] width 629 height 73
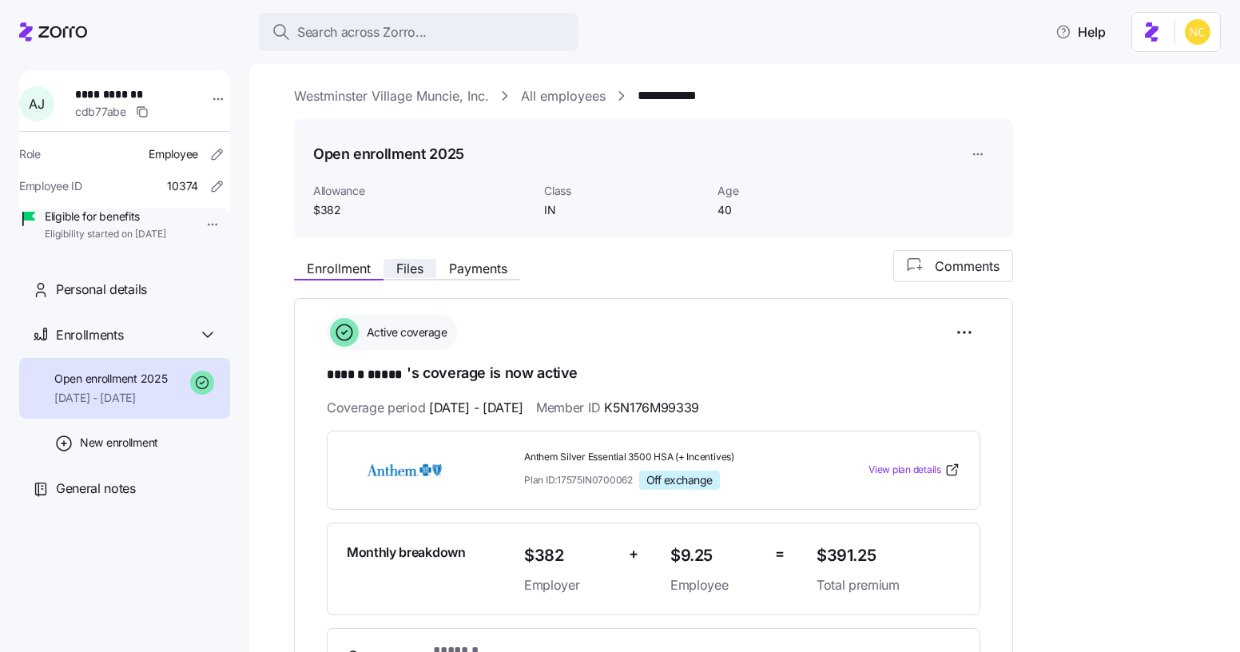
click at [425, 269] on button "Files" at bounding box center [409, 268] width 53 height 19
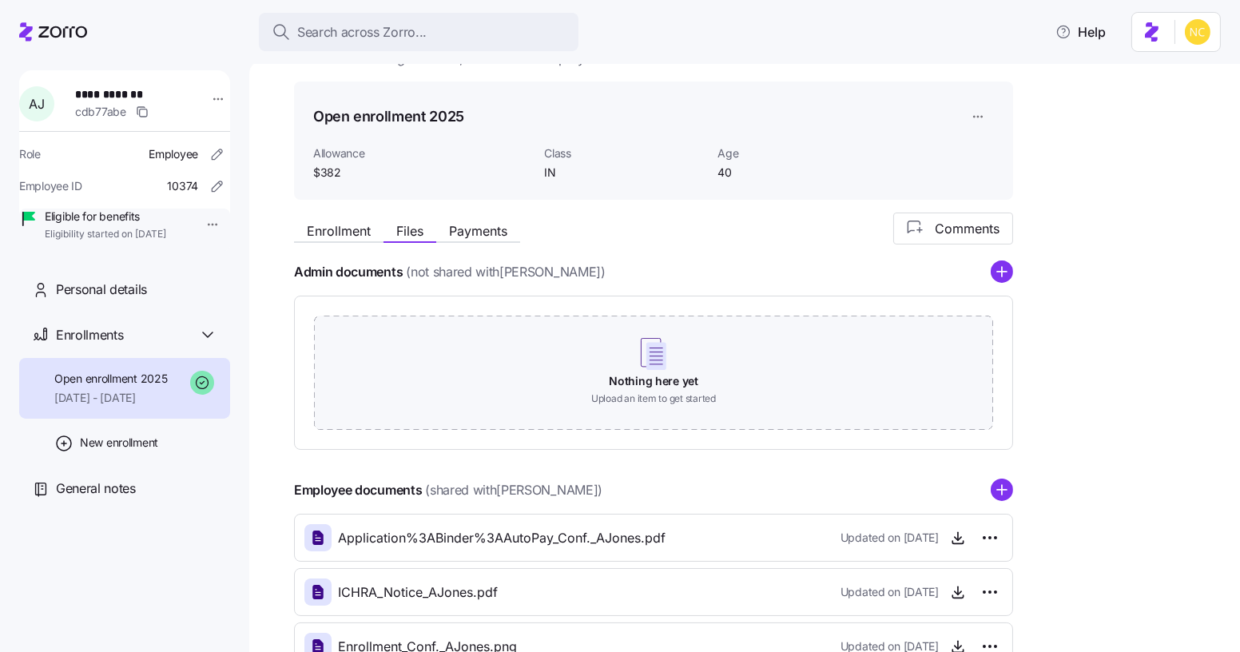
scroll to position [203, 0]
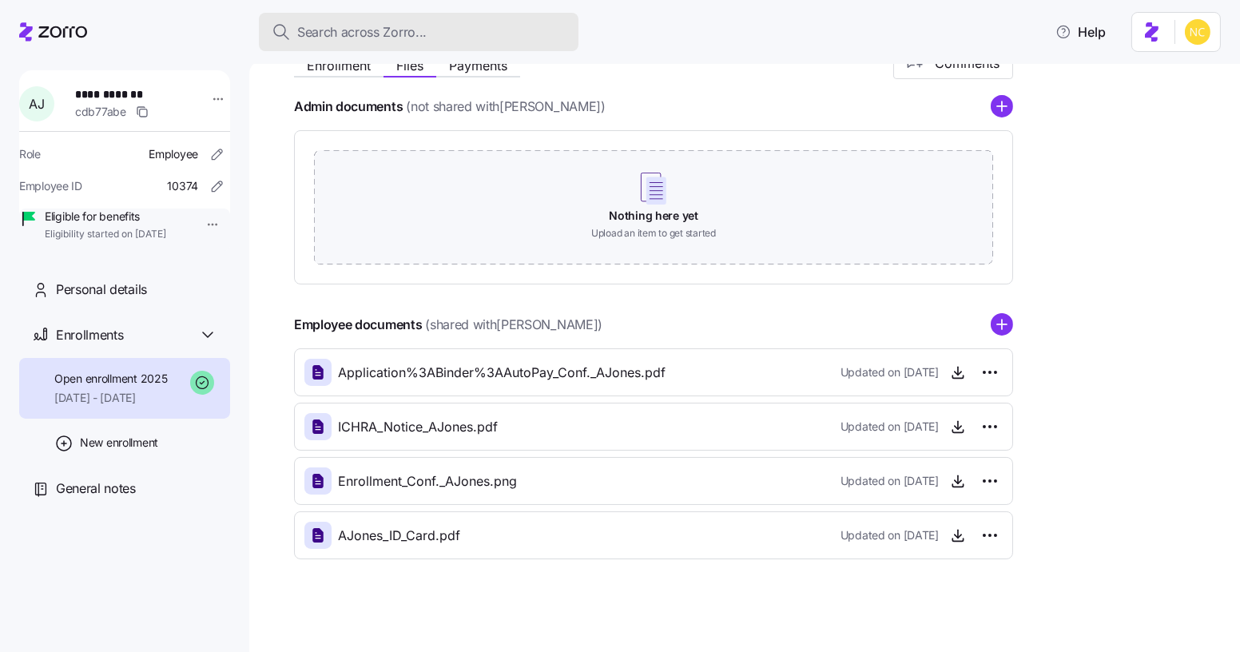
click at [431, 45] on button "Search across Zorro..." at bounding box center [419, 32] width 320 height 38
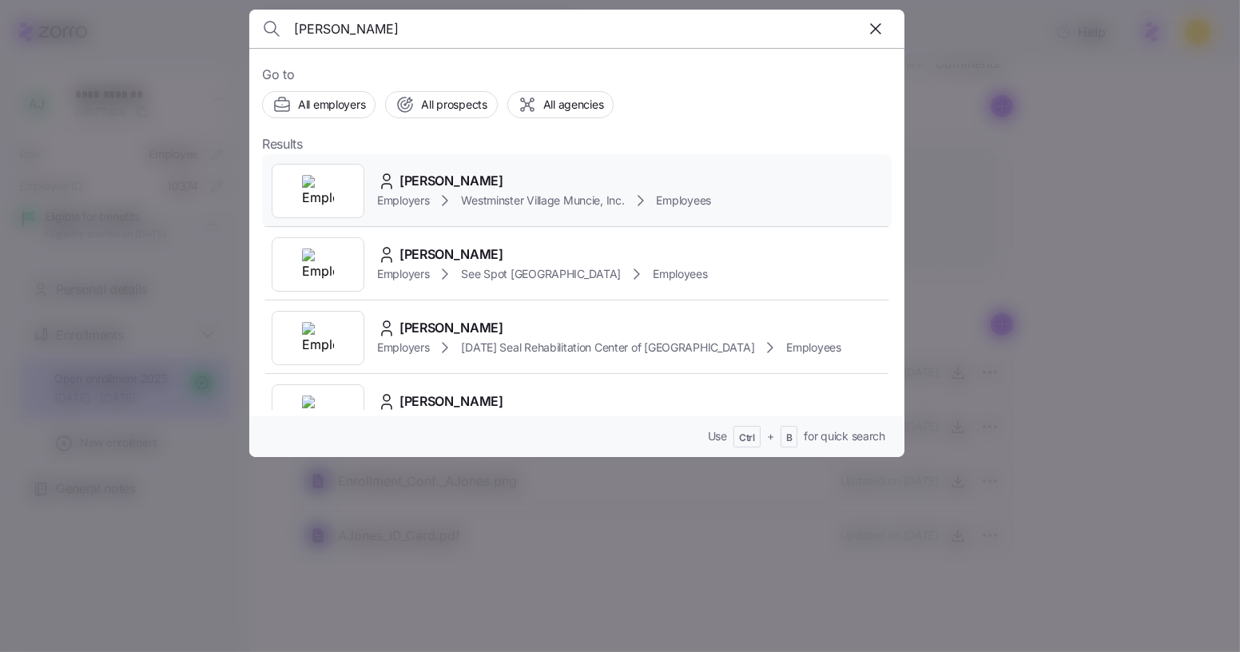
type input "brittney kirt"
click at [448, 165] on div "Brittney Kirtley Employers Westminster Village Muncie, Inc. Employees" at bounding box center [576, 190] width 629 height 73
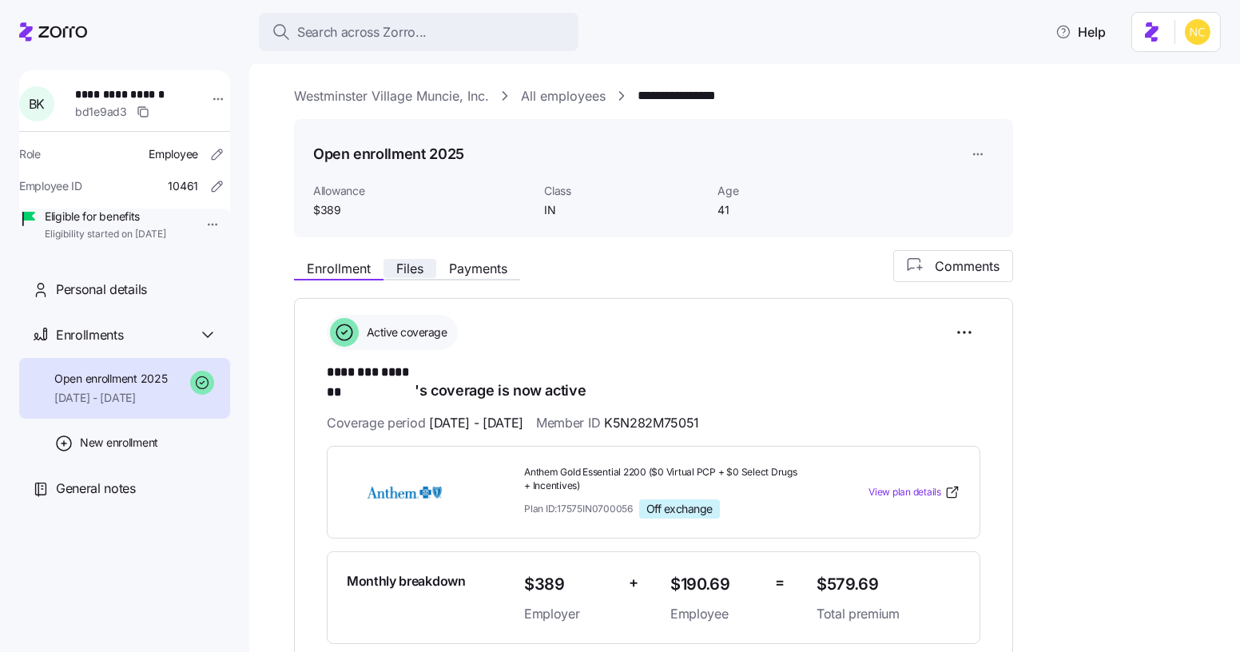
click at [413, 269] on span "Files" at bounding box center [409, 268] width 27 height 13
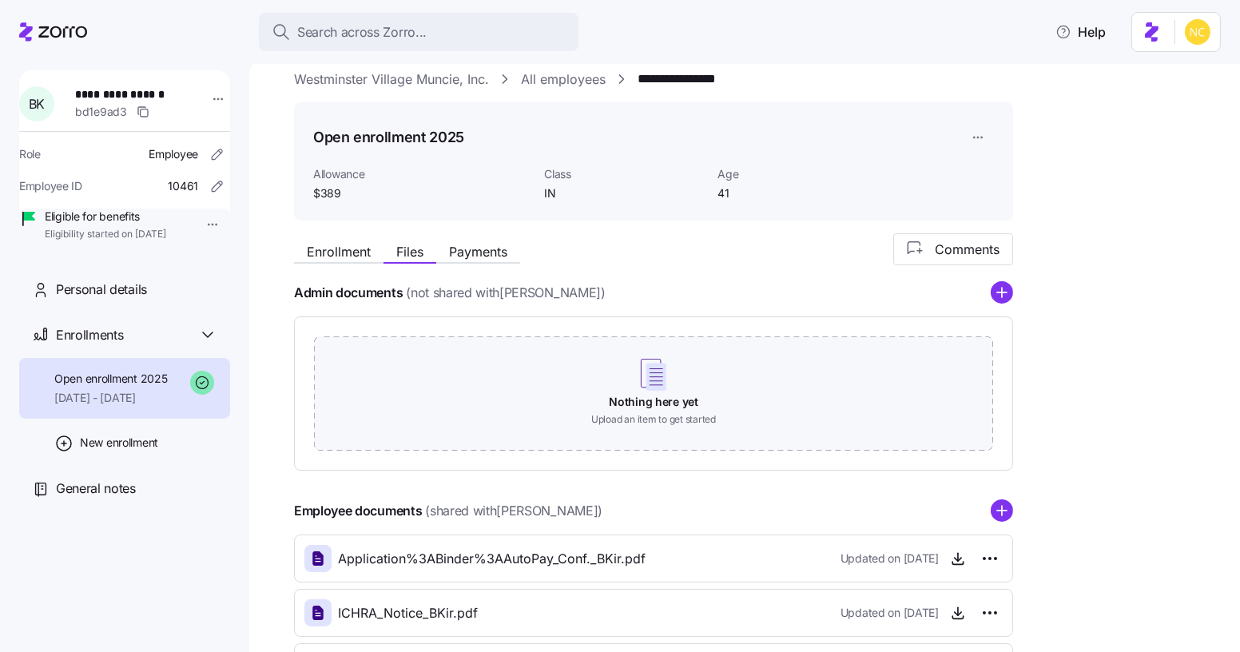
scroll to position [203, 0]
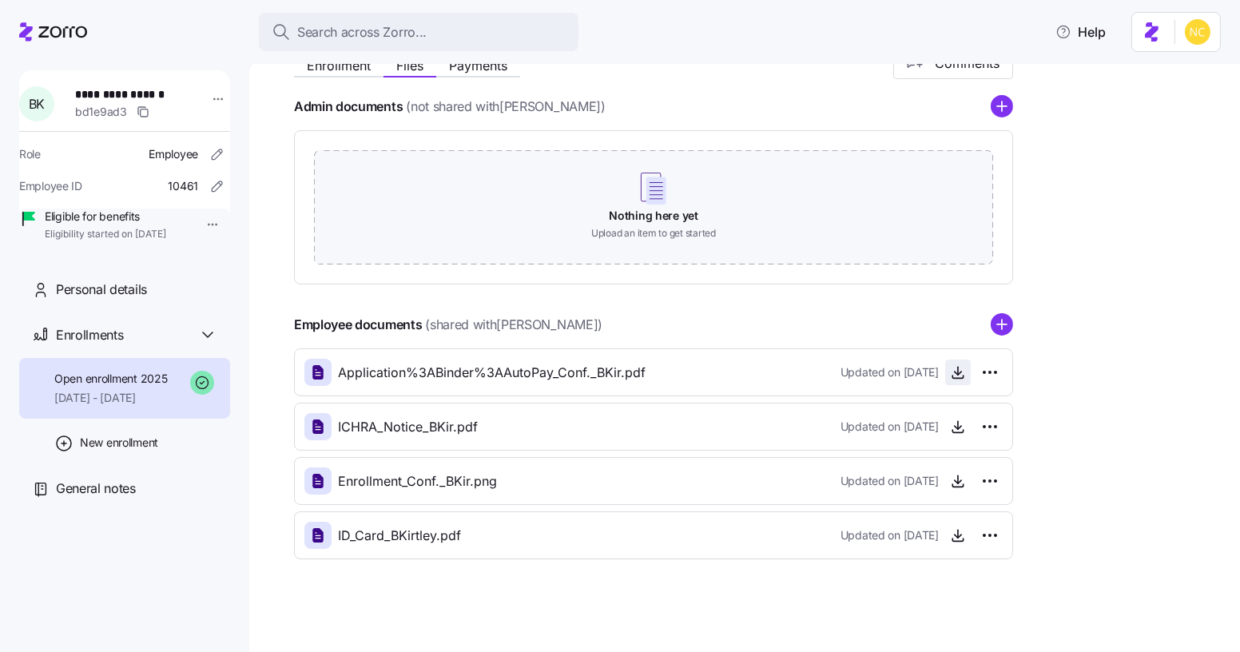
click at [954, 374] on icon "button" at bounding box center [958, 372] width 16 height 16
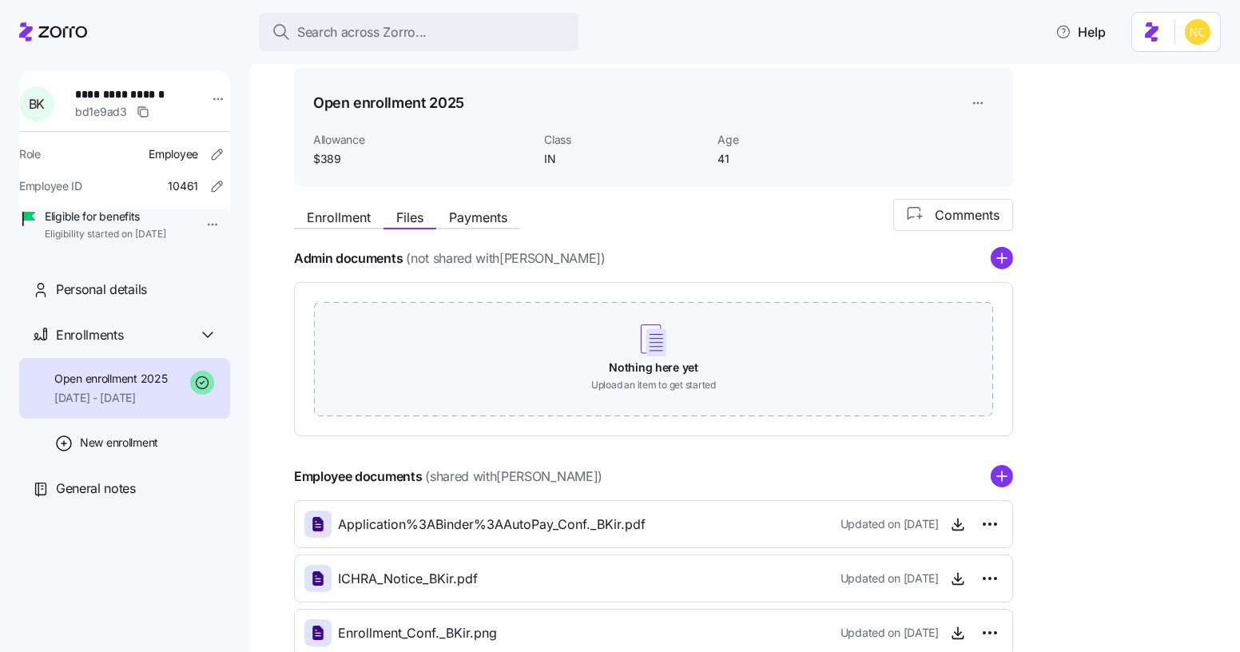
scroll to position [0, 0]
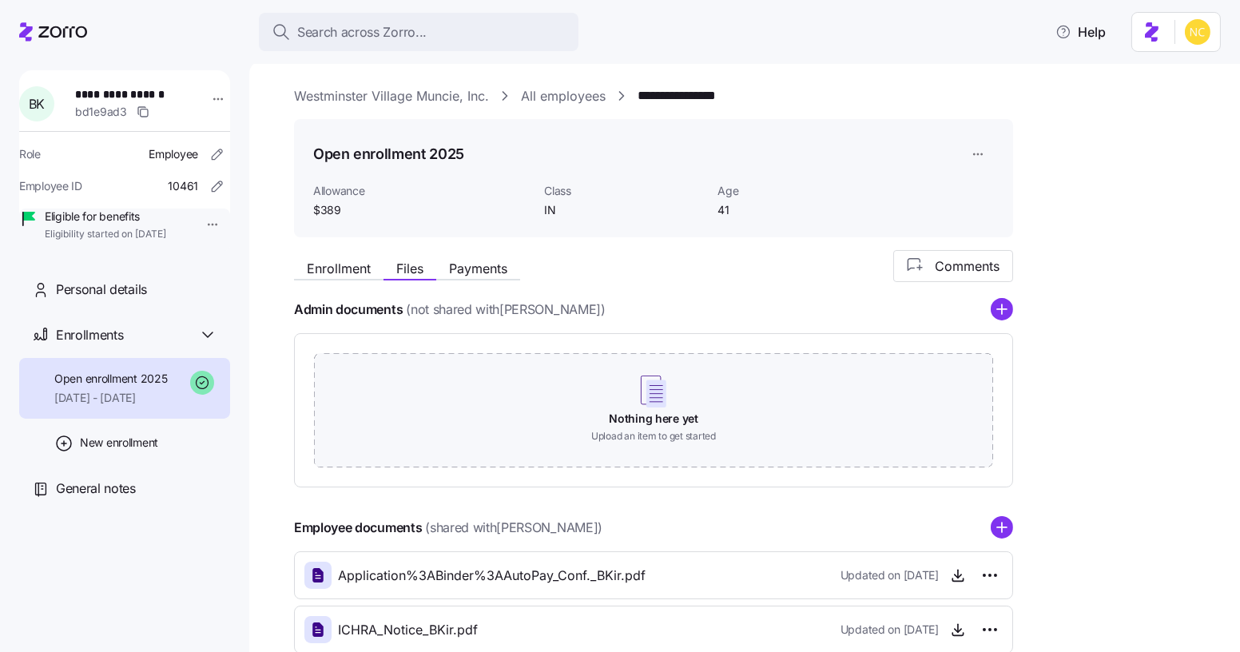
click at [327, 279] on div "Enrollment Files Payments" at bounding box center [407, 270] width 226 height 19
click at [329, 278] on button "Enrollment" at bounding box center [338, 268] width 89 height 19
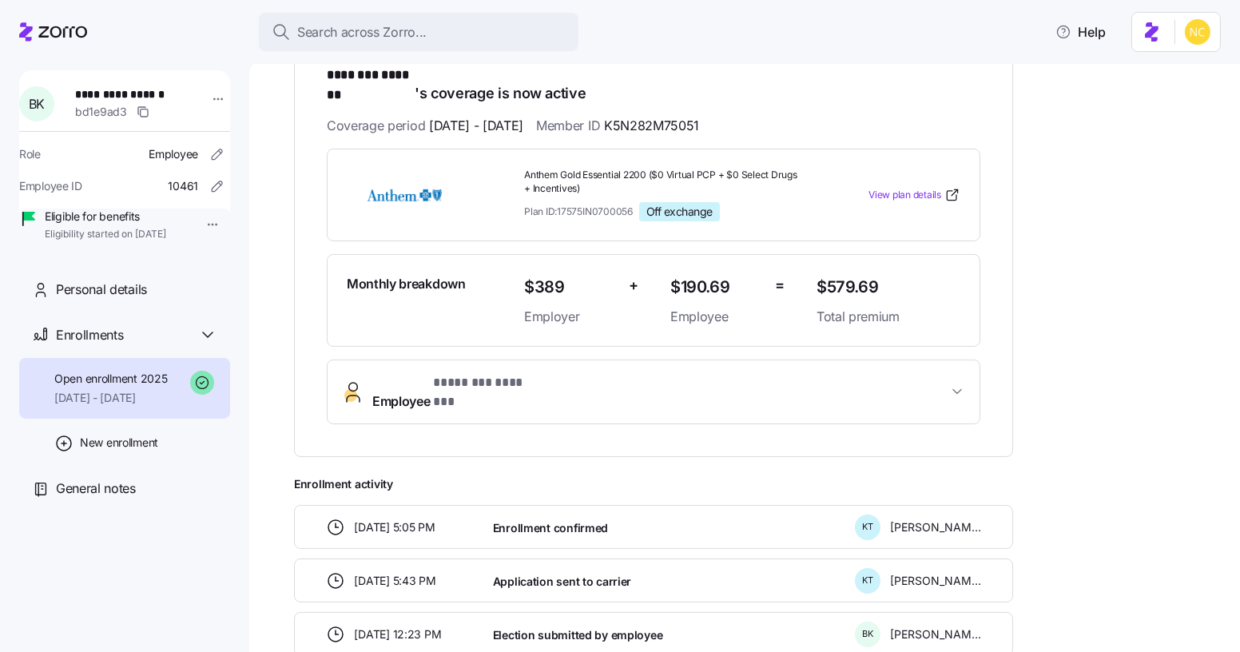
scroll to position [72, 0]
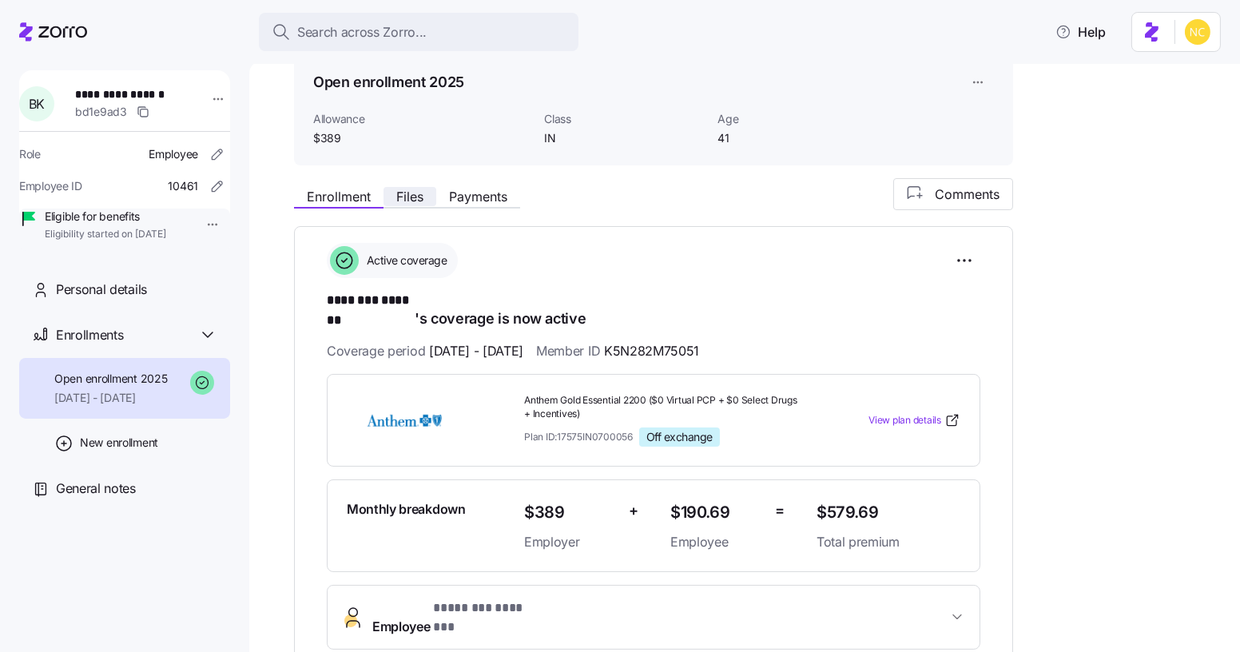
click at [417, 191] on span "Files" at bounding box center [409, 196] width 27 height 13
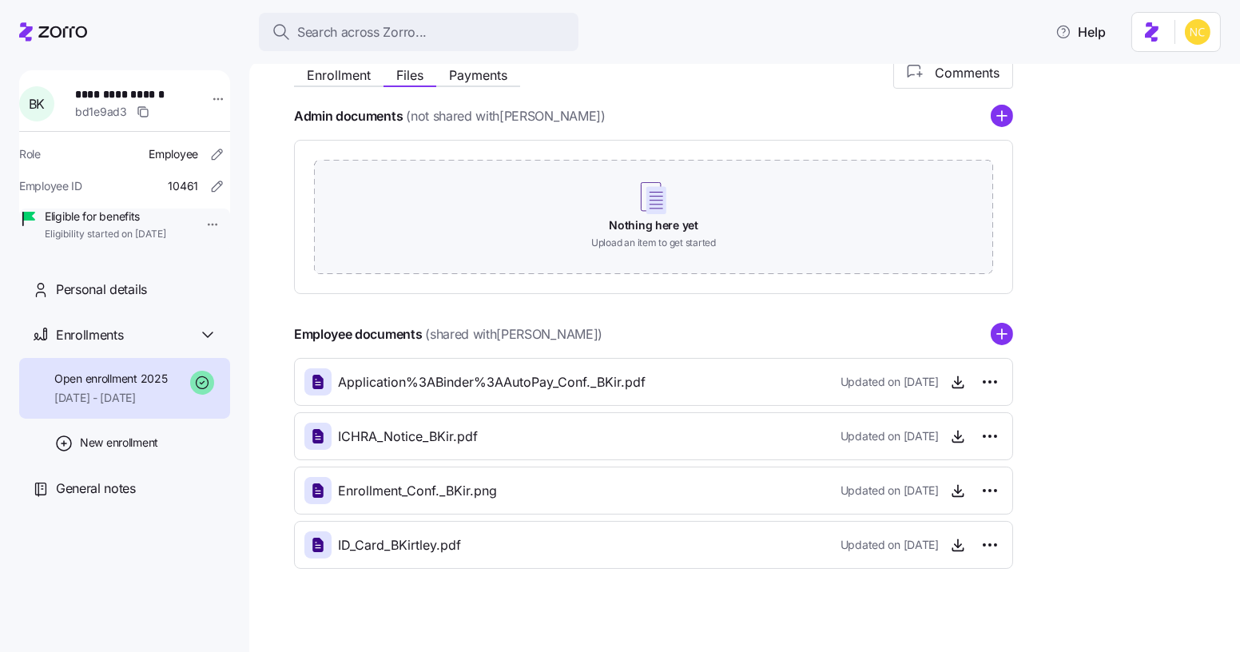
scroll to position [203, 0]
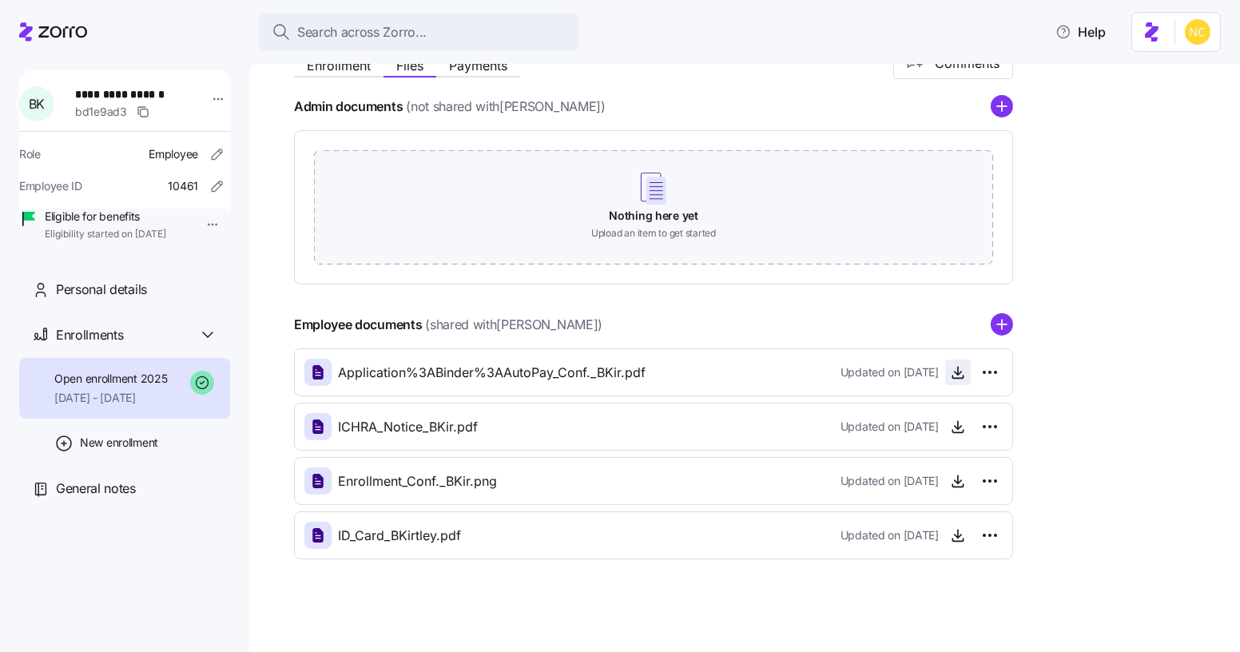
click at [952, 371] on icon "button" at bounding box center [958, 372] width 16 height 16
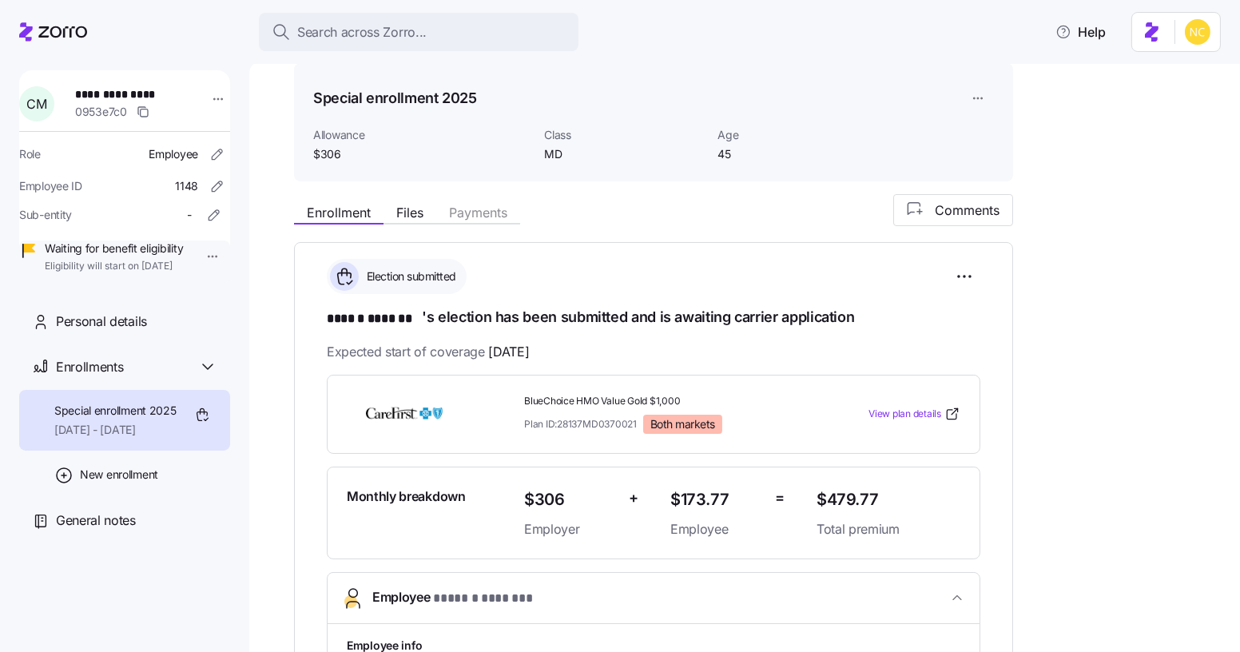
scroll to position [50, 0]
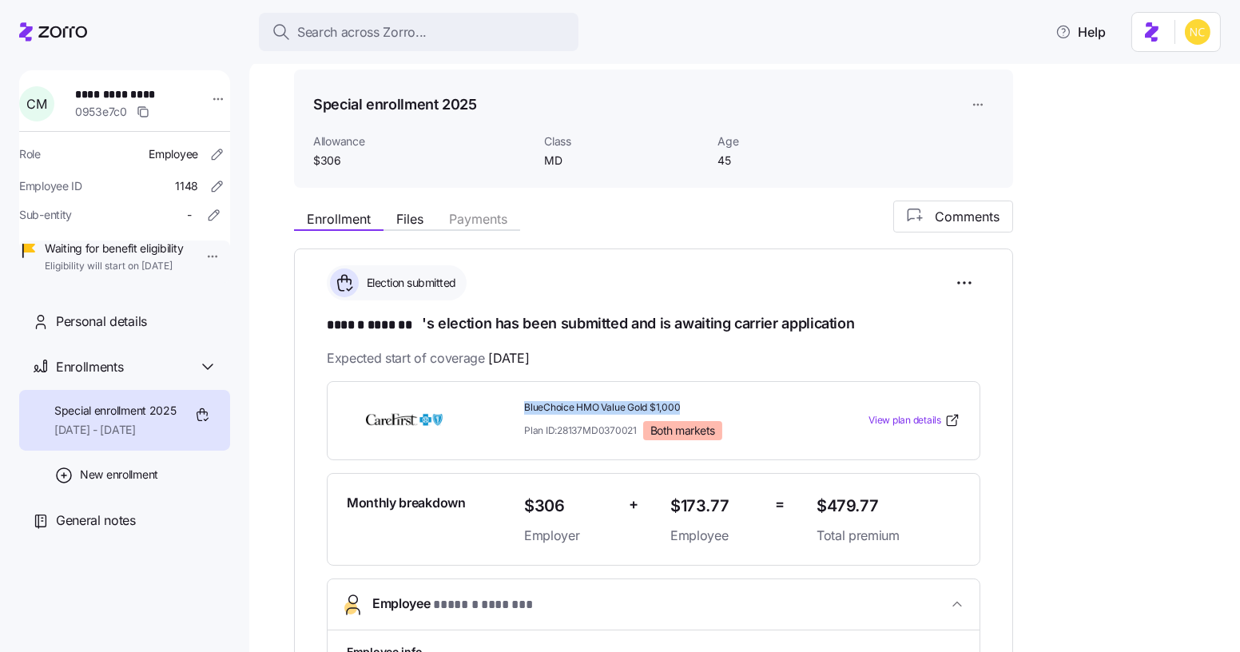
drag, startPoint x: 533, startPoint y: 397, endPoint x: 736, endPoint y: 103, distance: 357.2
click at [691, 387] on div "BlueChoice HMO Value Gold $1,000 Plan ID: 28137MD0370021 Both markets View plan…" at bounding box center [653, 420] width 653 height 79
copy span "BlueChoice HMO Value Gold $1,000"
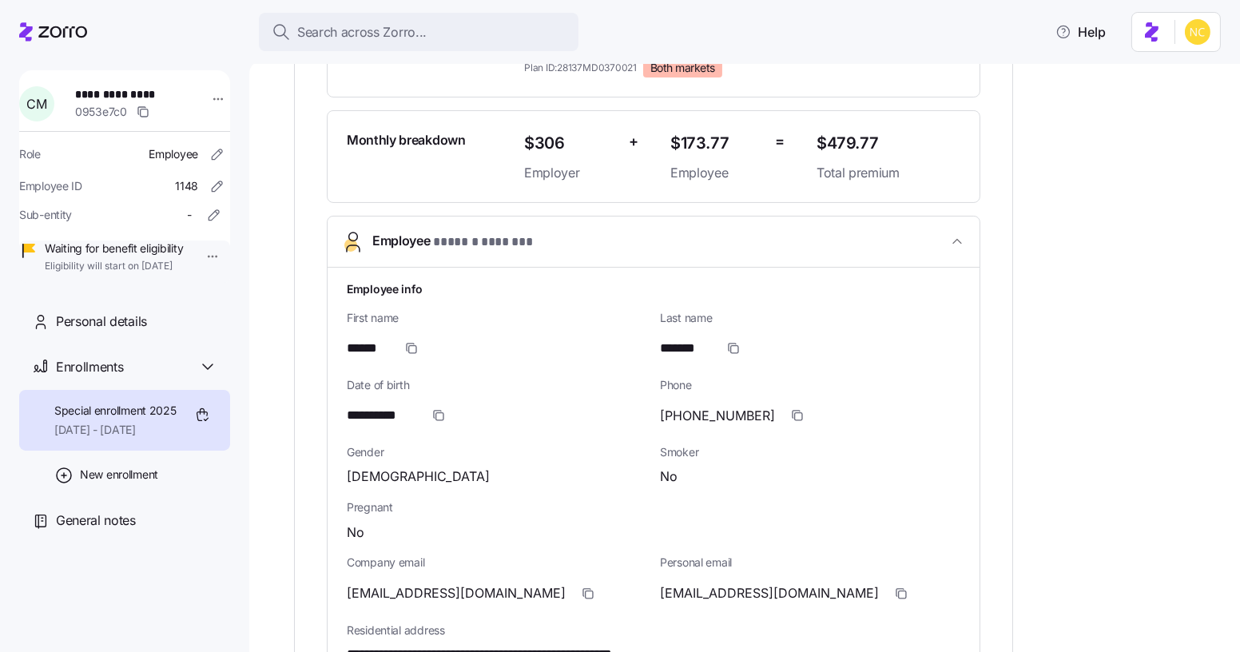
click at [442, 244] on span "* ****** ******* *" at bounding box center [484, 242] width 102 height 20
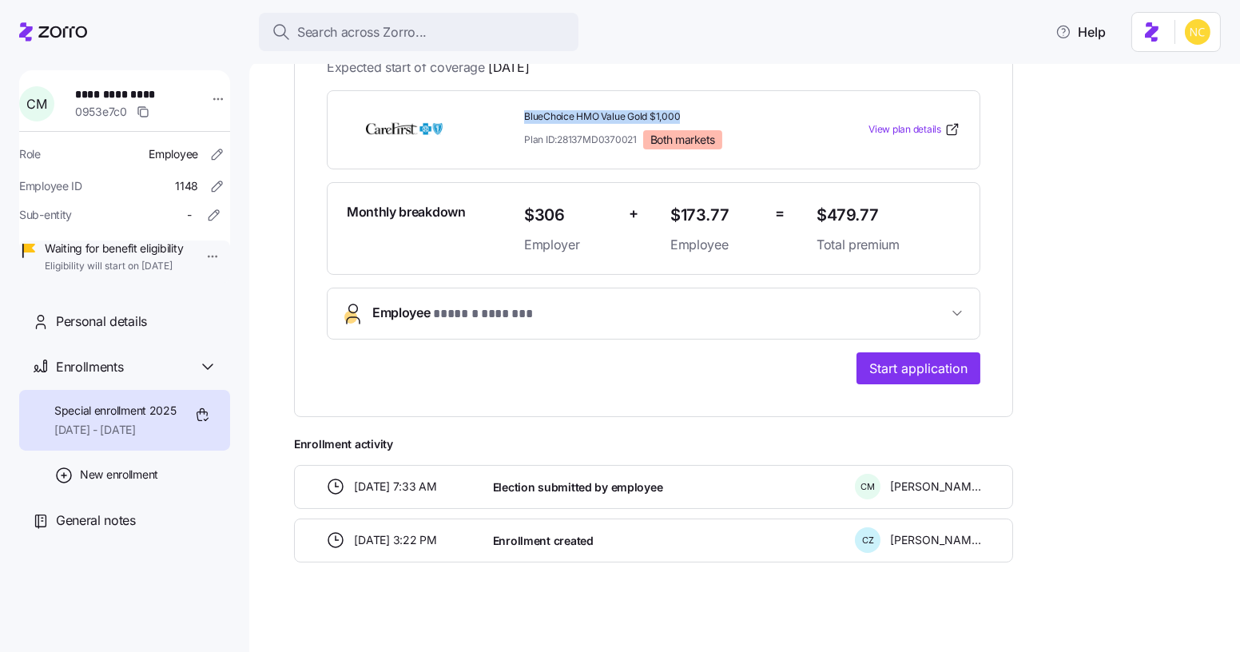
click at [442, 244] on div "Monthly breakdown" at bounding box center [428, 229] width 177 height 66
click at [438, 304] on span "* ****** ******* *" at bounding box center [484, 314] width 102 height 20
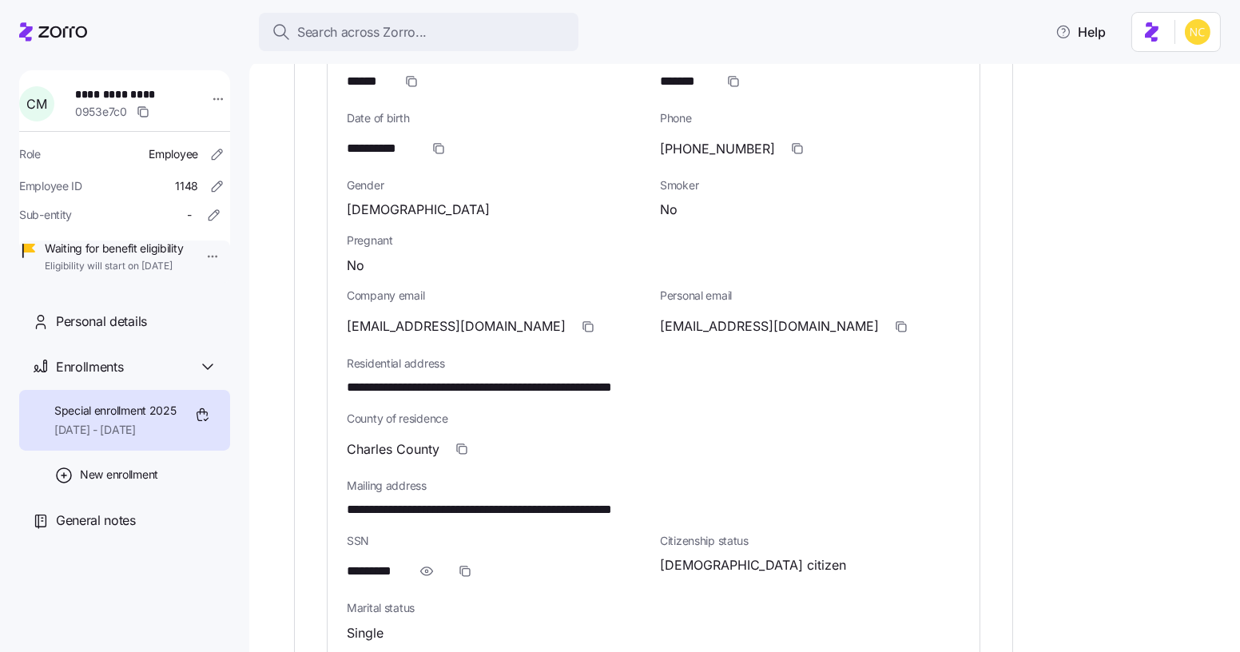
scroll to position [848, 0]
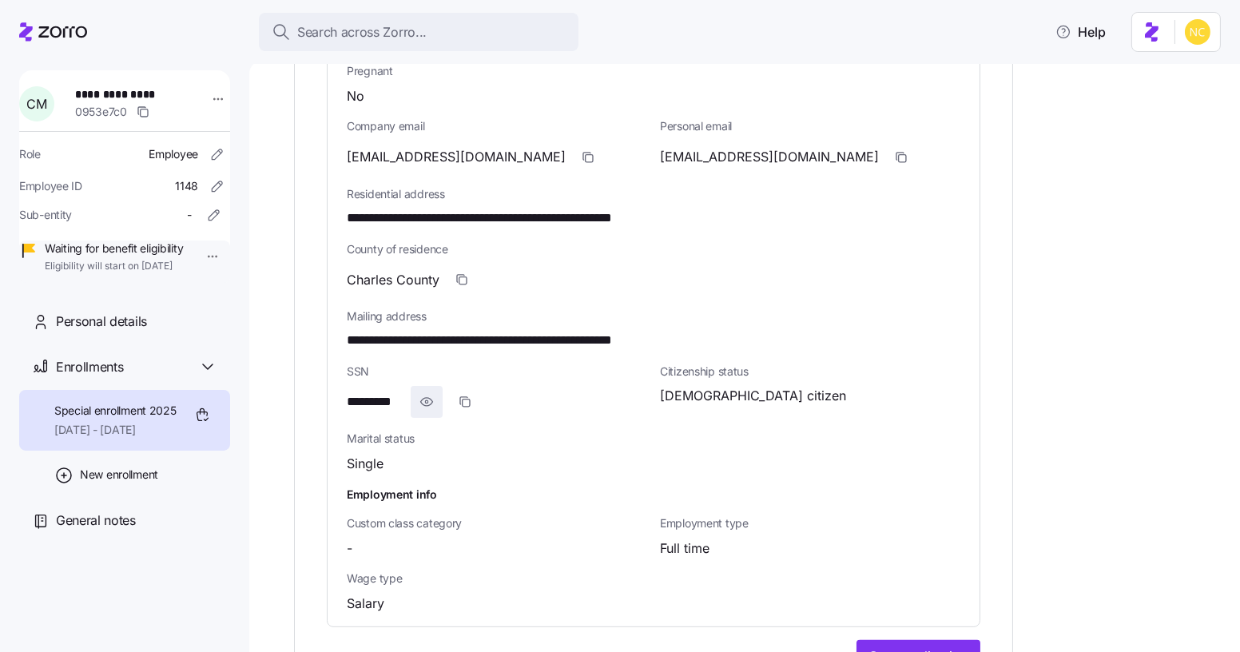
click at [431, 404] on icon "button" at bounding box center [427, 401] width 16 height 19
click at [470, 399] on span "button" at bounding box center [479, 402] width 30 height 30
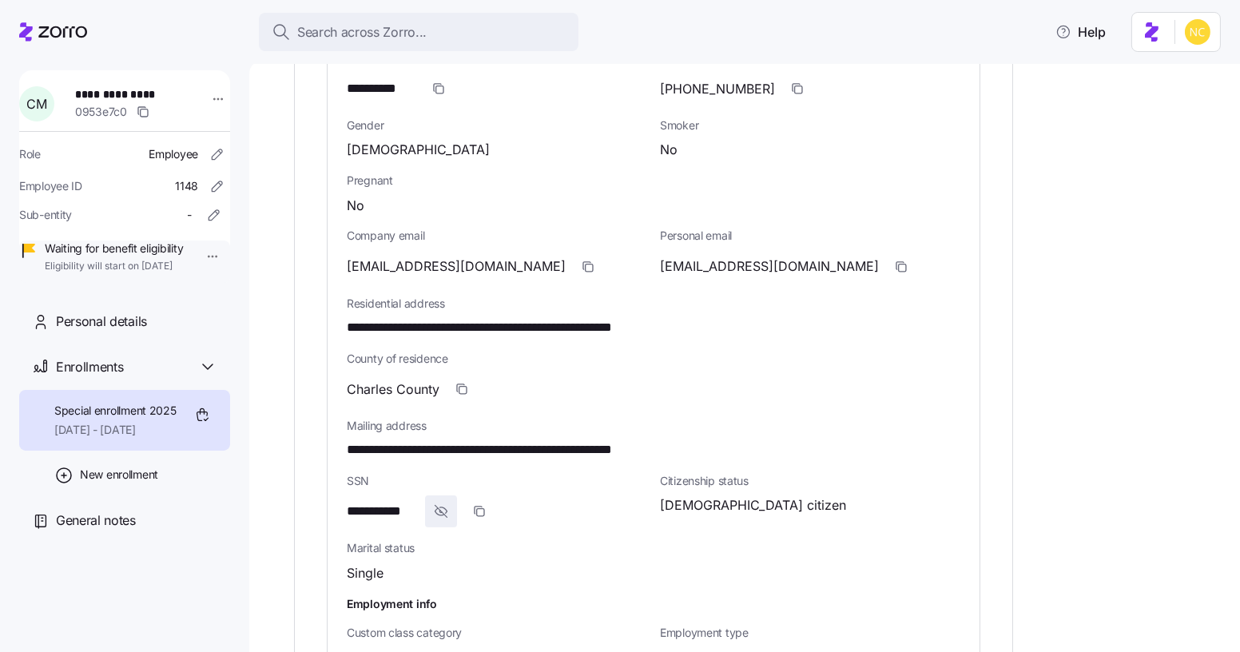
scroll to position [1066, 0]
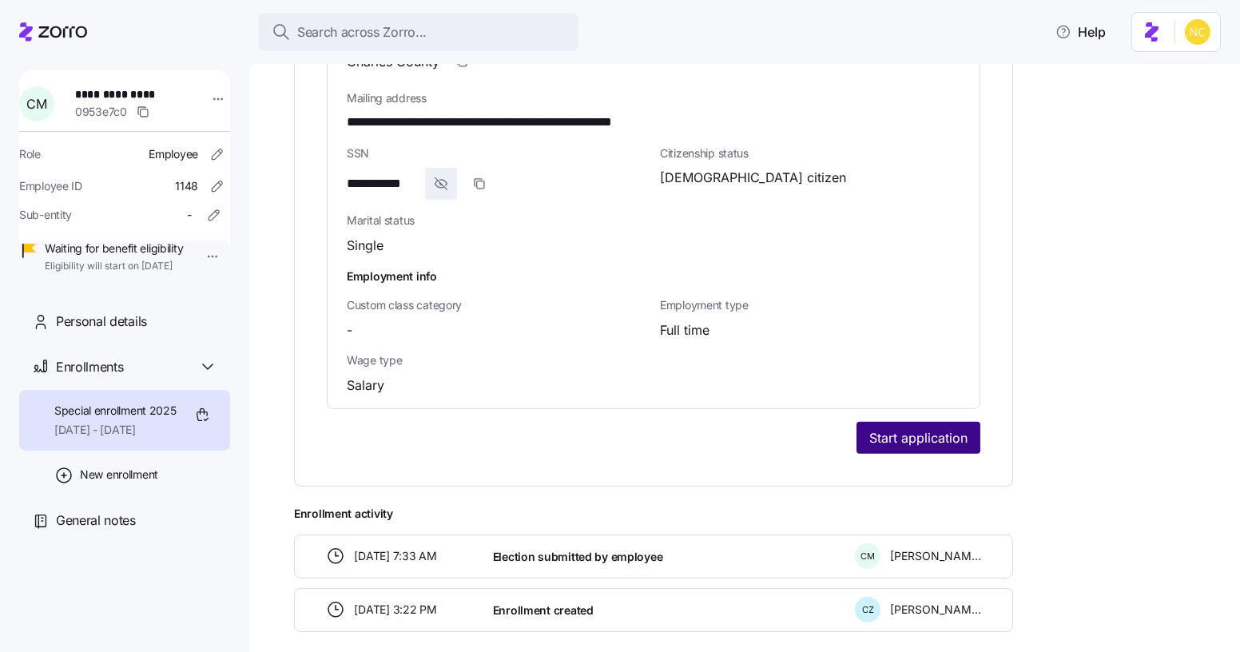
click at [876, 422] on button "Start application" at bounding box center [918, 438] width 124 height 32
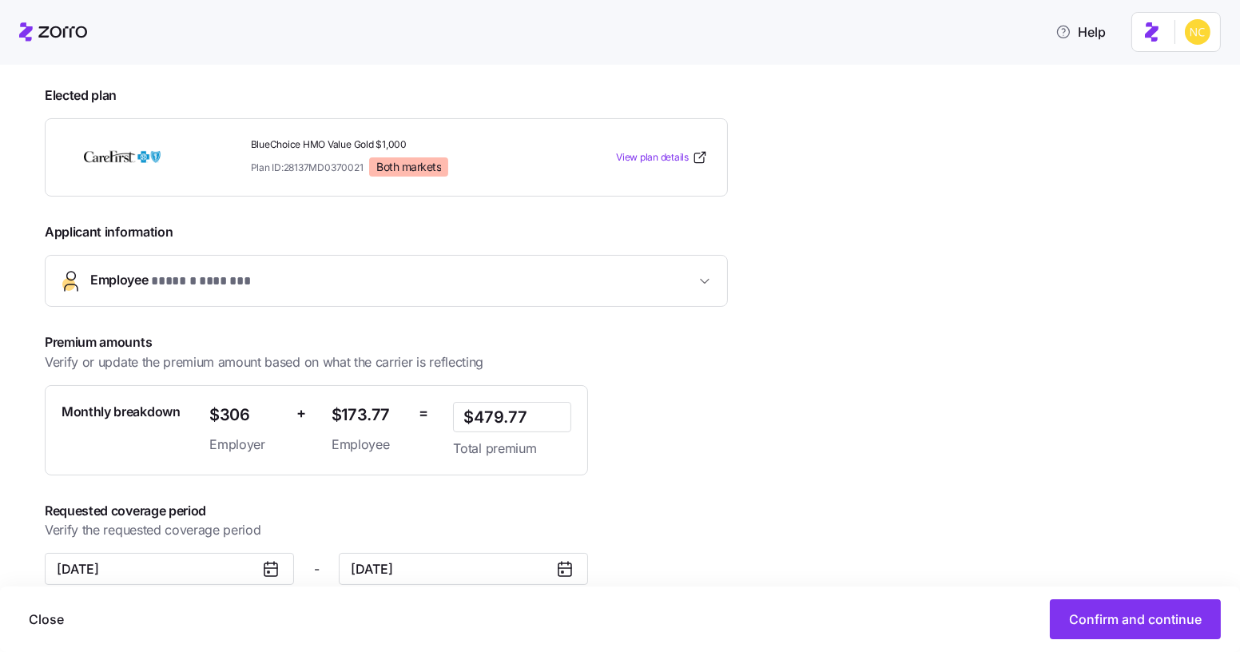
scroll to position [250, 0]
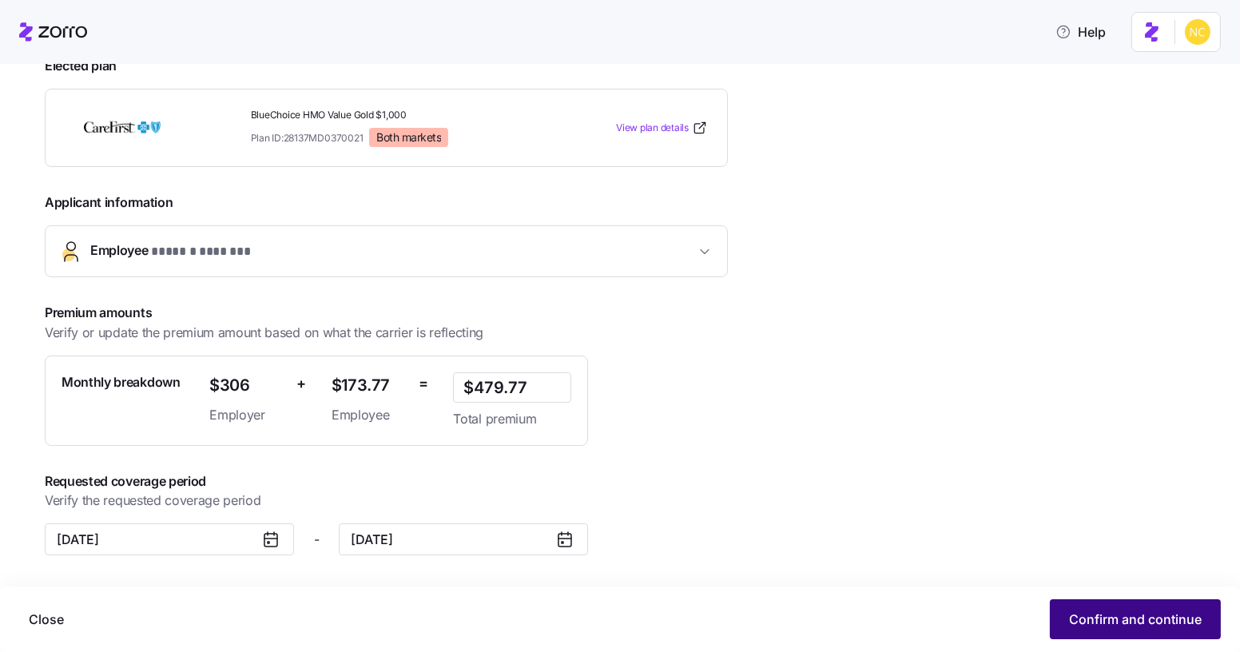
click at [1133, 632] on button "Confirm and continue" at bounding box center [1135, 619] width 171 height 40
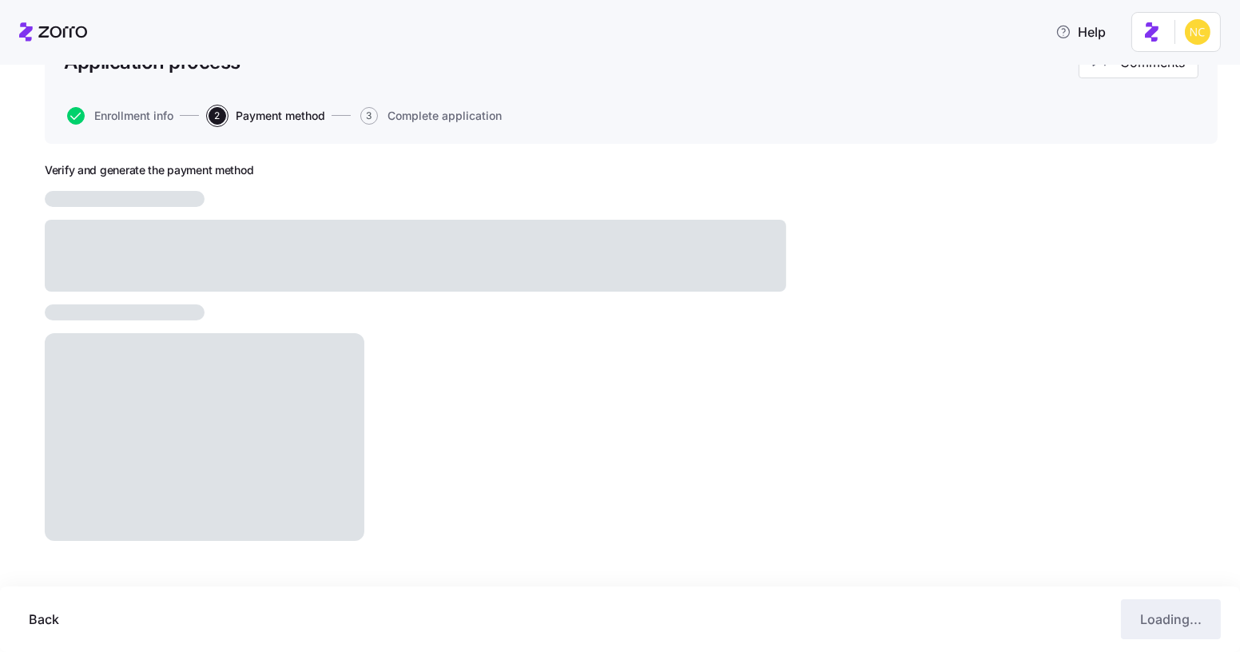
scroll to position [115, 0]
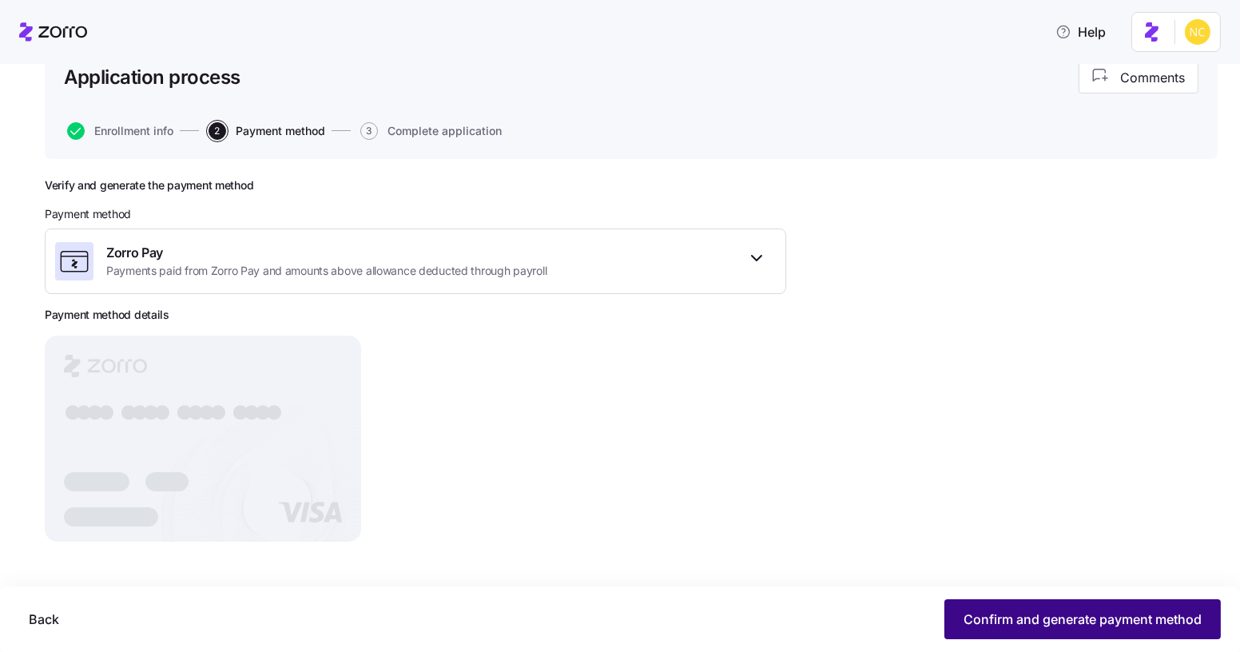
click at [1140, 616] on span "Confirm and generate payment method" at bounding box center [1082, 619] width 238 height 19
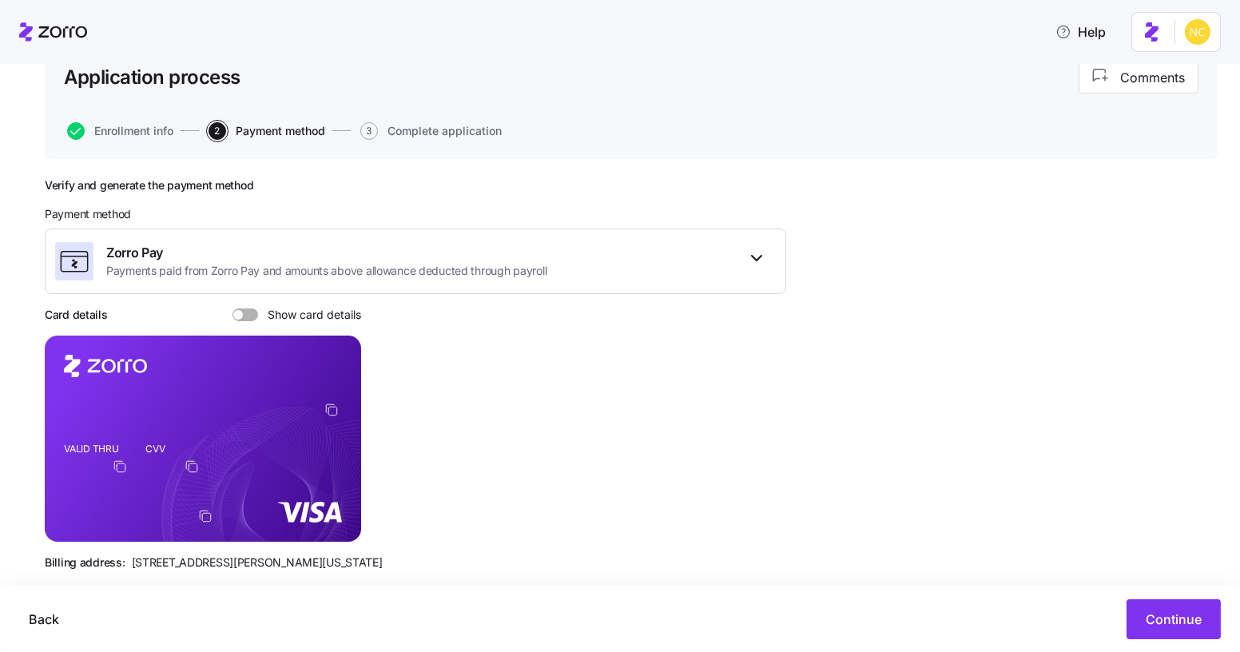
click at [250, 308] on span at bounding box center [251, 314] width 16 height 13
click at [232, 308] on input "Show card details" at bounding box center [232, 308] width 0 height 0
drag, startPoint x: 300, startPoint y: 566, endPoint x: 340, endPoint y: 354, distance: 216.4
click at [345, 550] on div "Verify and generate the payment method Payment method Zorro Pay Payments paid f…" at bounding box center [415, 380] width 741 height 405
copy span "44145"
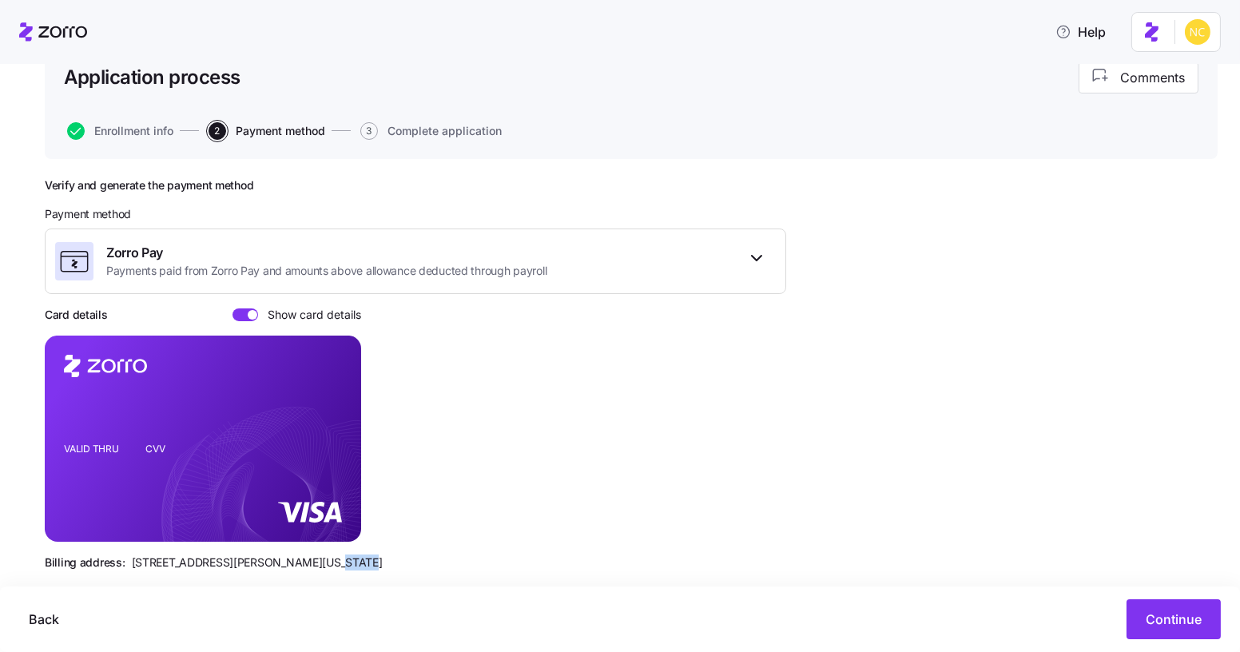
scroll to position [144, 0]
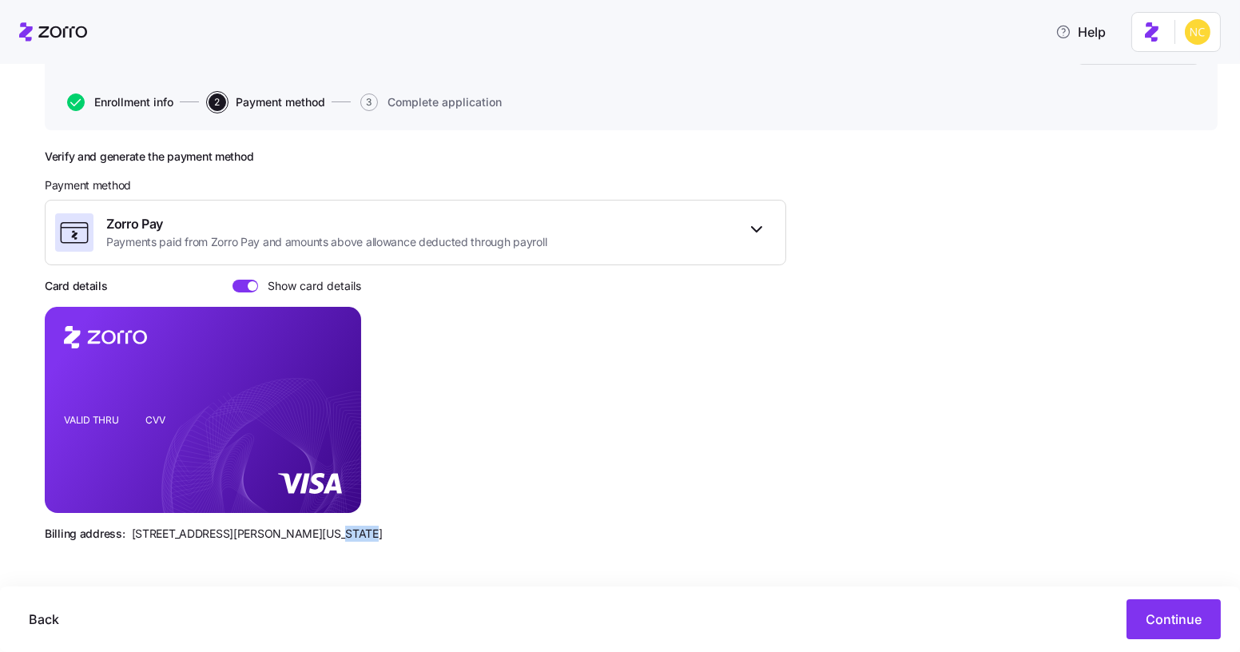
click at [156, 97] on span "Enrollment info" at bounding box center [133, 102] width 79 height 11
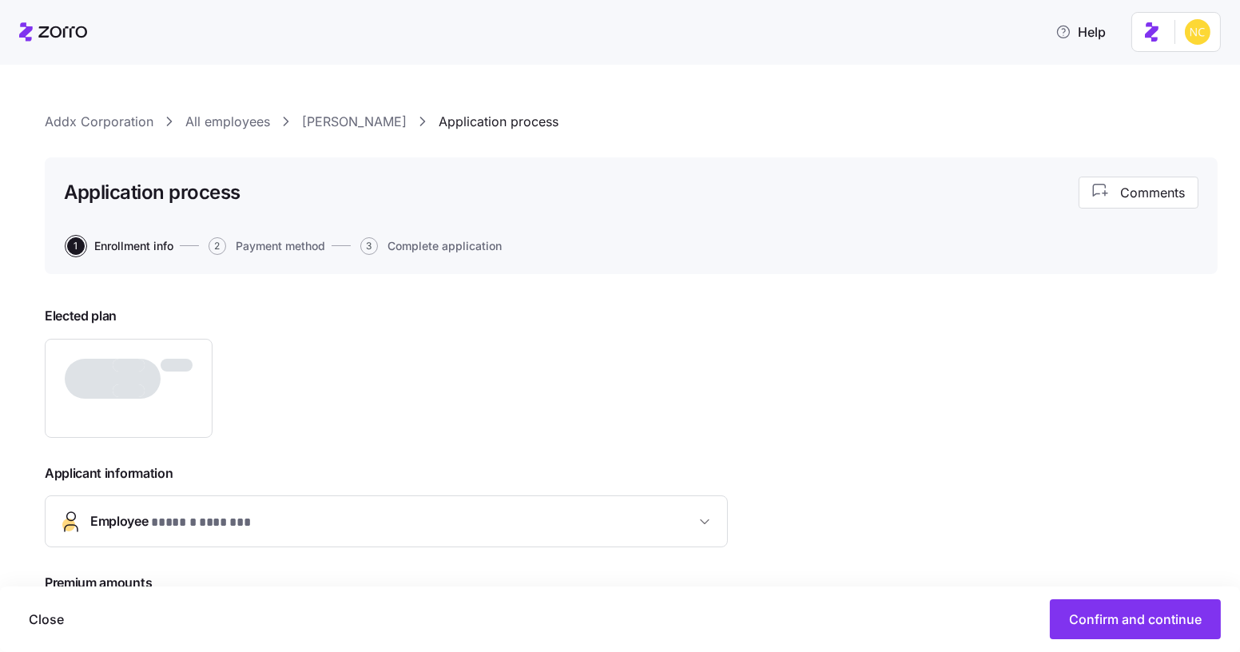
type input "$479.77"
type input "November 1, 2025"
type input "December 31, 2025"
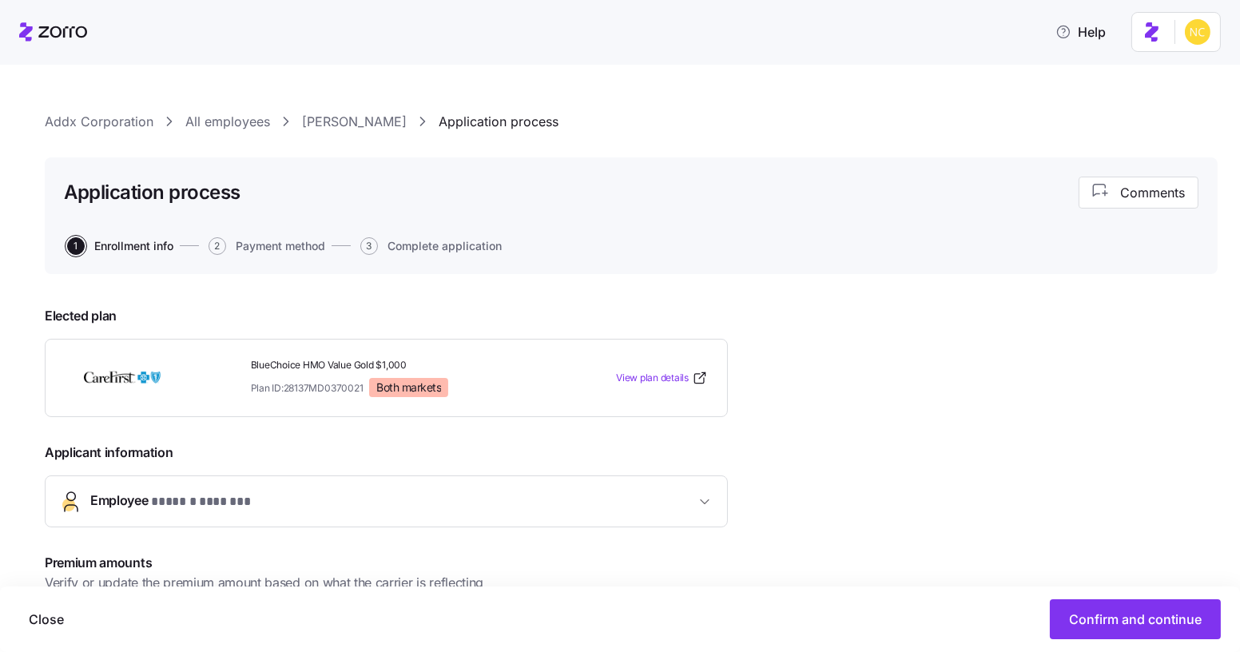
scroll to position [250, 0]
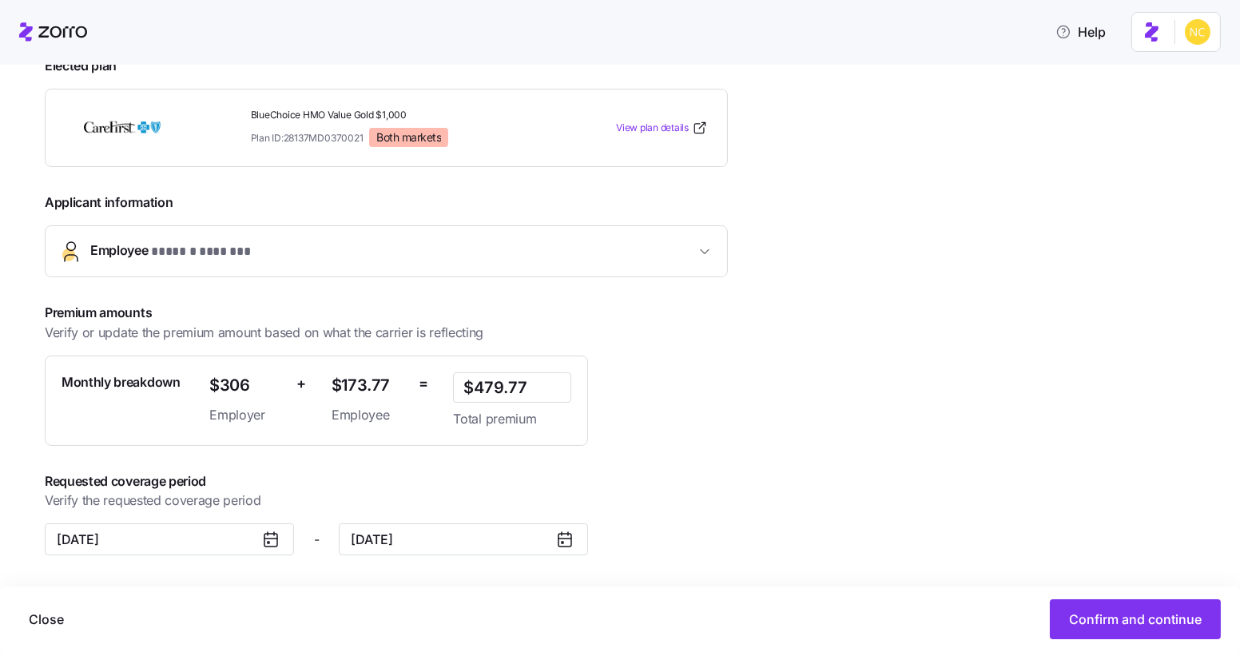
click at [252, 257] on span "* ****** ******* *" at bounding box center [202, 252] width 102 height 20
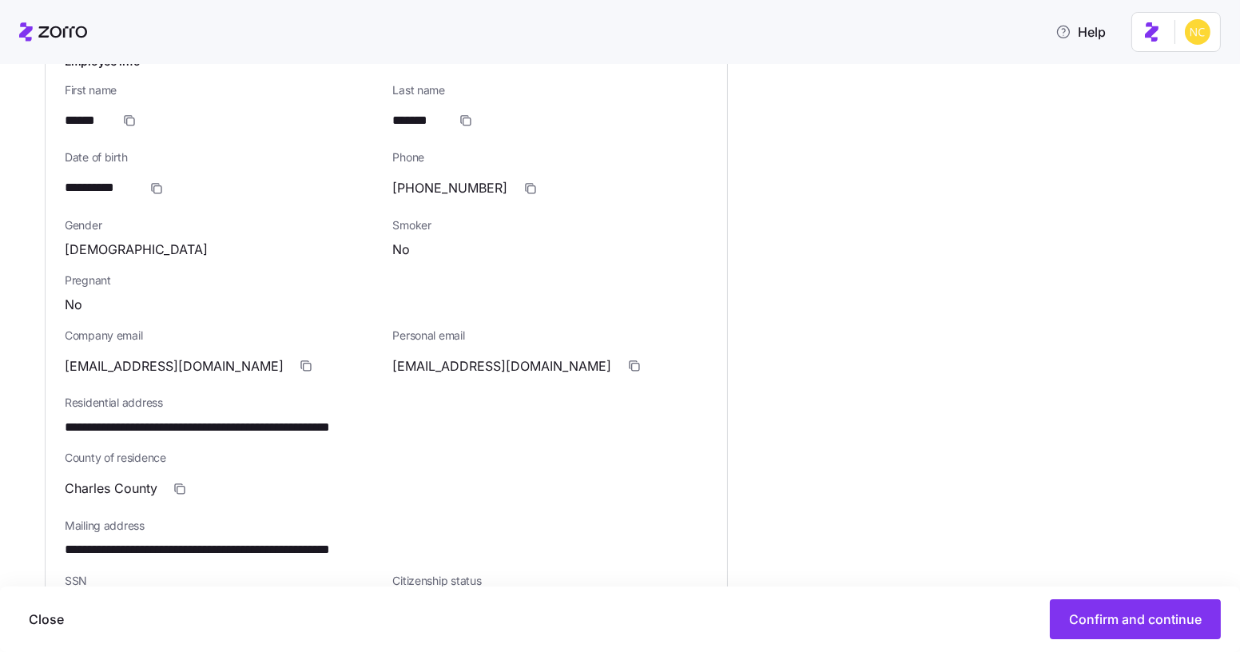
scroll to position [488, 0]
click at [65, 422] on div "**********" at bounding box center [386, 436] width 681 height 795
drag, startPoint x: 304, startPoint y: 417, endPoint x: 341, endPoint y: 426, distance: 38.6
click at [341, 426] on span "**********" at bounding box center [238, 427] width 347 height 20
copy span "*****"
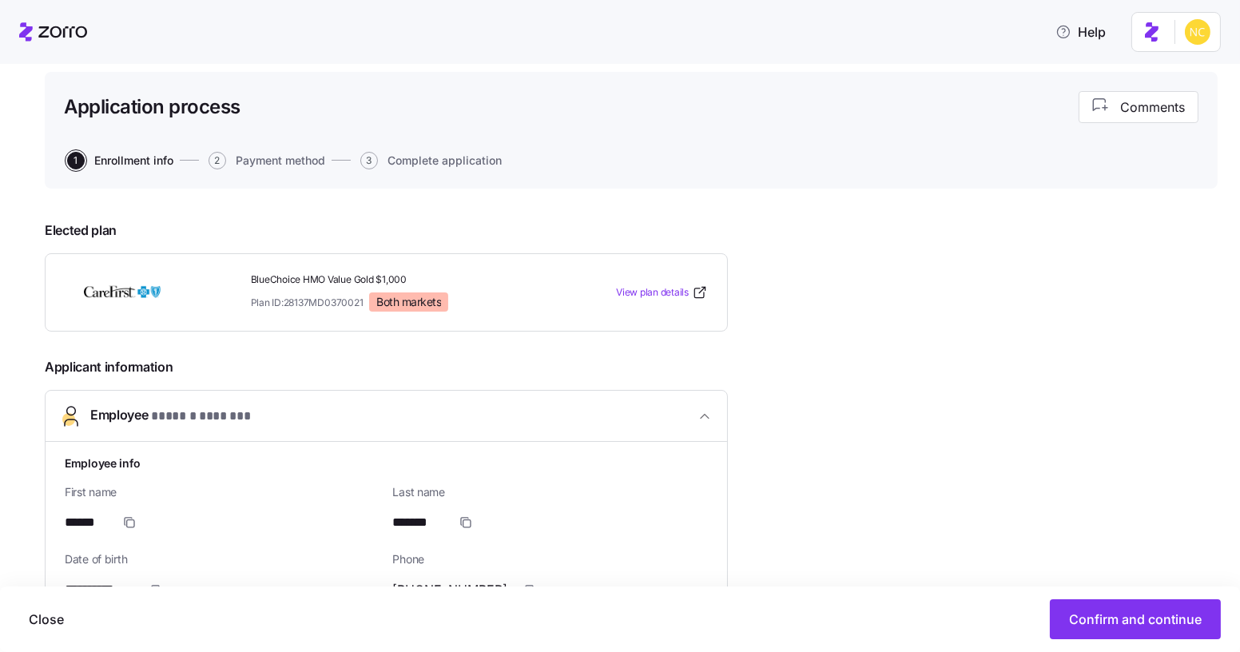
scroll to position [0, 0]
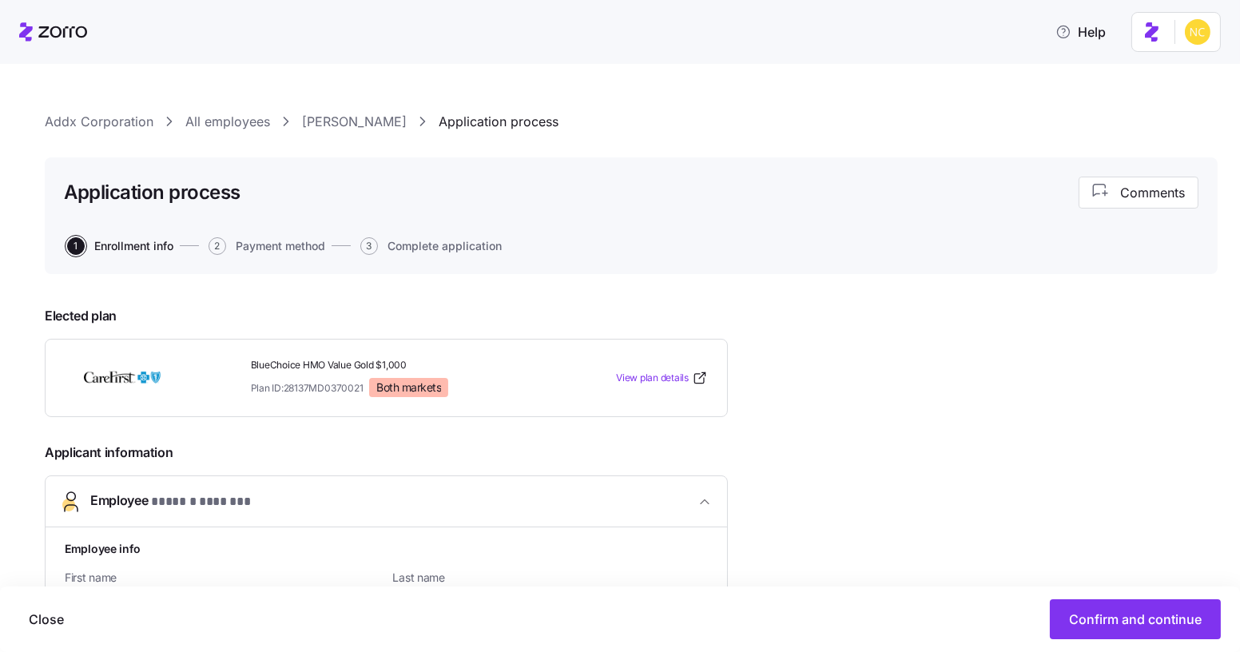
click at [130, 124] on link "Addx Corporation" at bounding box center [99, 122] width 109 height 20
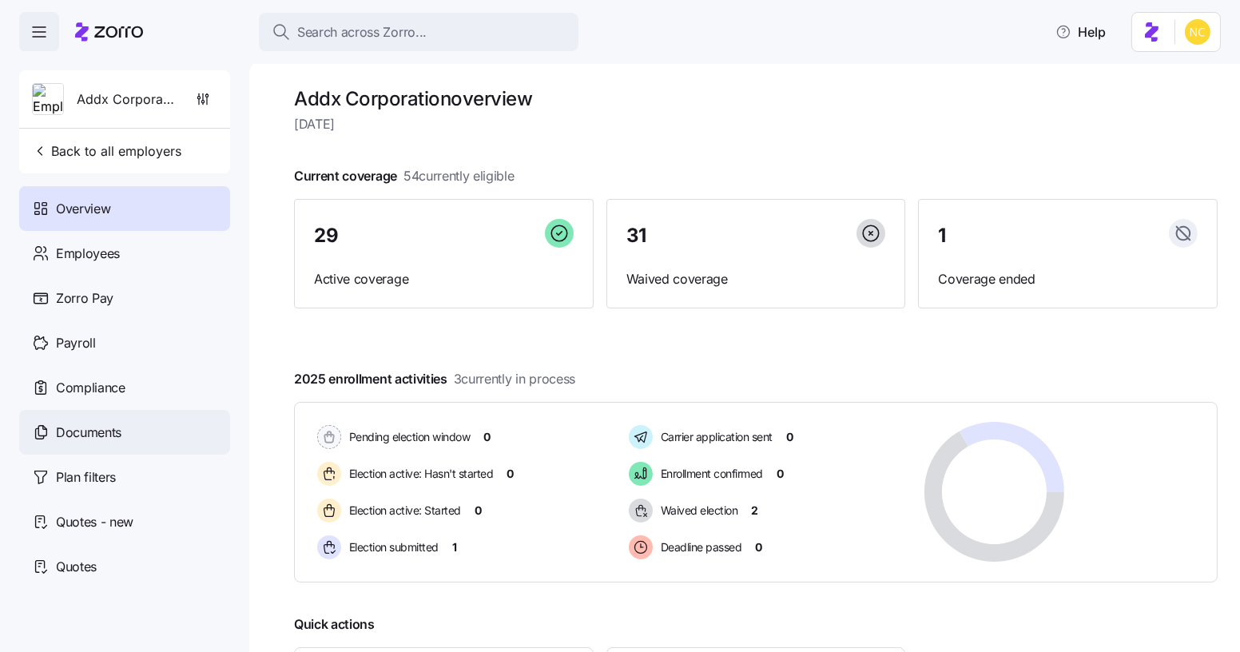
click at [97, 433] on span "Documents" at bounding box center [89, 433] width 66 height 20
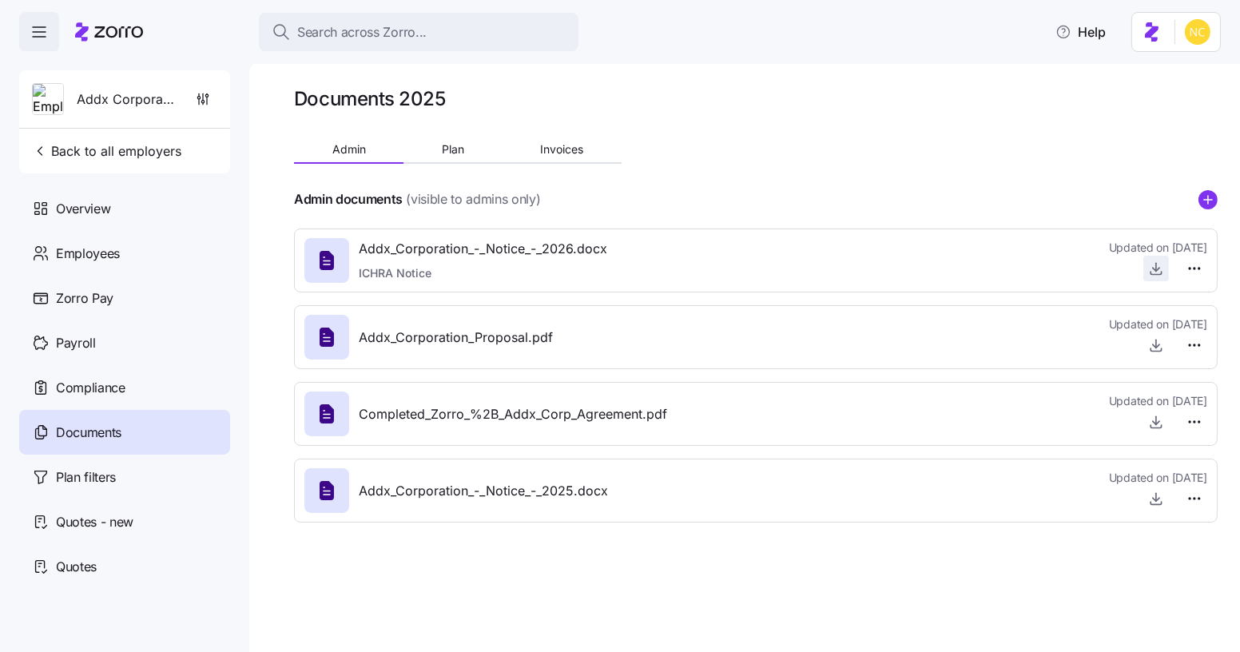
click at [1151, 268] on icon "button" at bounding box center [1156, 268] width 16 height 16
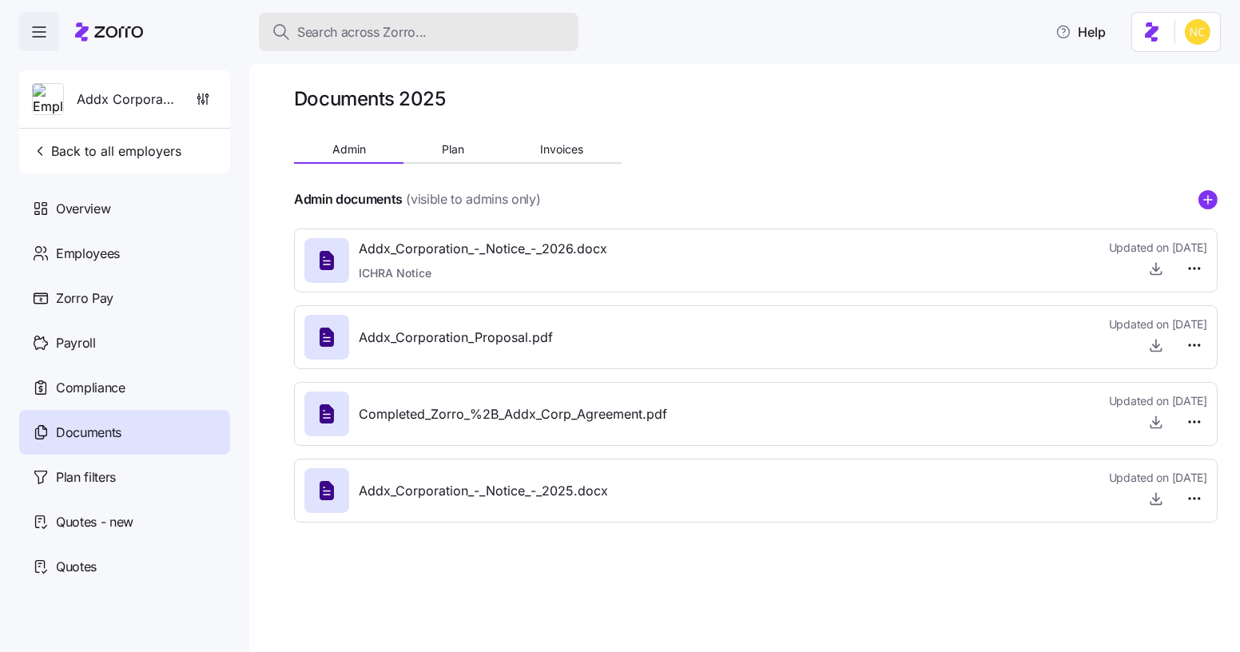
click at [359, 25] on span "Search across Zorro..." at bounding box center [361, 32] width 129 height 20
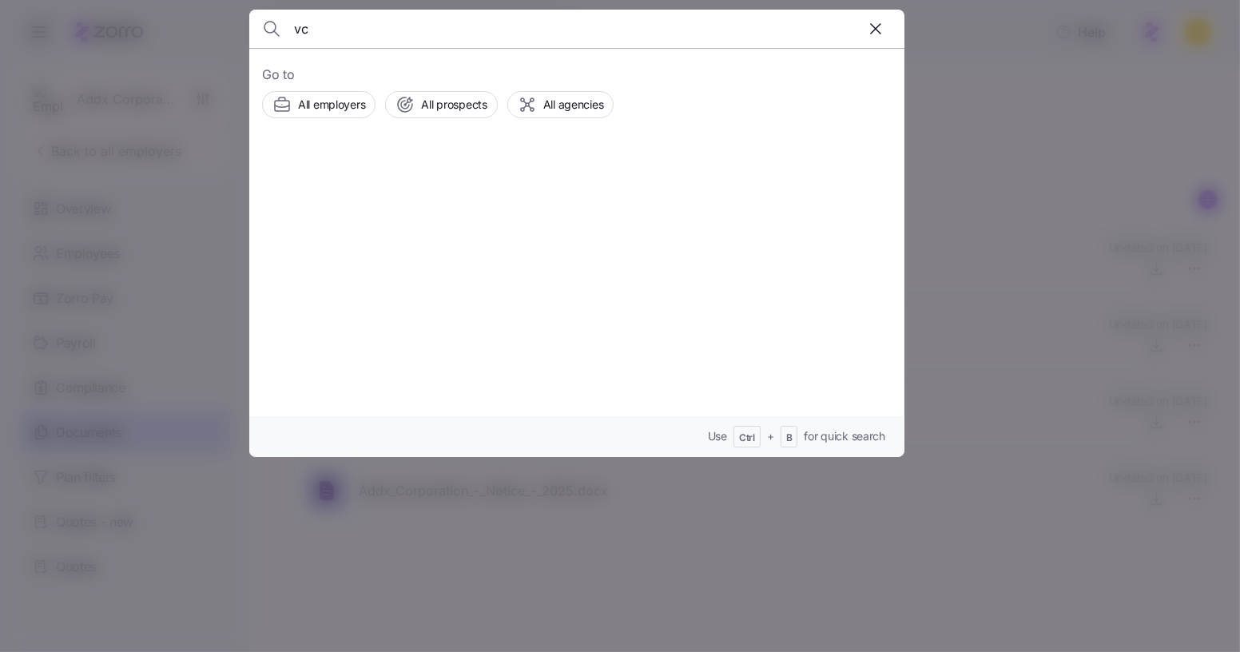
type input "v"
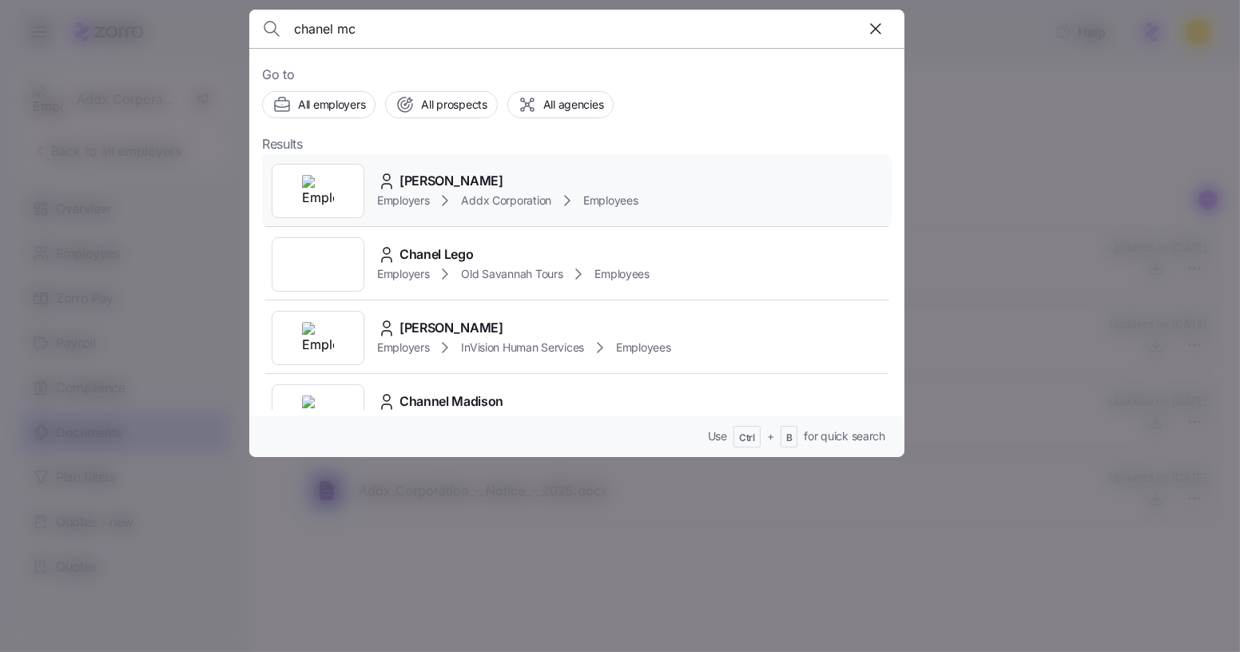
type input "chanel mc"
click at [467, 171] on span "Chanel McGuire" at bounding box center [451, 181] width 104 height 20
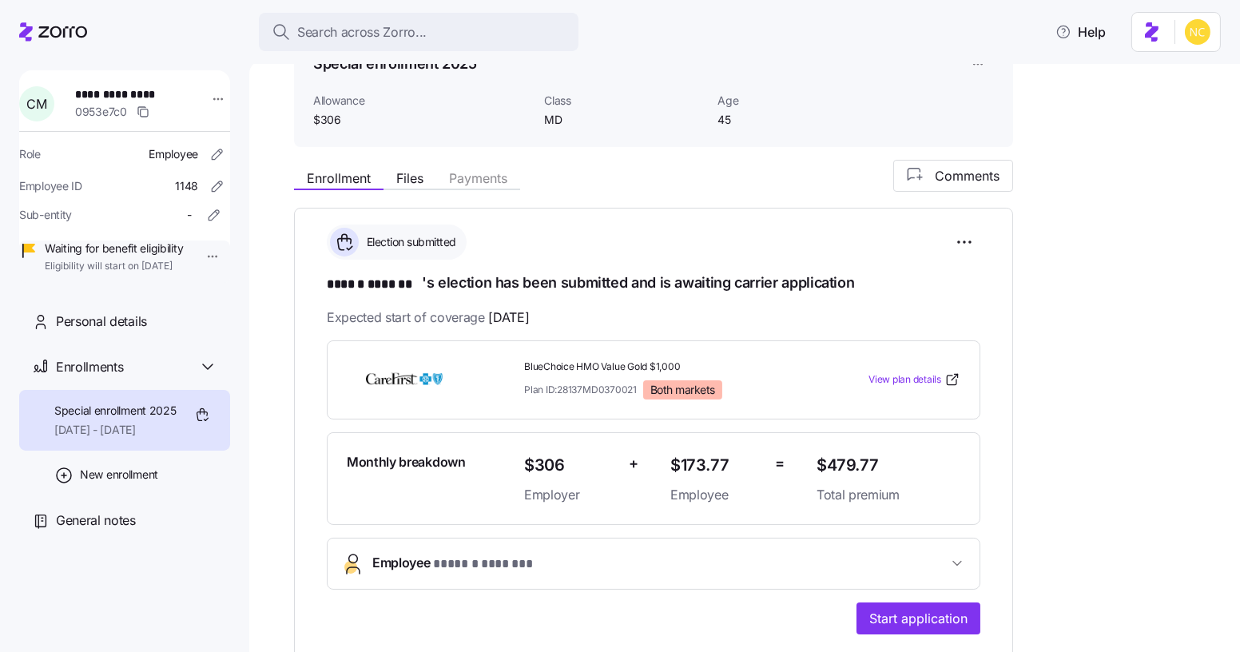
scroll to position [91, 0]
click at [888, 602] on button "Start application" at bounding box center [918, 618] width 124 height 32
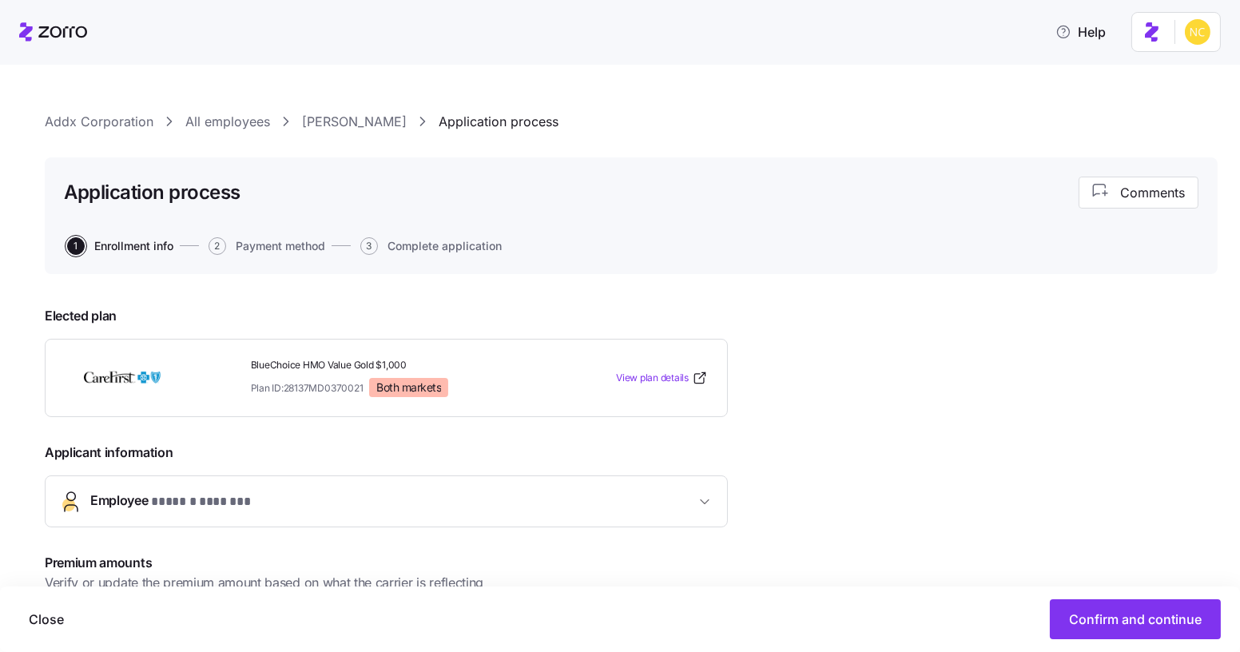
scroll to position [179, 0]
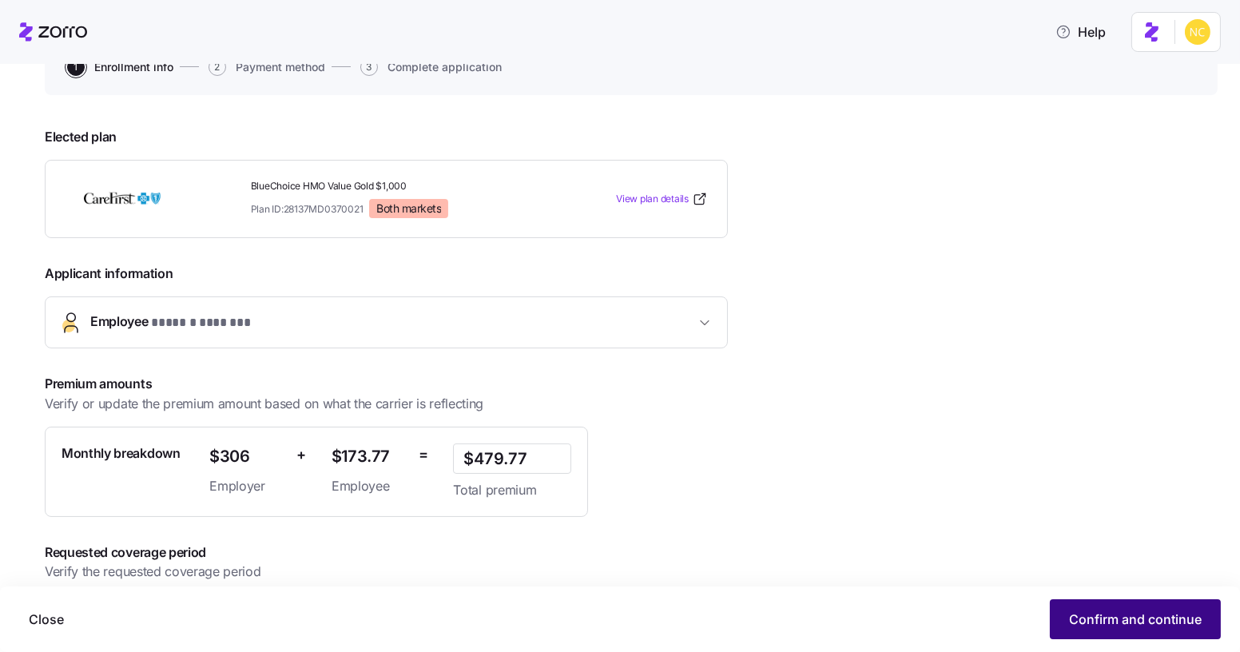
click at [1109, 630] on button "Confirm and continue" at bounding box center [1135, 619] width 171 height 40
click at [1066, 618] on button "Confirm and continue" at bounding box center [1135, 619] width 171 height 40
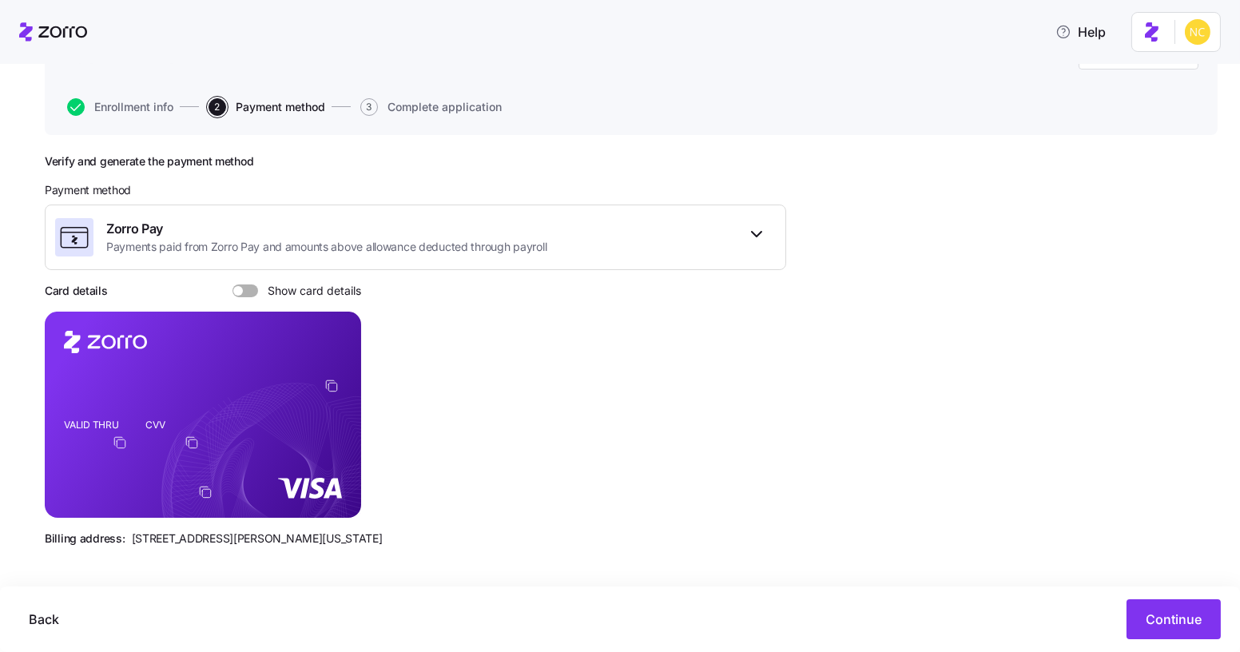
scroll to position [144, 0]
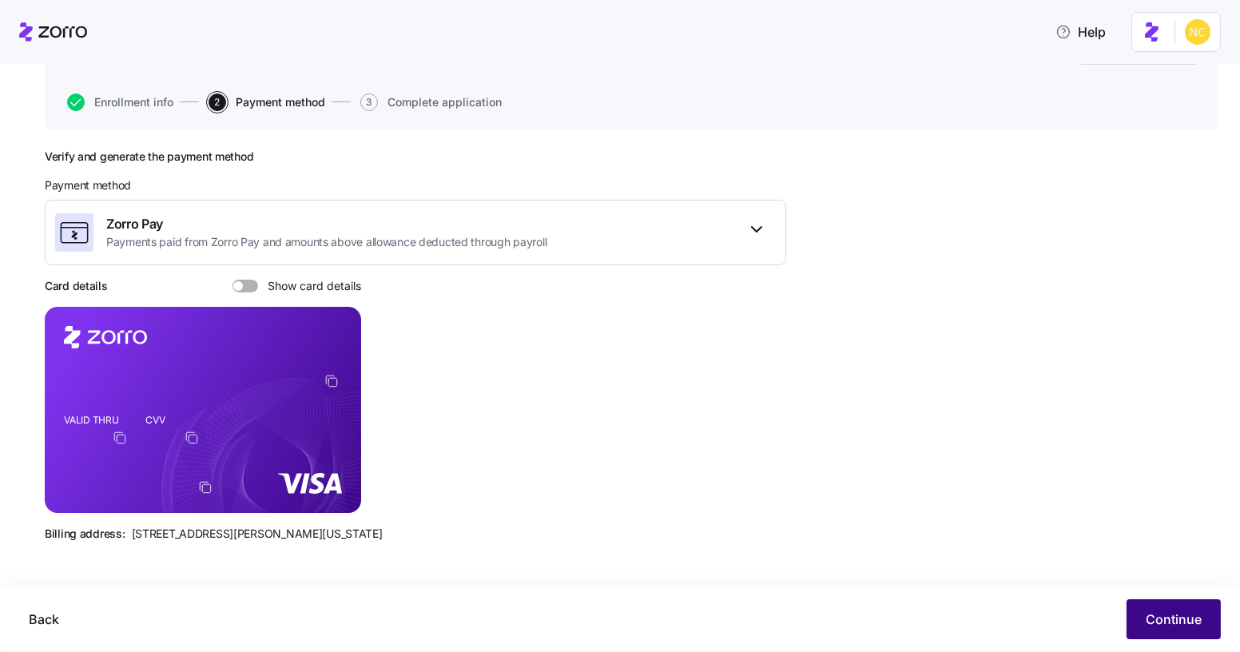
click at [1201, 617] on button "Continue" at bounding box center [1173, 619] width 94 height 40
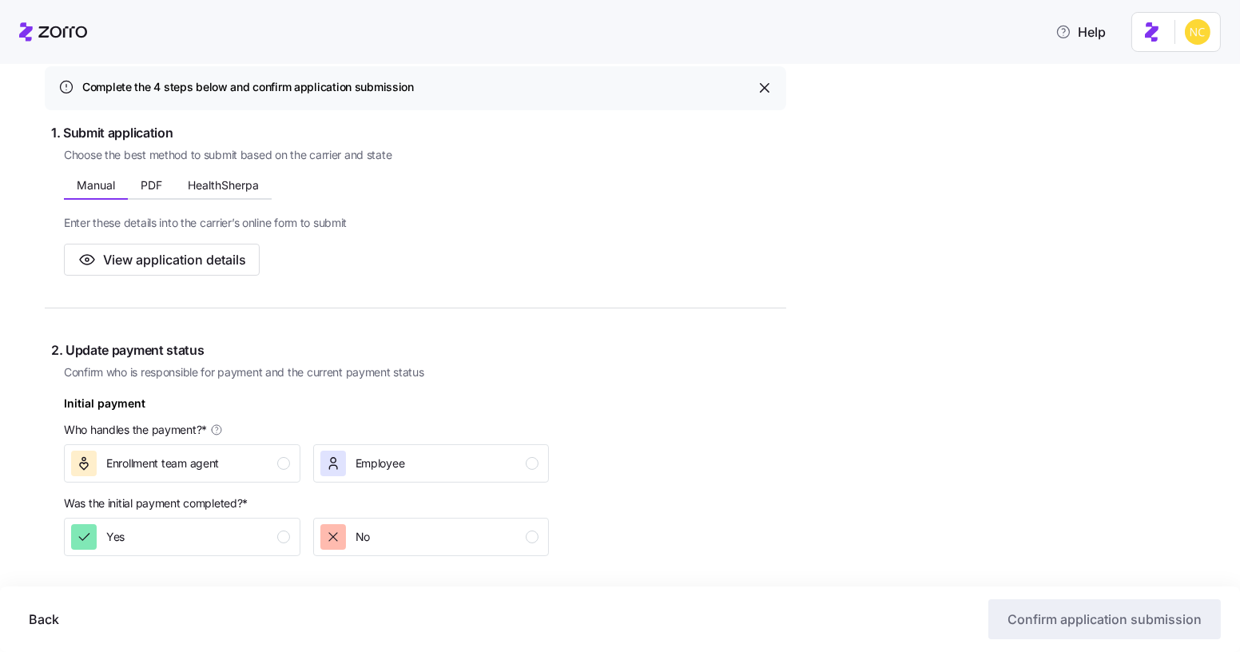
scroll to position [228, 0]
click at [256, 472] on div "Enrollment team agent" at bounding box center [180, 463] width 219 height 26
click at [256, 526] on div "Yes" at bounding box center [180, 536] width 219 height 26
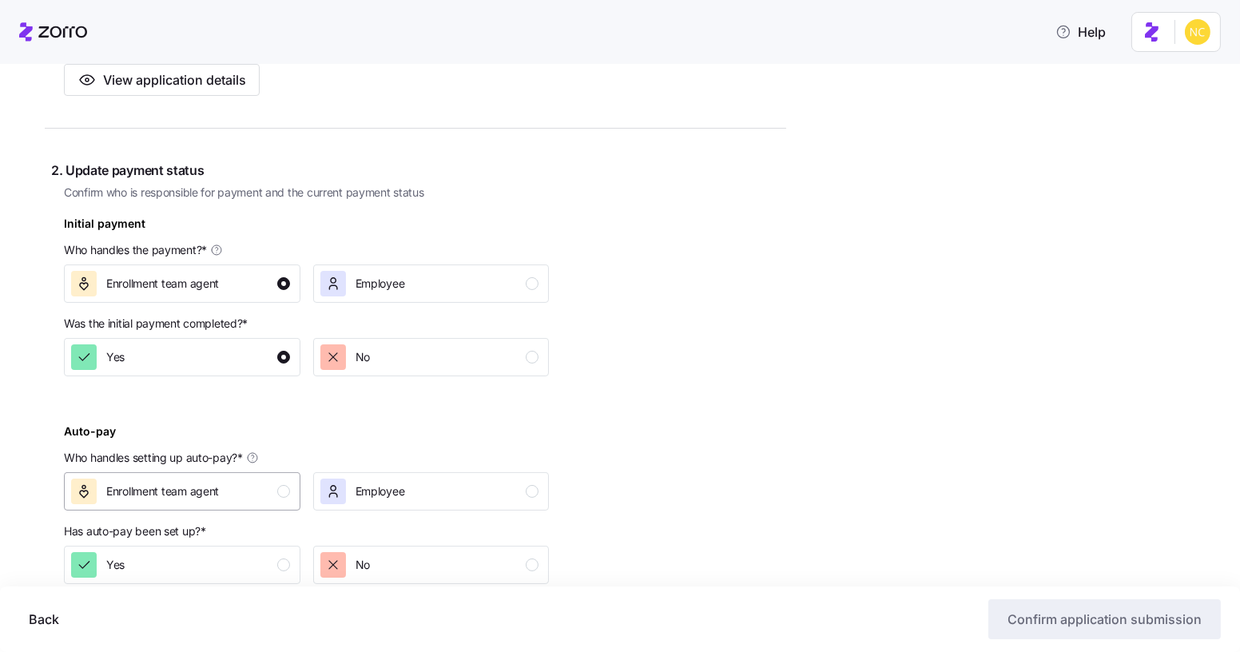
scroll to position [506, 0]
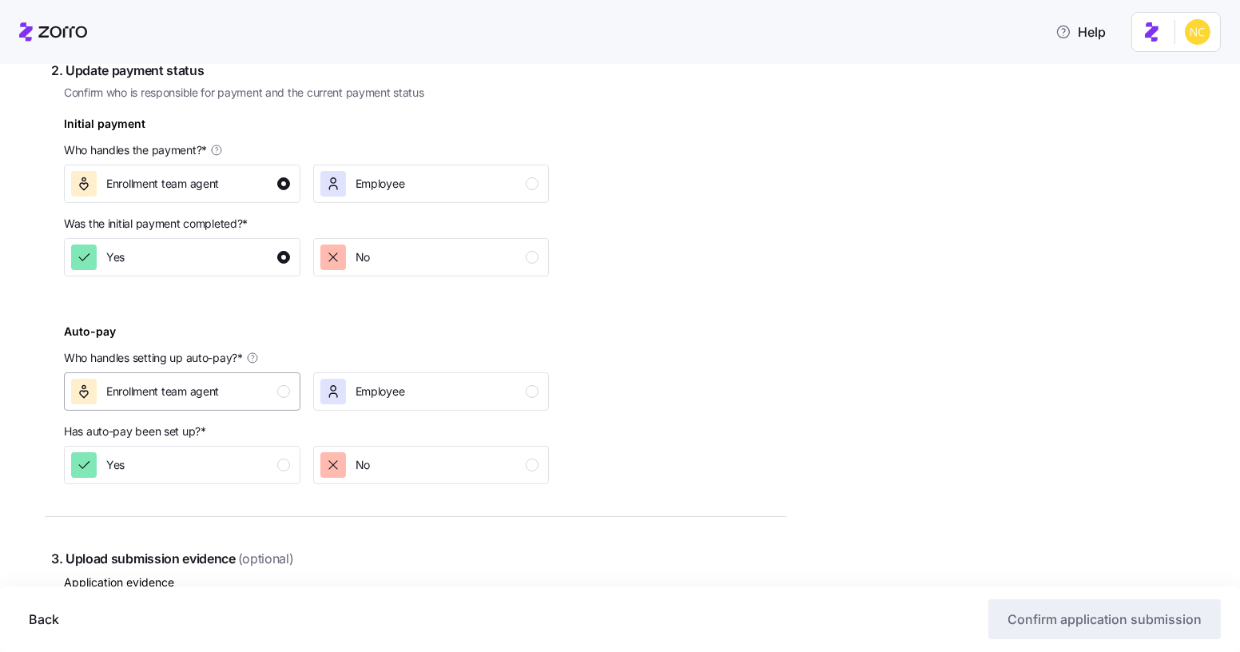
click at [244, 385] on div "Enrollment team agent" at bounding box center [180, 392] width 219 height 26
click at [240, 465] on div "Yes" at bounding box center [180, 465] width 219 height 26
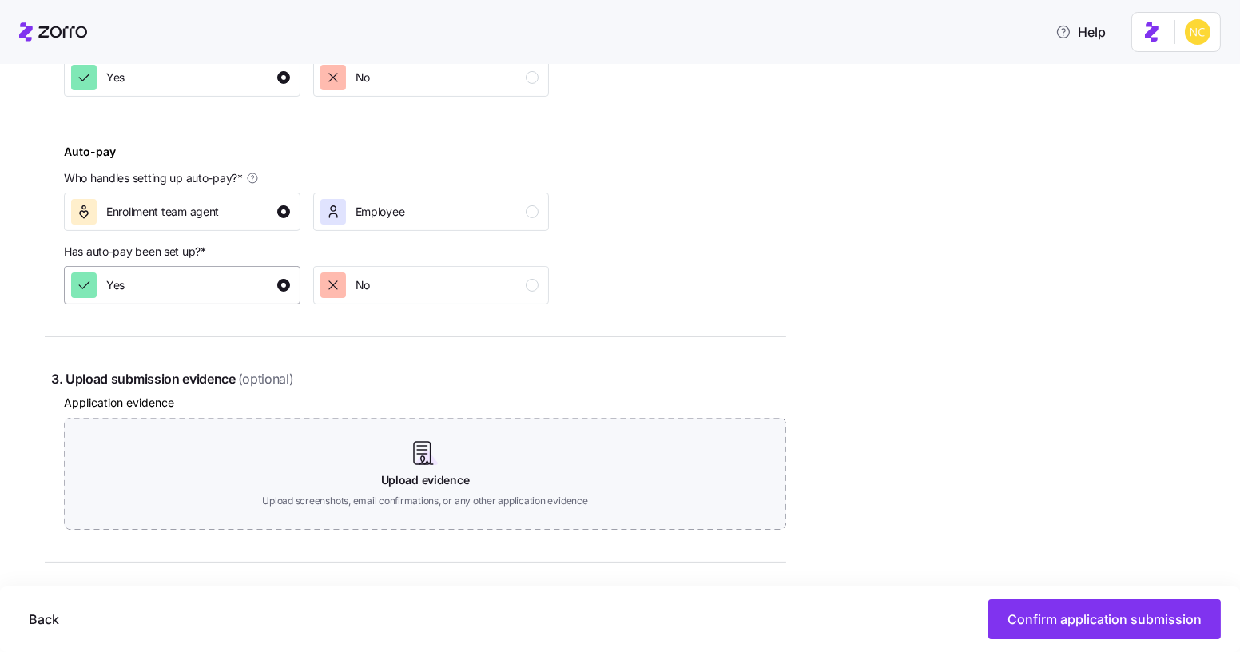
scroll to position [688, 0]
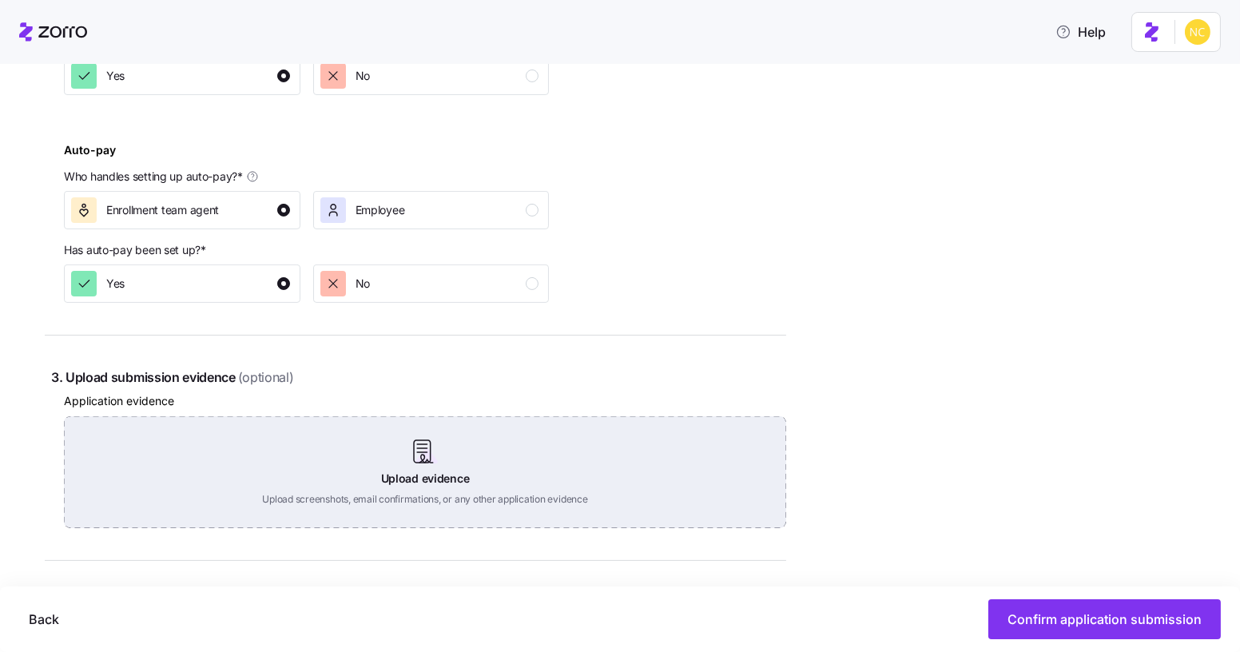
click at [357, 443] on div "Upload evidence Upload screenshots, email confirmations, or any other applicati…" at bounding box center [425, 472] width 722 height 112
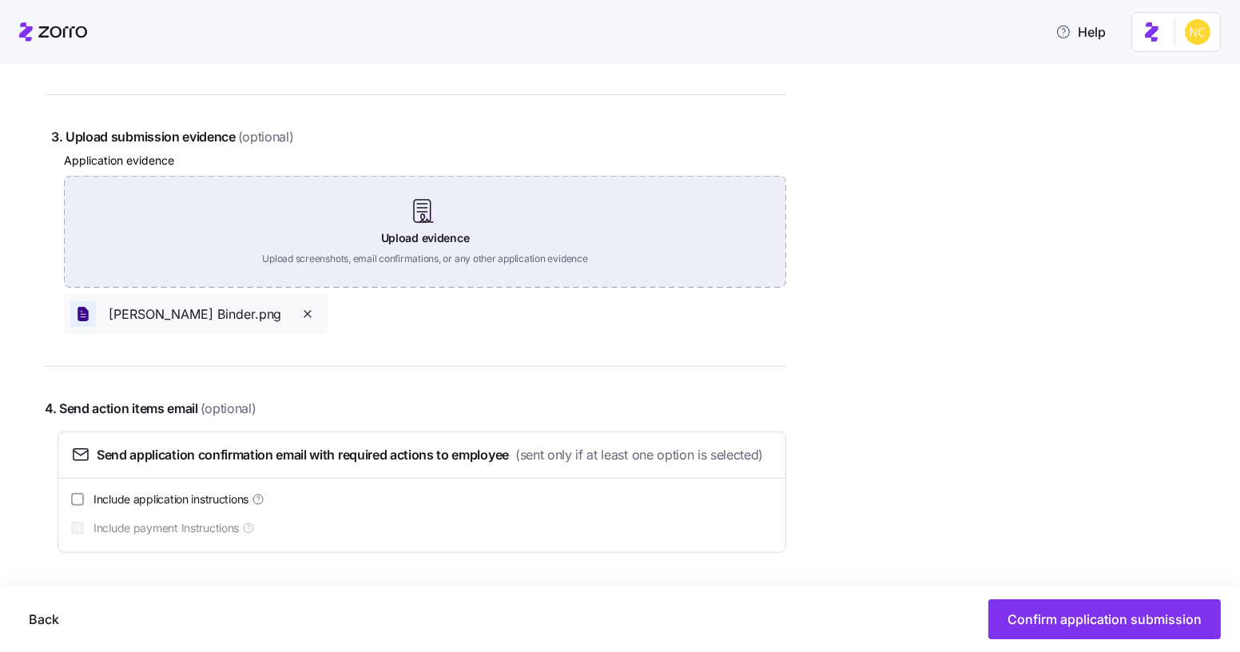
scroll to position [953, 0]
click at [322, 196] on div "Upload evidence Upload screenshots, email confirmations, or any other applicati…" at bounding box center [425, 232] width 722 height 112
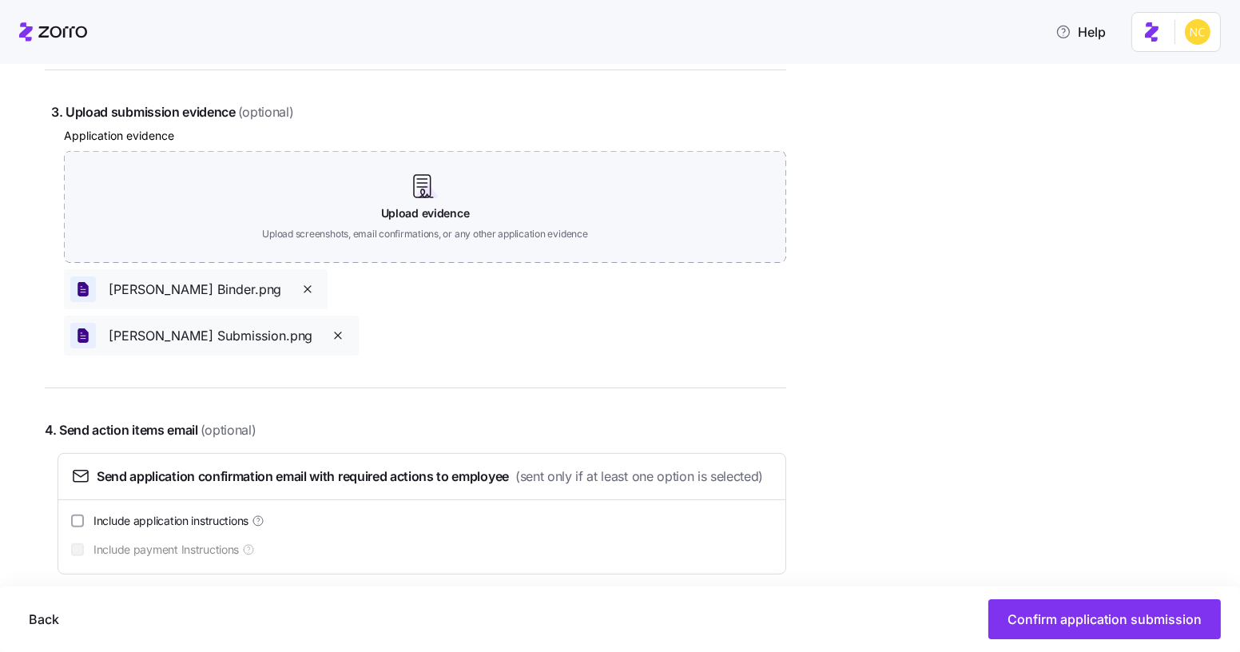
scroll to position [1000, 0]
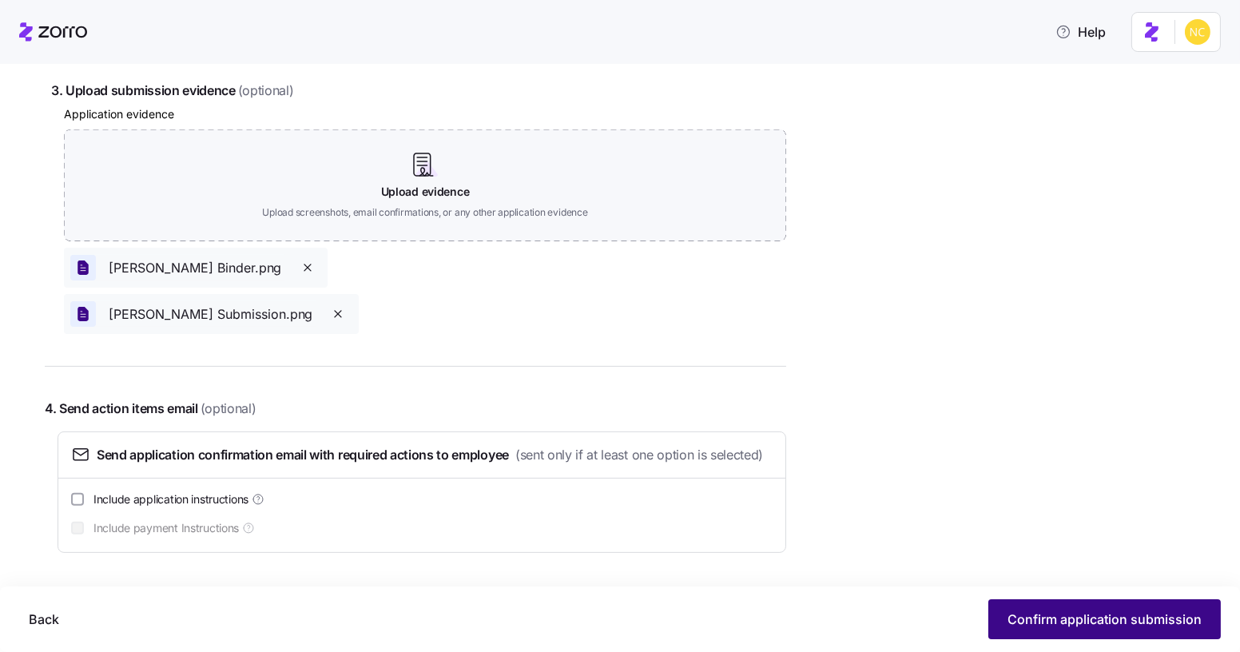
click at [1042, 624] on span "Confirm application submission" at bounding box center [1104, 619] width 194 height 19
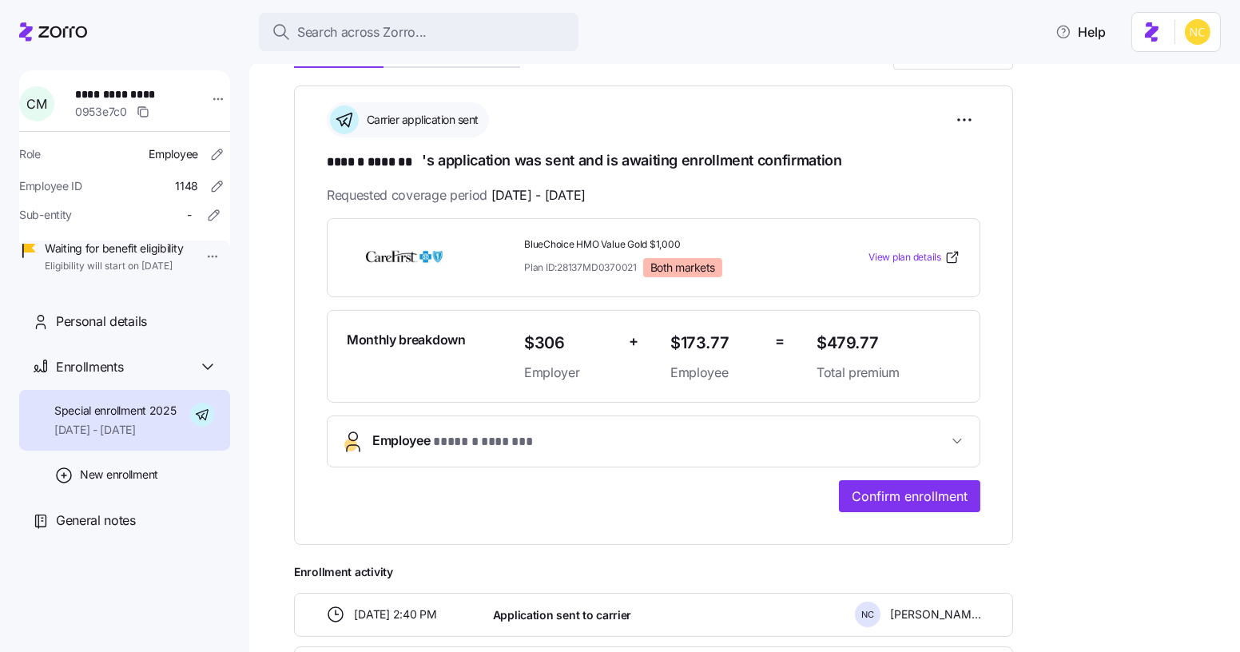
scroll to position [213, 0]
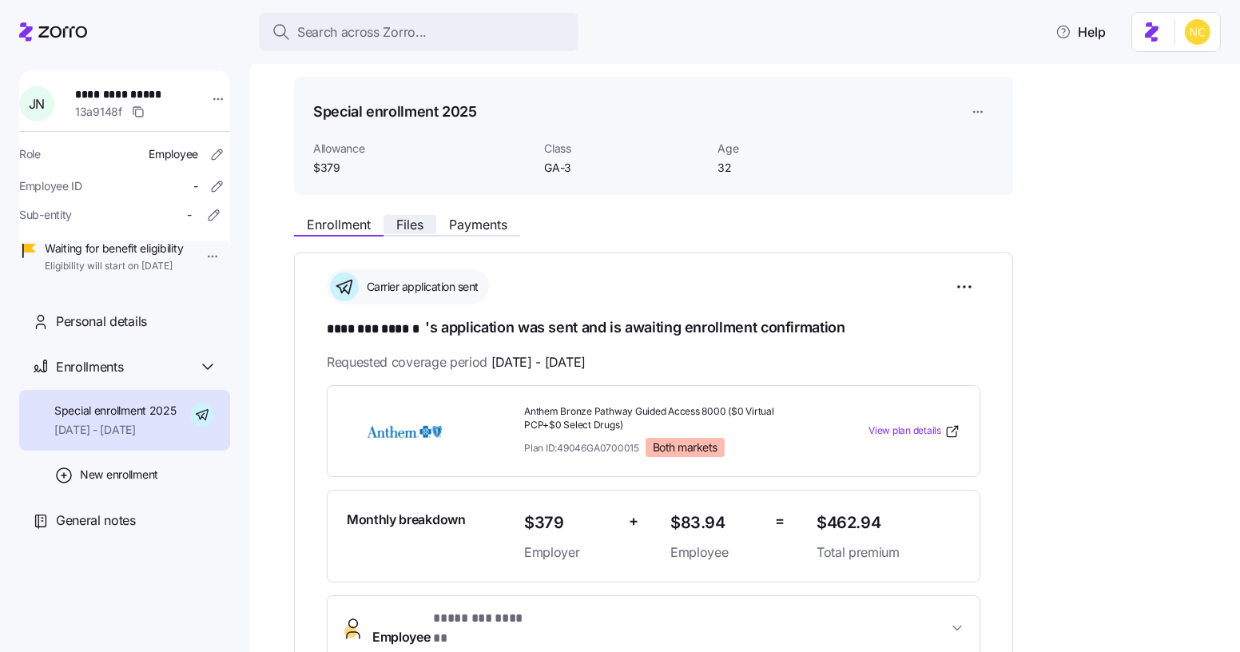
scroll to position [30, 0]
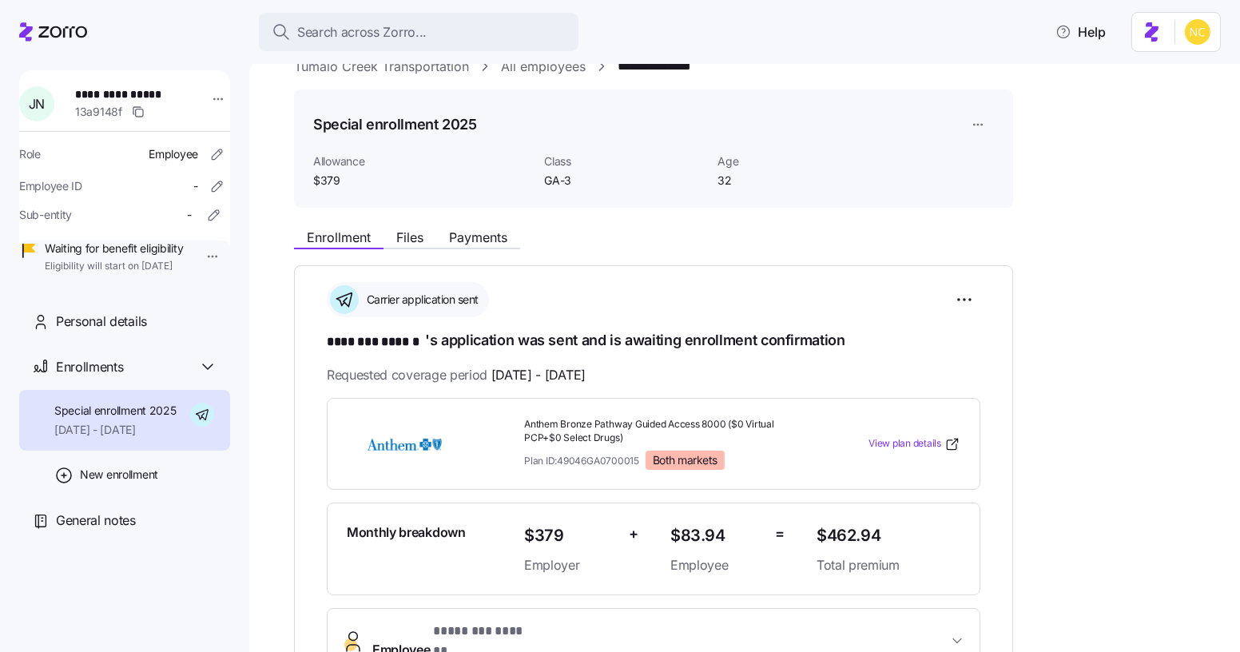
click at [405, 224] on div "Enrollment Files Payments" at bounding box center [653, 234] width 719 height 29
click at [407, 231] on span "Files" at bounding box center [409, 237] width 27 height 13
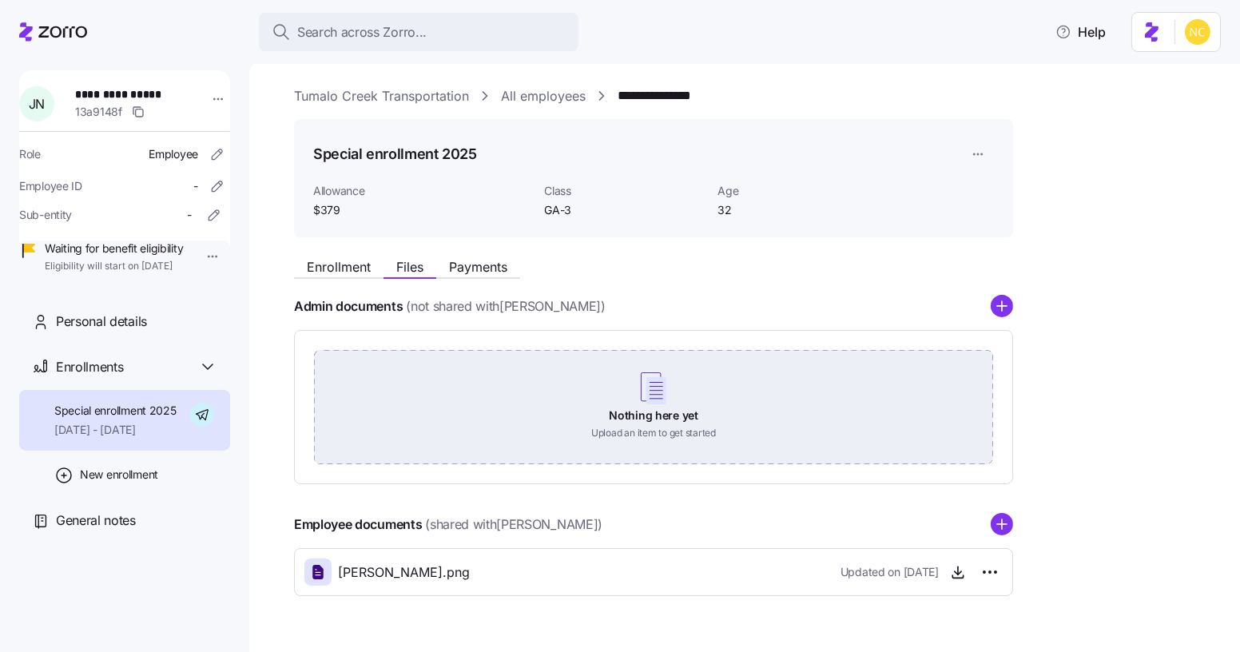
scroll to position [39, 0]
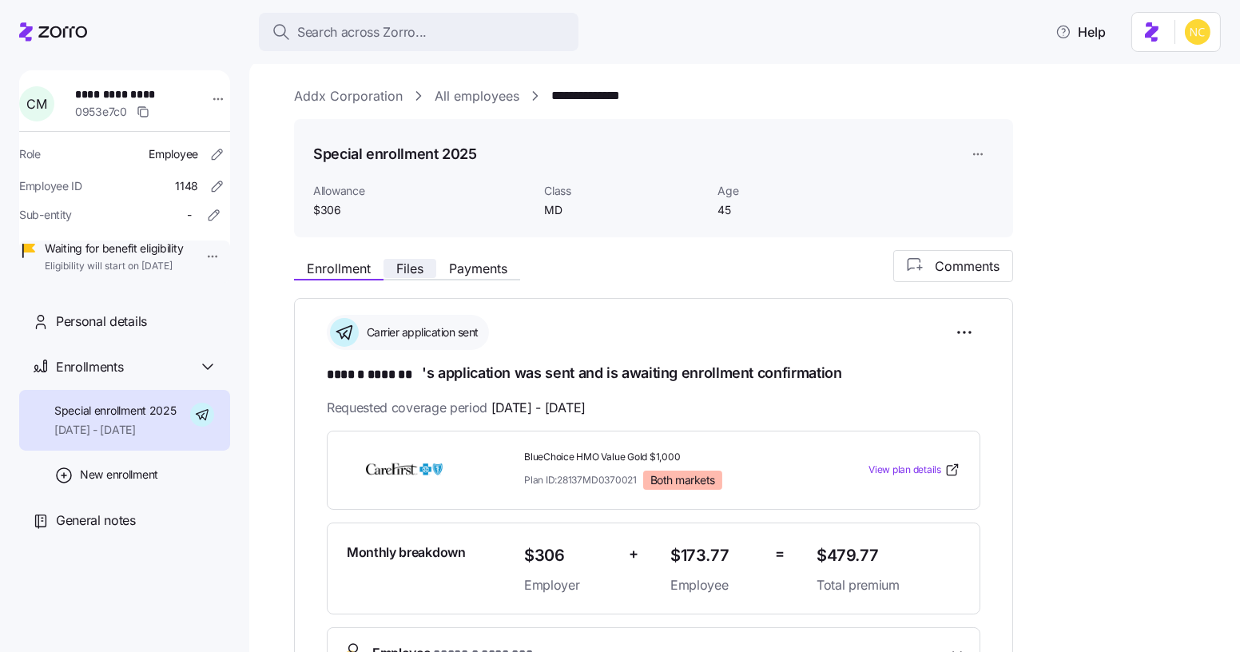
click at [410, 268] on span "Files" at bounding box center [409, 268] width 27 height 13
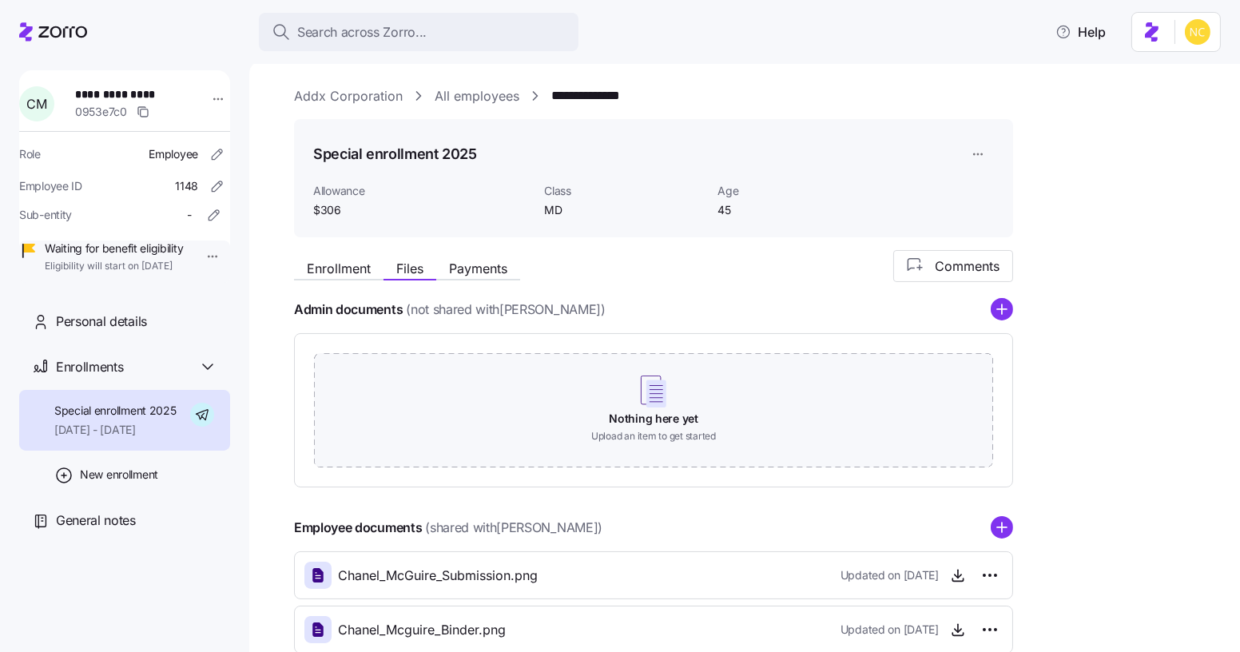
scroll to position [95, 0]
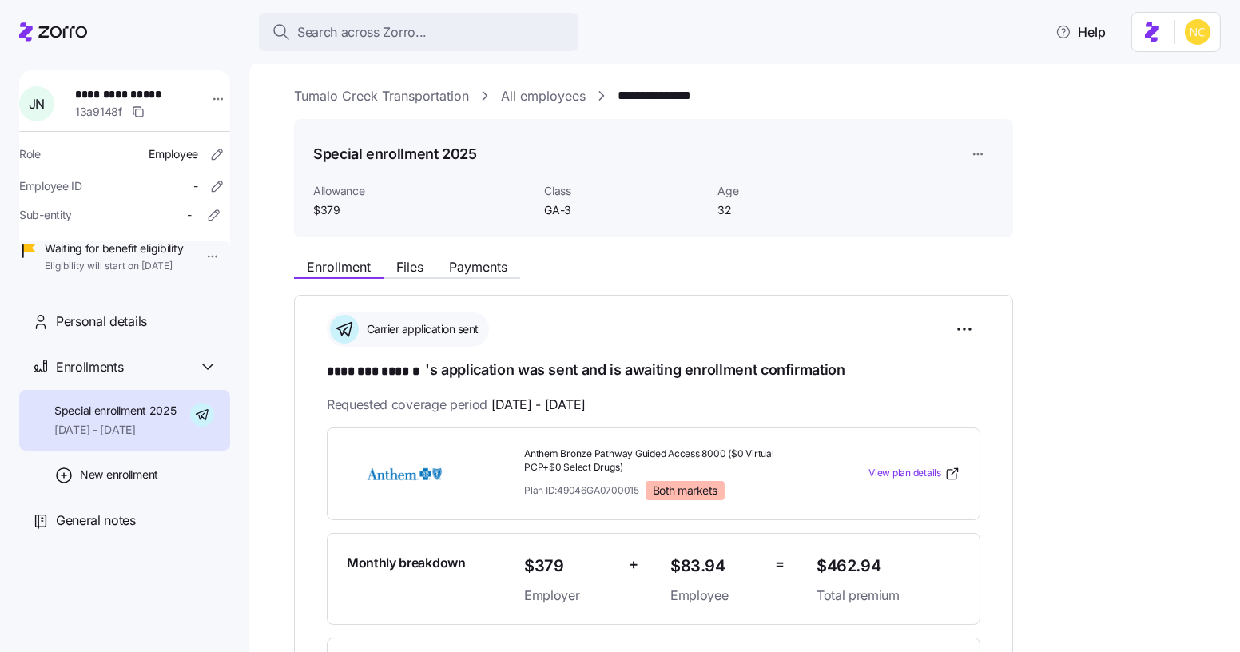
click at [412, 280] on div "**********" at bounding box center [755, 614] width 923 height 729
click at [411, 271] on span "Files" at bounding box center [409, 266] width 27 height 13
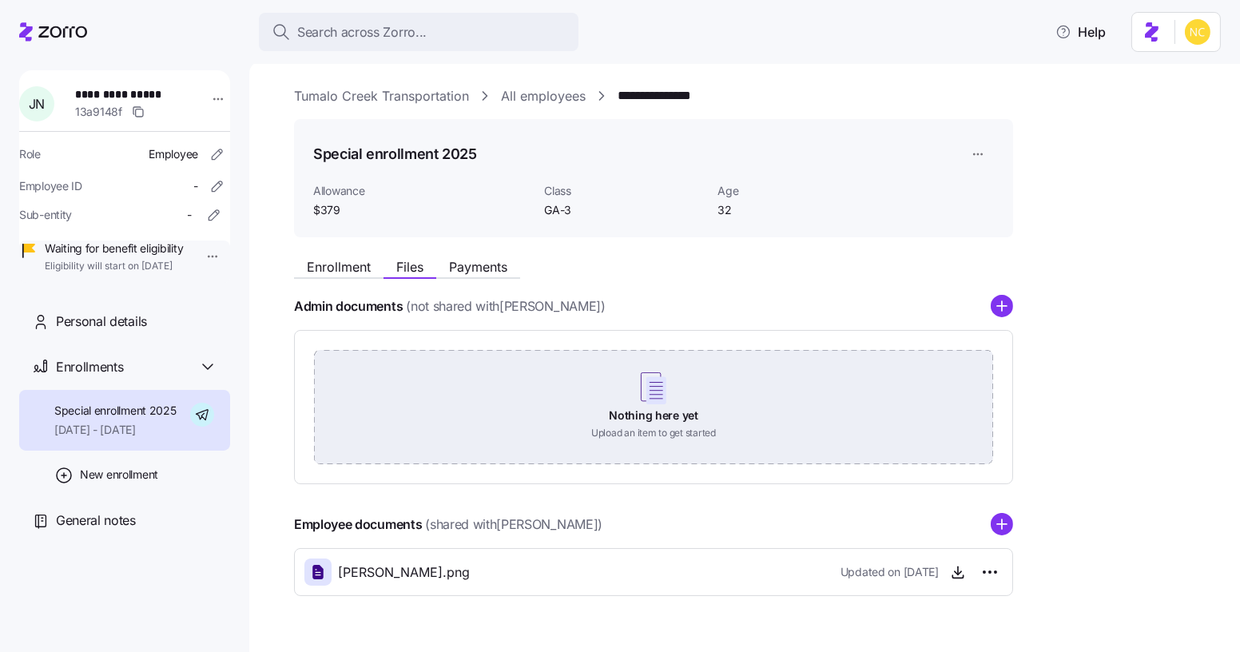
scroll to position [39, 0]
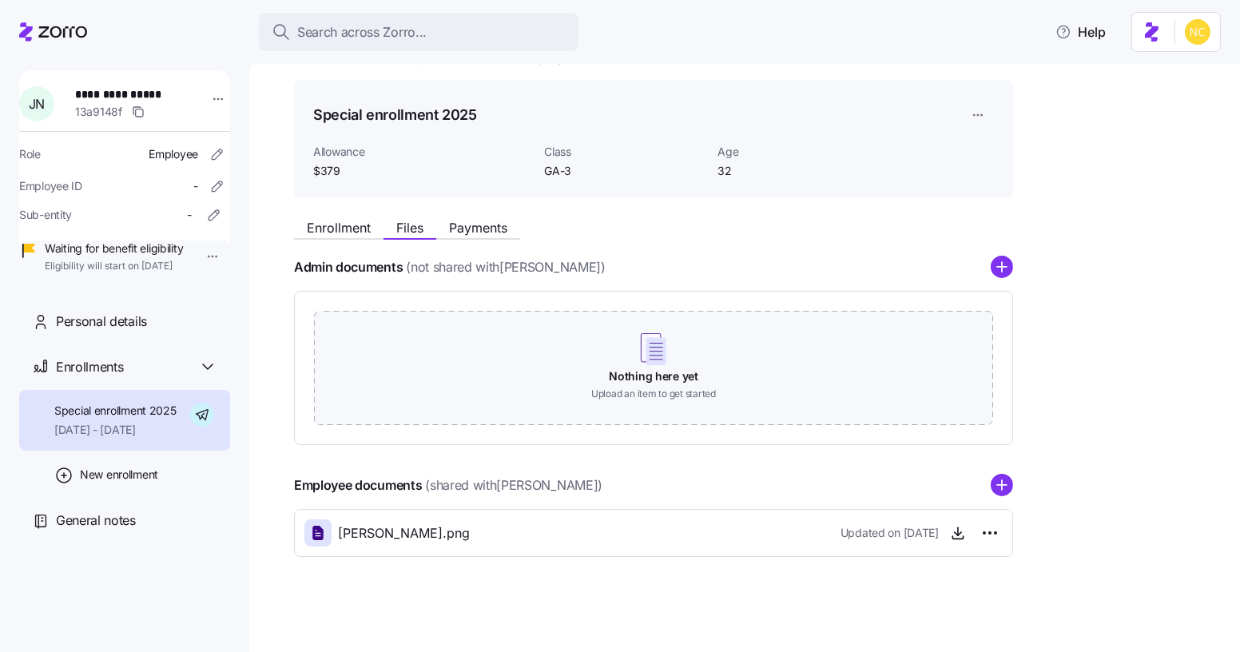
click at [470, 527] on span "[PERSON_NAME].png" at bounding box center [404, 533] width 132 height 20
click at [957, 526] on icon "button" at bounding box center [958, 533] width 16 height 16
